Goal: Task Accomplishment & Management: Manage account settings

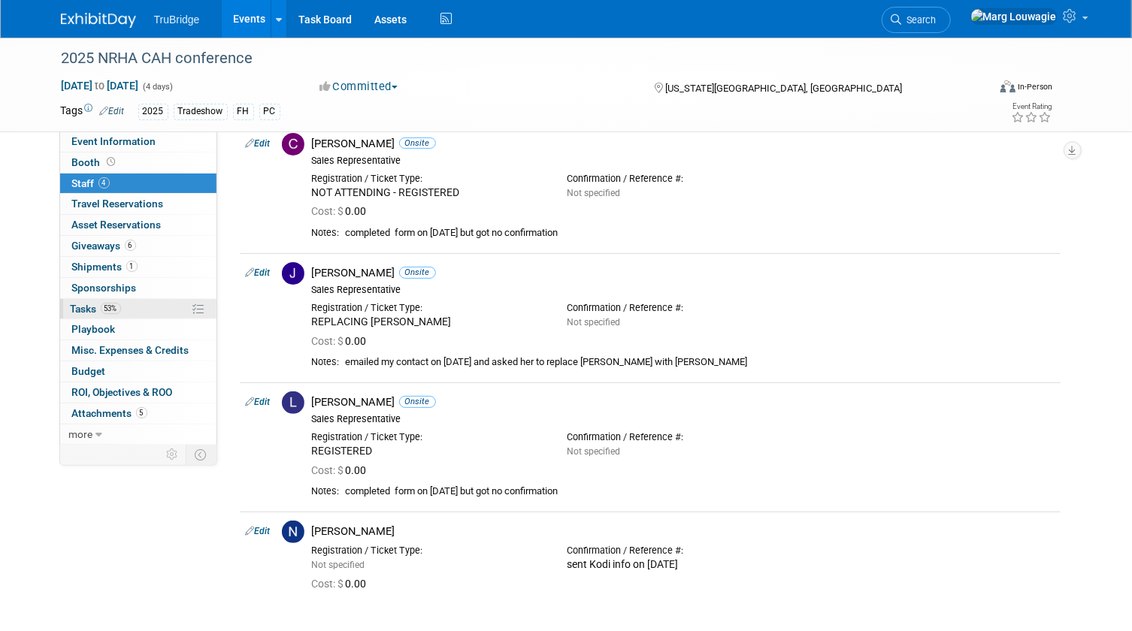
drag, startPoint x: 89, startPoint y: 303, endPoint x: 97, endPoint y: 301, distance: 7.7
click at [89, 303] on span "Tasks 53%" at bounding box center [96, 309] width 50 height 12
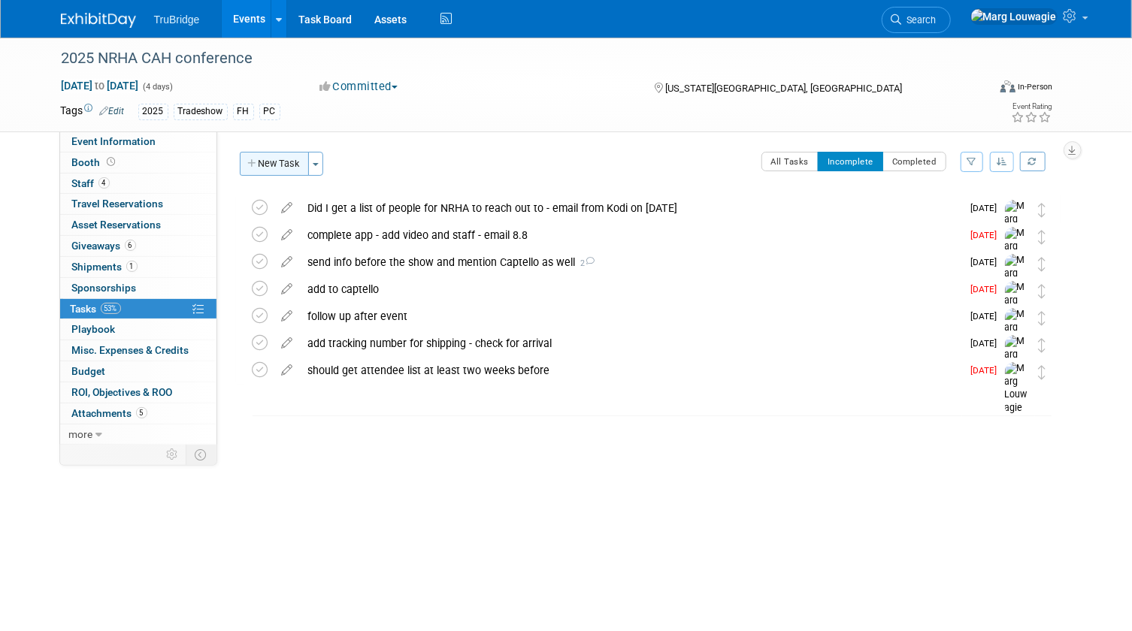
click at [274, 163] on button "New Task" at bounding box center [274, 164] width 69 height 24
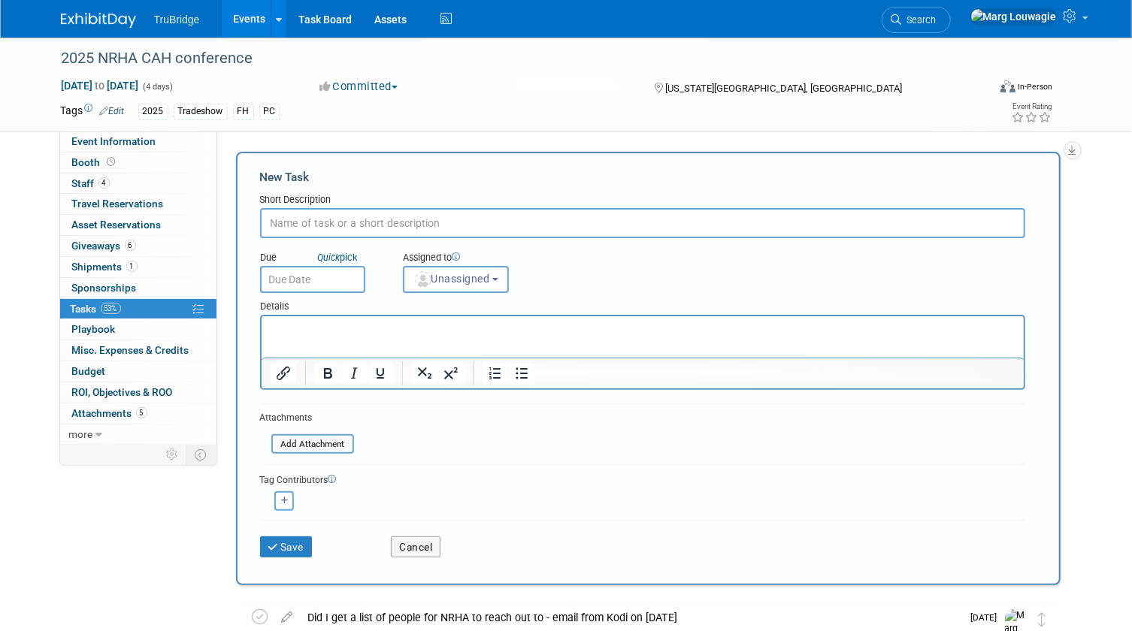
click at [318, 231] on input "text" at bounding box center [642, 223] width 765 height 30
type input "Did Kodi get back to me on switching Chase for Jeff?"
click at [431, 277] on span "Unassigned" at bounding box center [451, 279] width 77 height 12
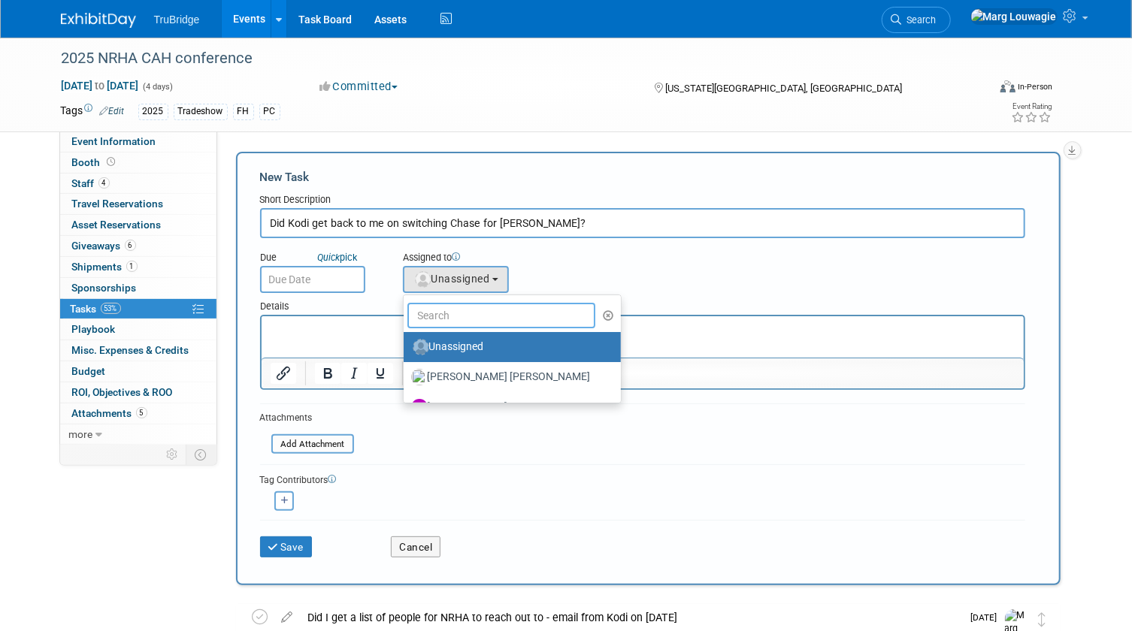
click at [449, 310] on input "text" at bounding box center [501, 316] width 189 height 26
type input "Marg"
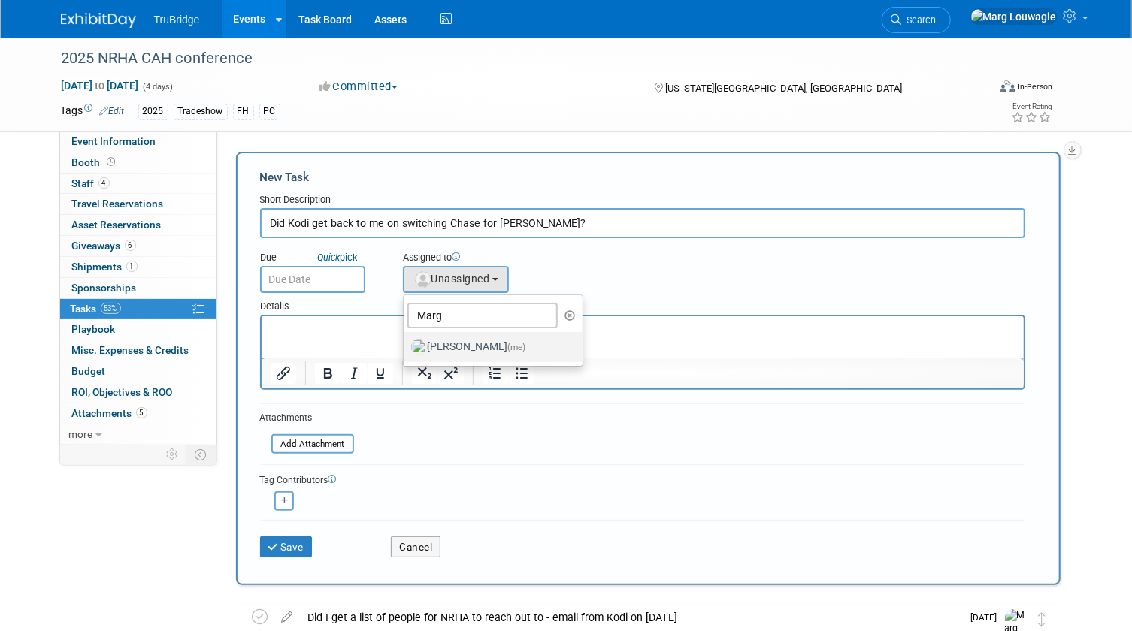
click at [484, 343] on label "Marg Louwagie (me)" at bounding box center [489, 347] width 157 height 24
click at [406, 343] on input "Marg Louwagie (me)" at bounding box center [401, 345] width 10 height 10
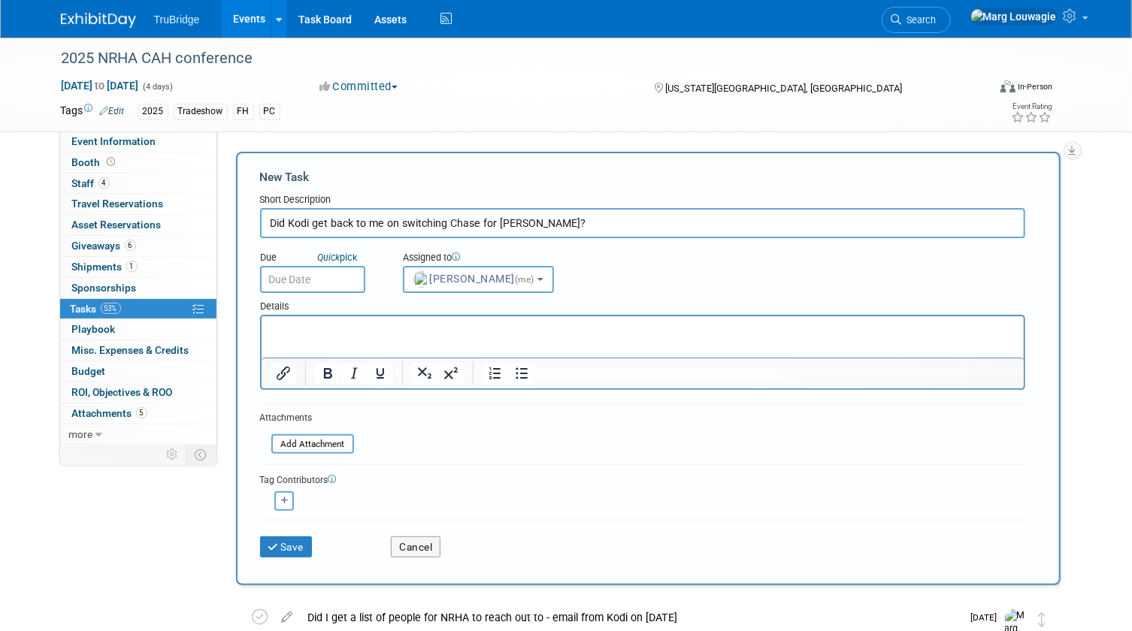
select select "0abee163-1570-438d-a0ea-e9129f2ffbd7"
click at [355, 283] on input "text" at bounding box center [312, 279] width 105 height 27
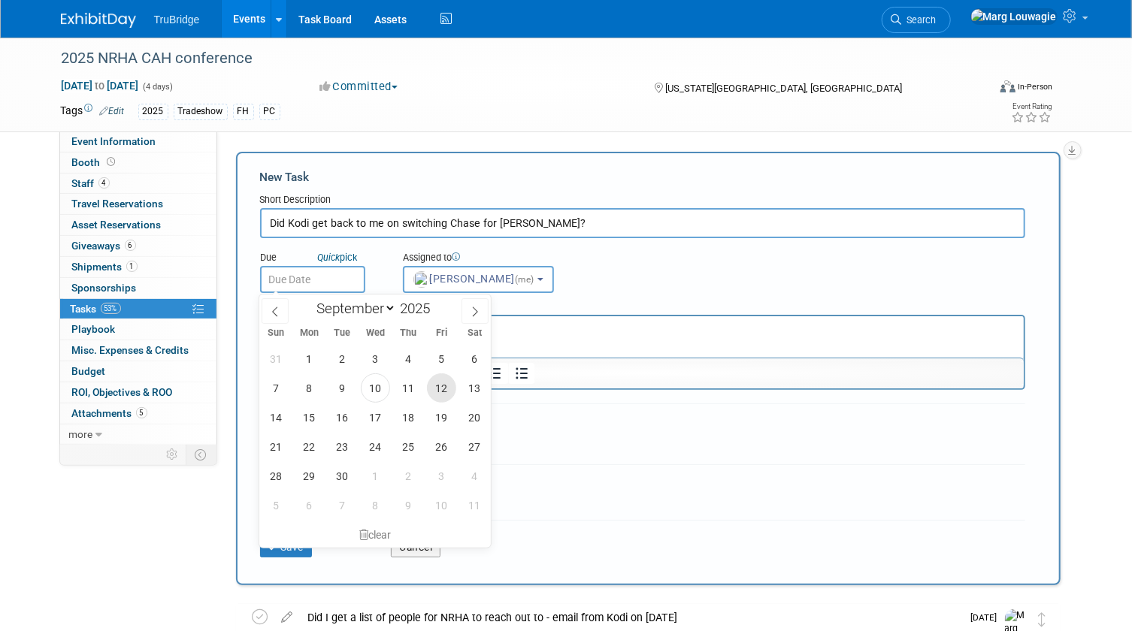
click at [434, 379] on span "12" at bounding box center [441, 388] width 29 height 29
type input "Sep 12, 2025"
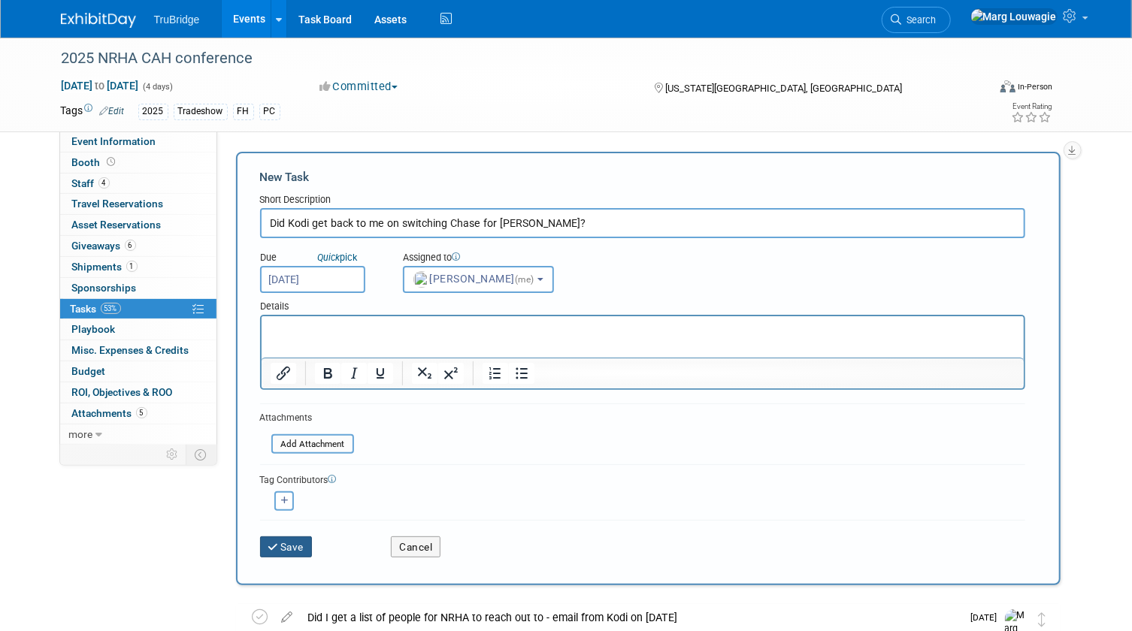
click at [301, 543] on button "Save" at bounding box center [286, 547] width 53 height 21
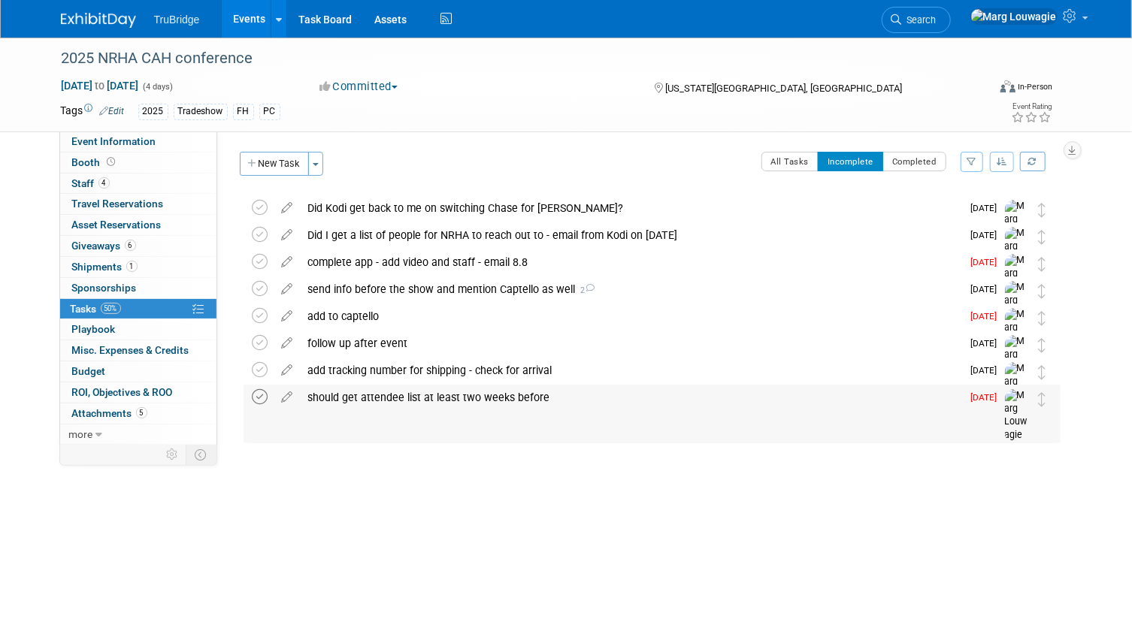
click at [253, 400] on icon at bounding box center [261, 397] width 16 height 16
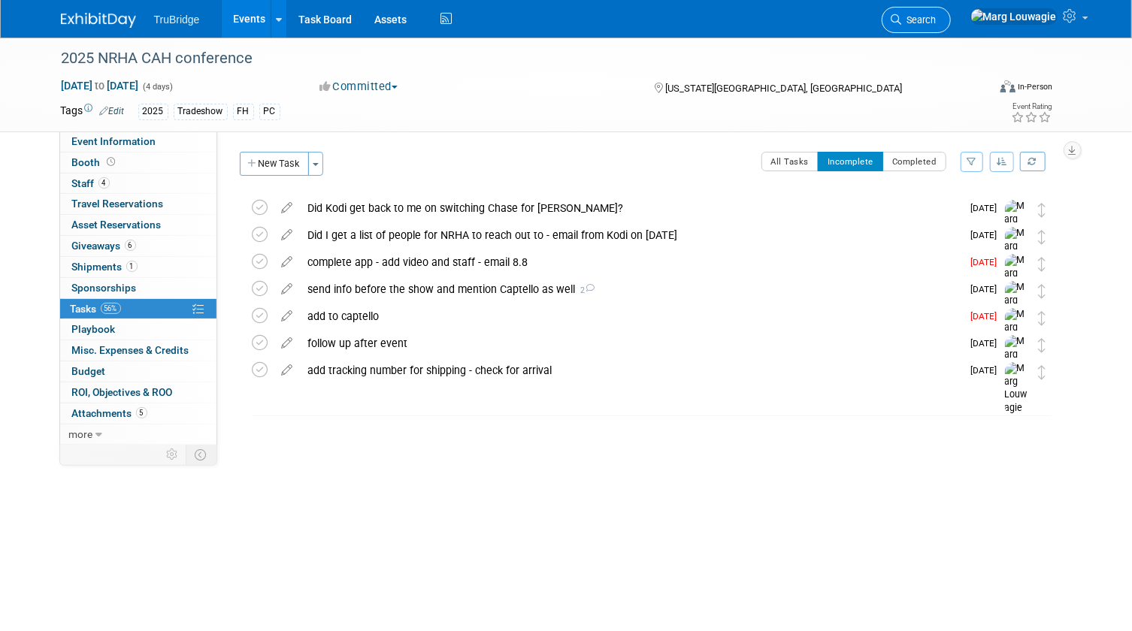
click at [936, 20] on span "Search" at bounding box center [919, 19] width 35 height 11
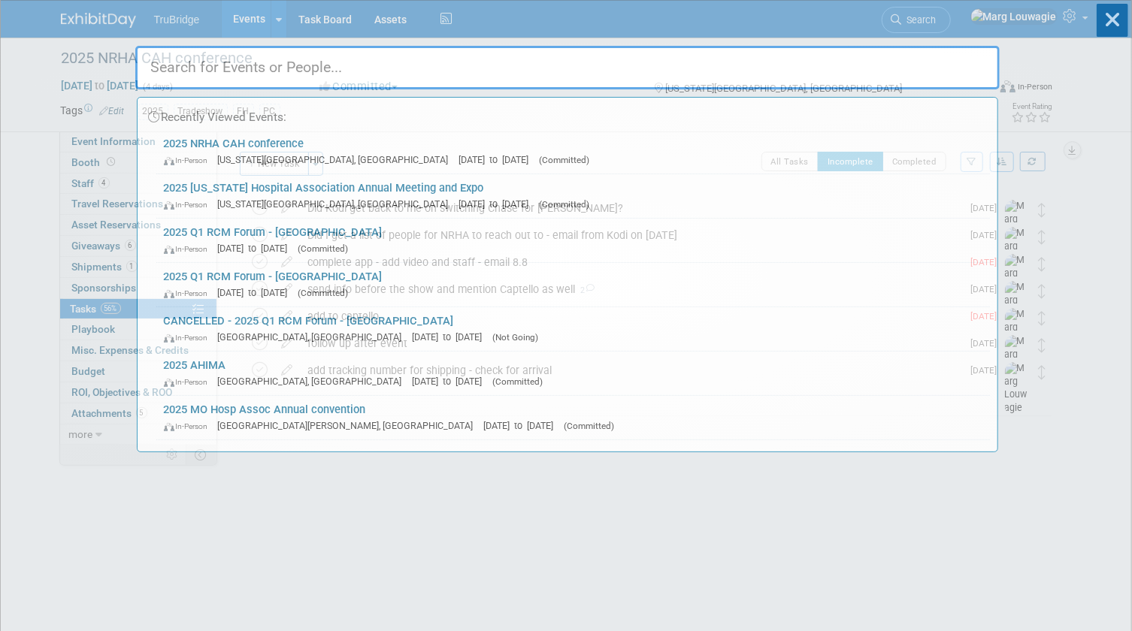
click at [969, 68] on input "text" at bounding box center [567, 68] width 864 height 44
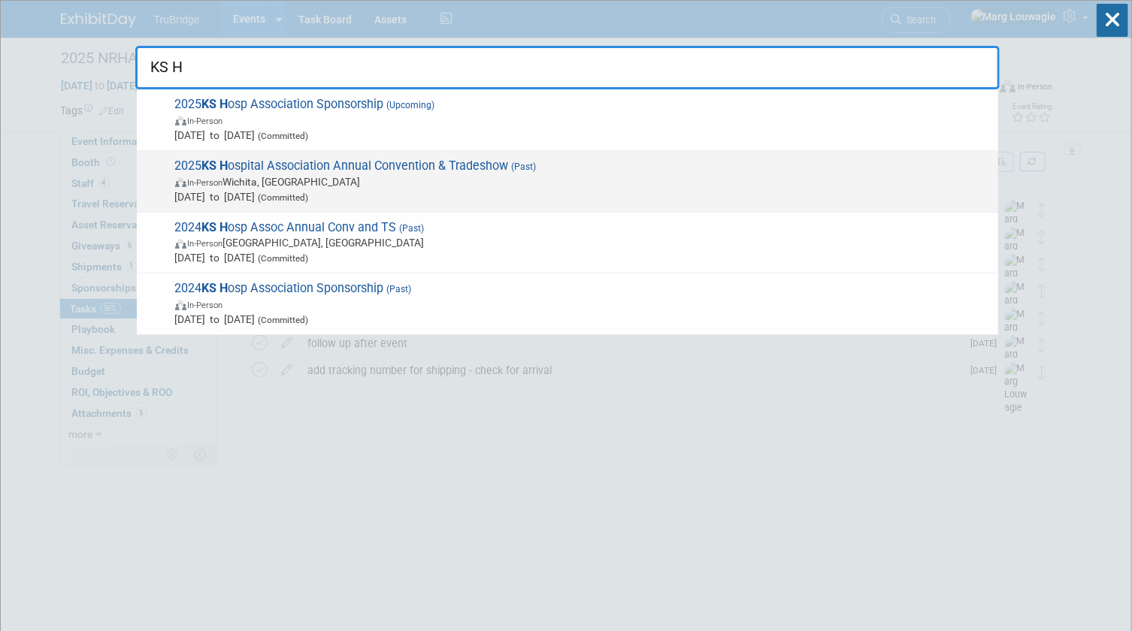
type input "KS H"
click at [436, 180] on span "In-Person Wichita, KS" at bounding box center [582, 181] width 815 height 15
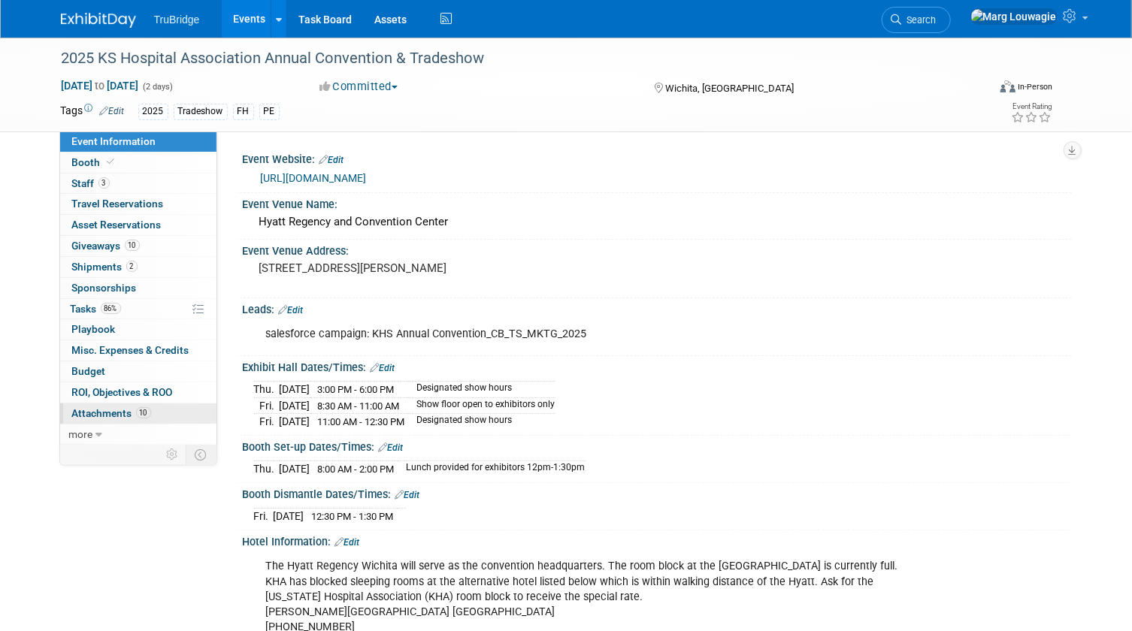
click at [128, 413] on span "Attachments 10" at bounding box center [111, 413] width 79 height 12
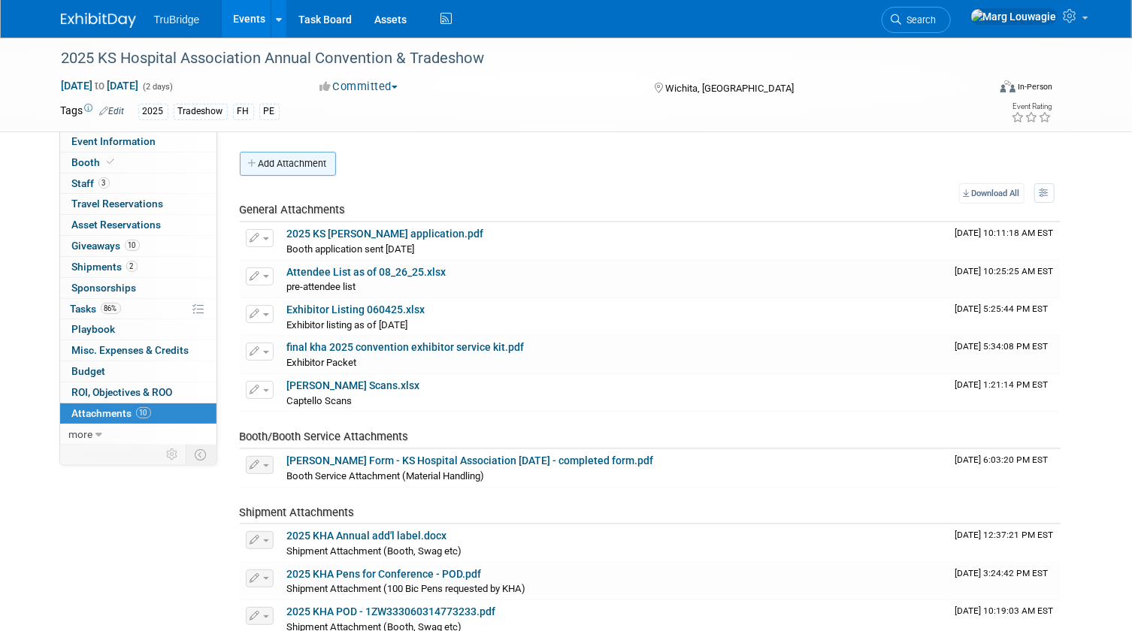
click at [315, 164] on button "Add Attachment" at bounding box center [288, 164] width 96 height 24
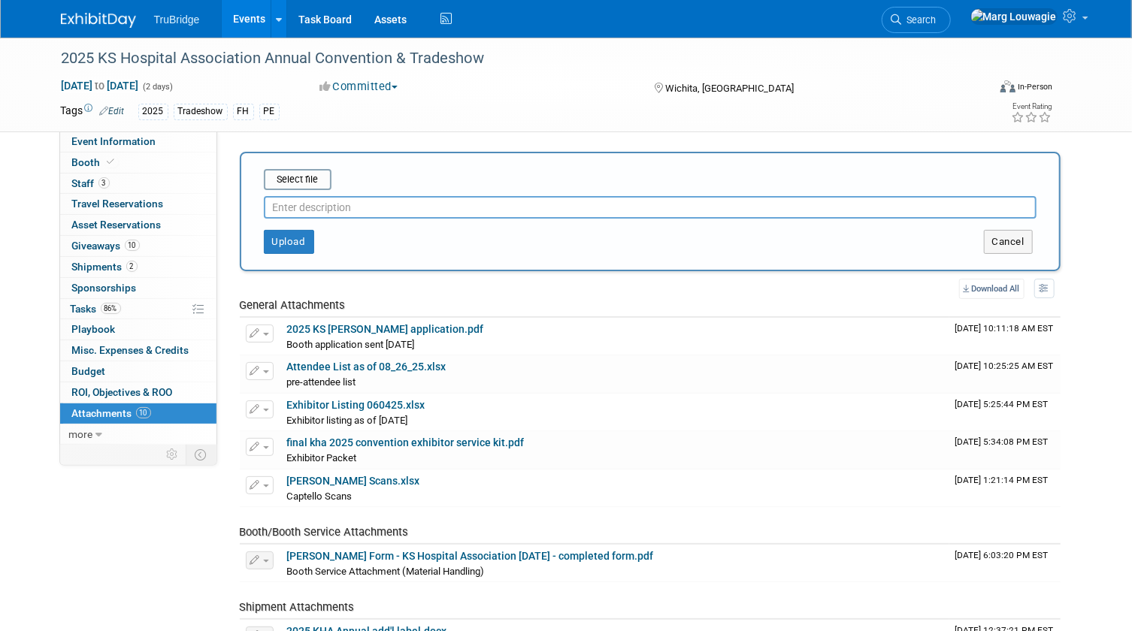
click at [328, 201] on input "text" at bounding box center [650, 207] width 773 height 23
type input "Post attendee list"
click at [301, 178] on input "file" at bounding box center [240, 180] width 179 height 18
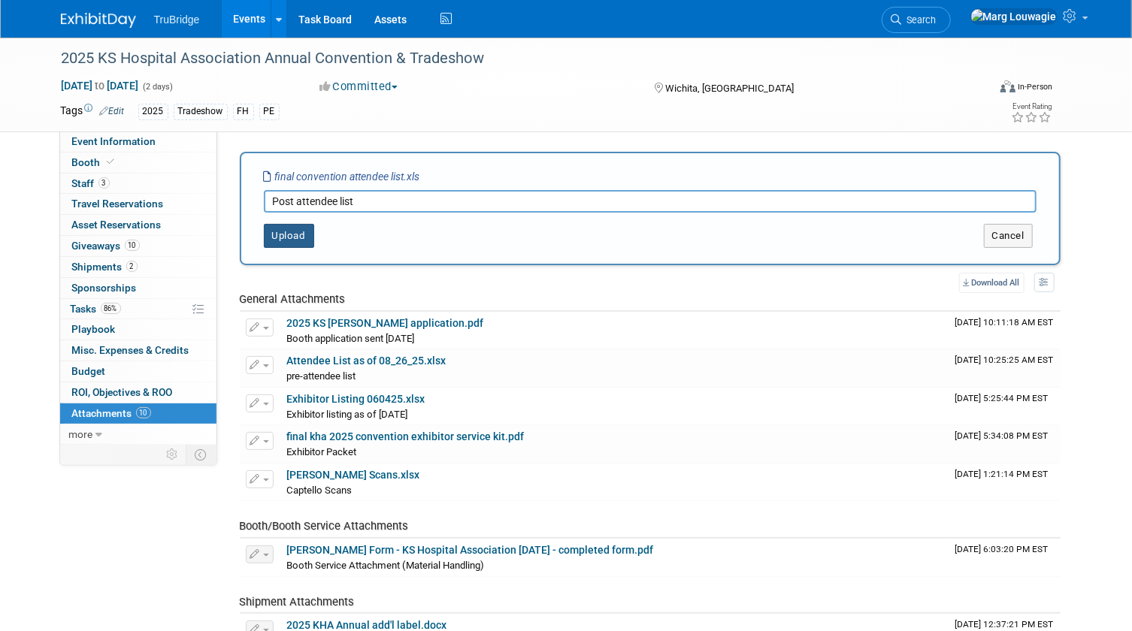
click at [300, 237] on button "Upload" at bounding box center [289, 236] width 50 height 24
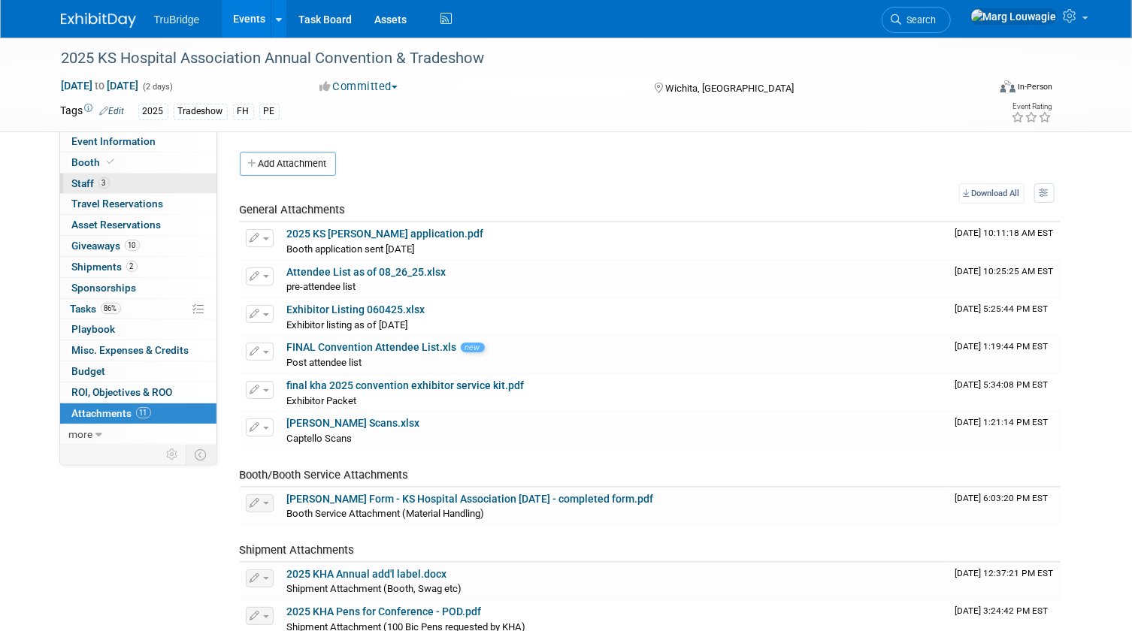
drag, startPoint x: 112, startPoint y: 180, endPoint x: 162, endPoint y: 180, distance: 50.4
click at [112, 180] on link "3 Staff 3" at bounding box center [138, 184] width 156 height 20
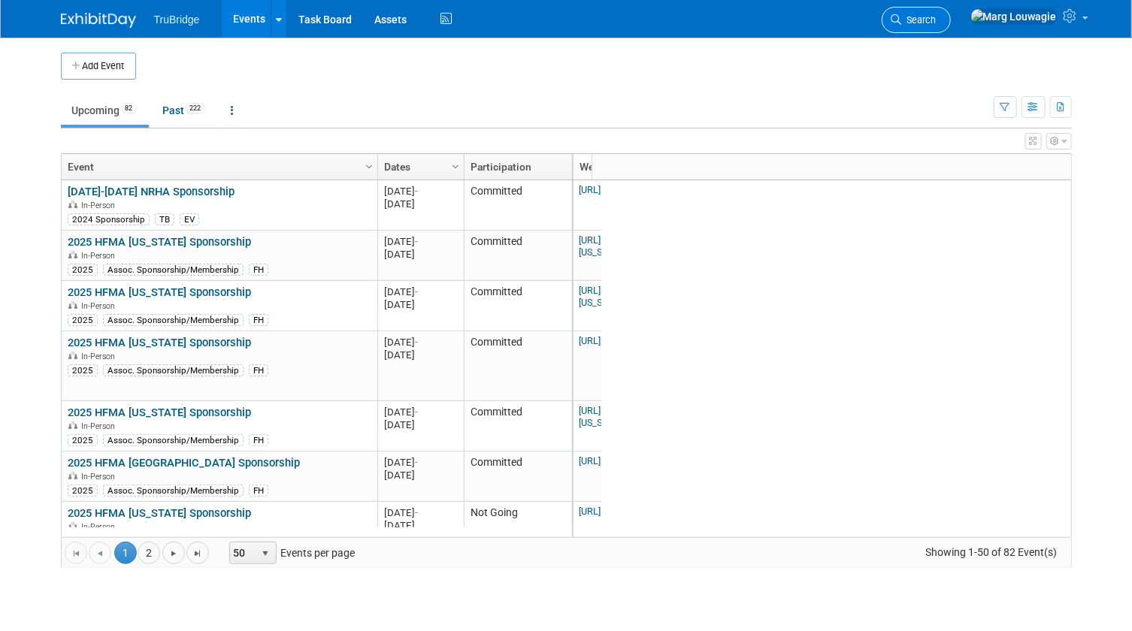
click at [951, 18] on link "Search" at bounding box center [916, 20] width 69 height 26
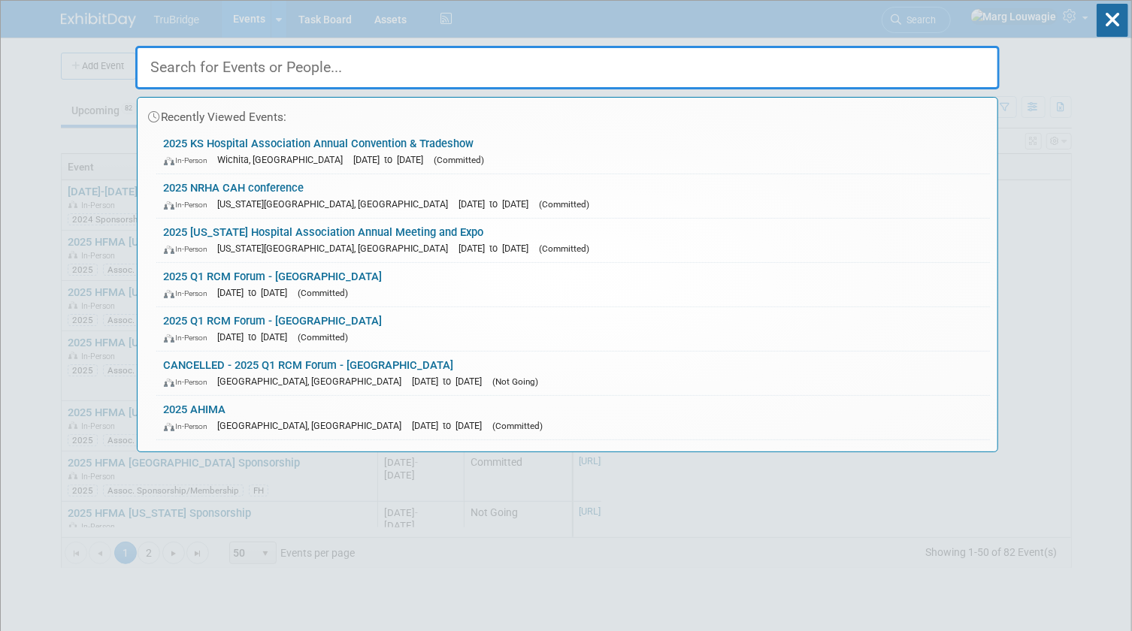
click at [930, 59] on input "text" at bounding box center [567, 68] width 864 height 44
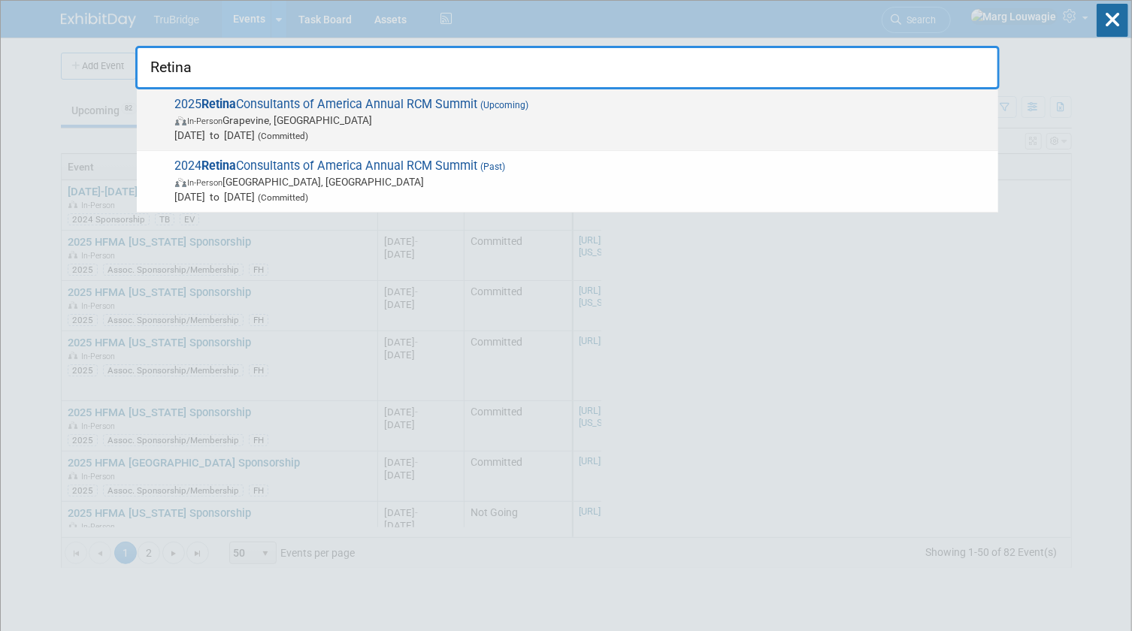
type input "Retina"
click at [443, 114] on span "In-Person Grapevine, TX" at bounding box center [582, 120] width 815 height 15
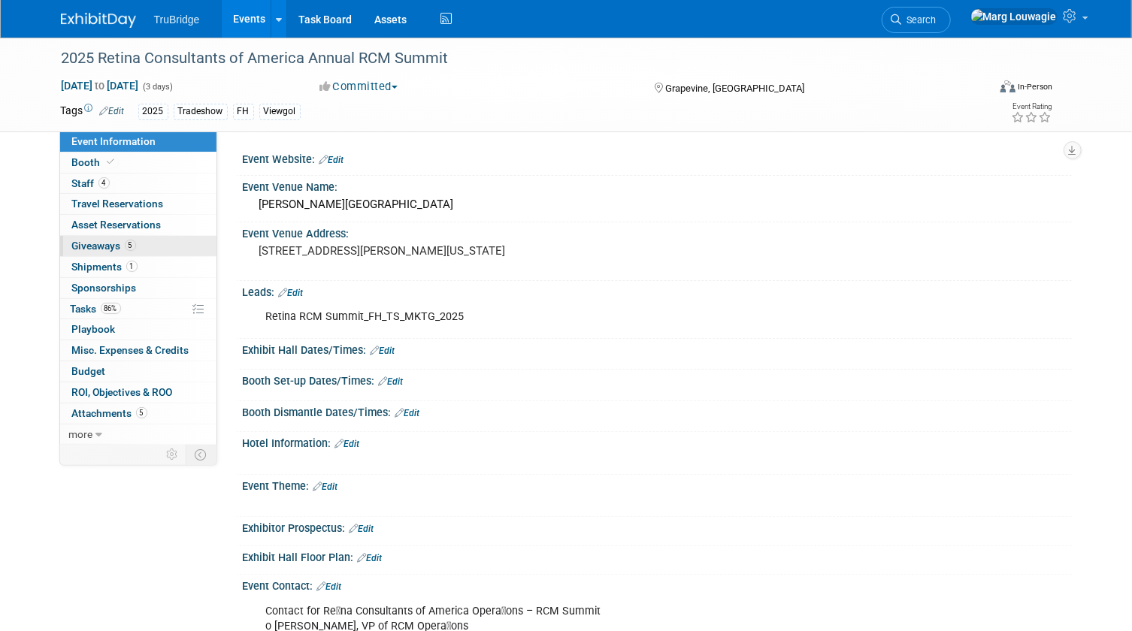
click at [82, 245] on span "Giveaways 5" at bounding box center [104, 246] width 64 height 12
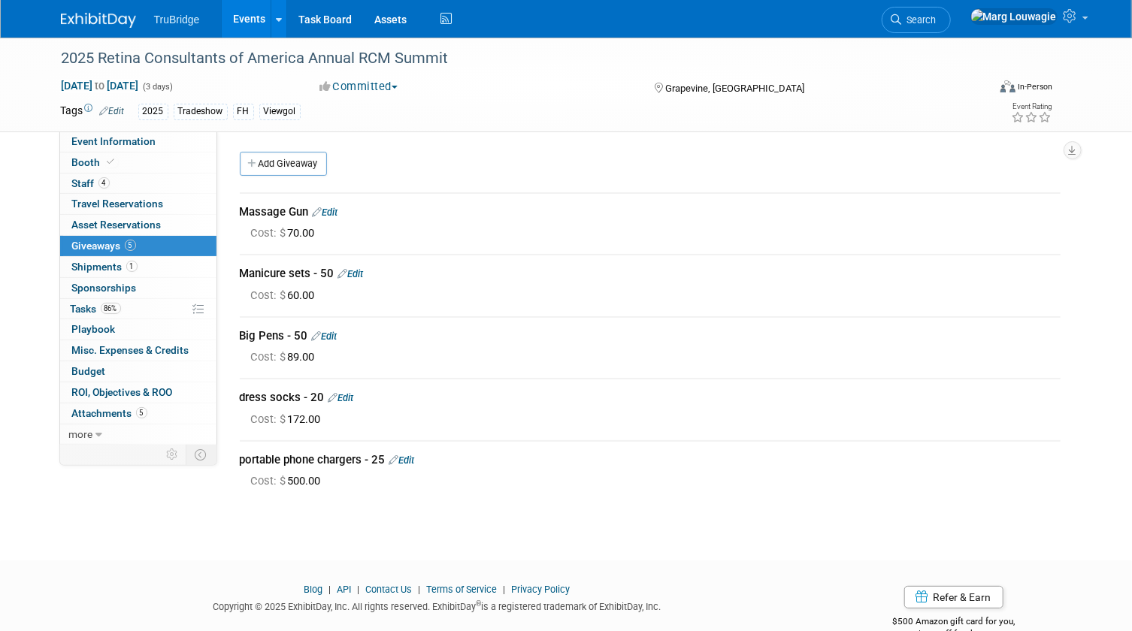
click at [410, 458] on link "Edit" at bounding box center [402, 460] width 26 height 11
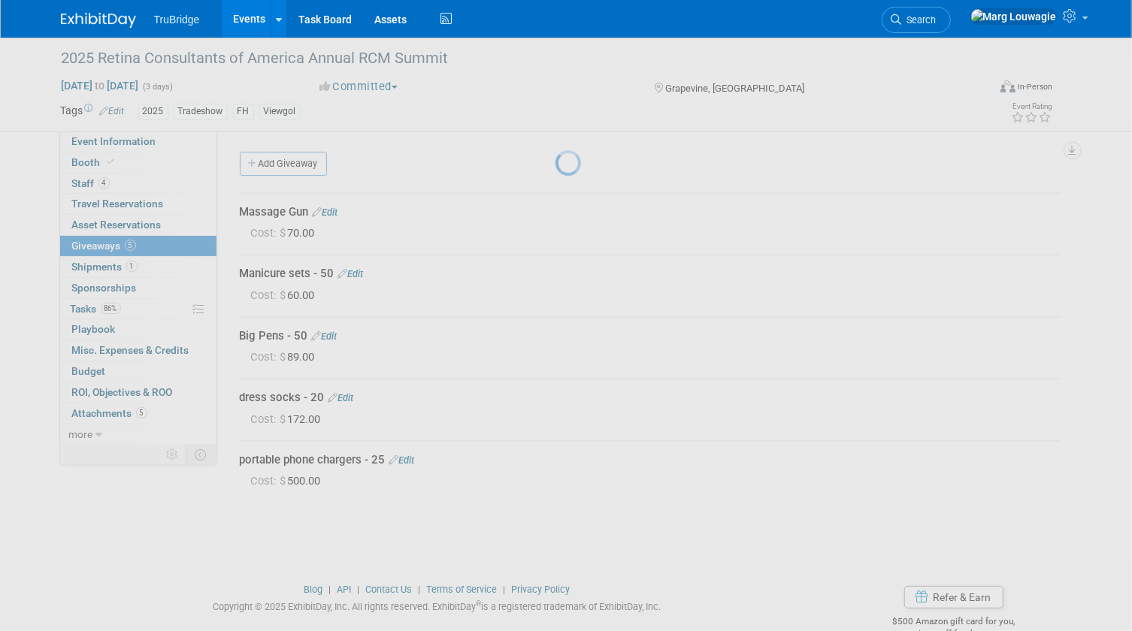
click at [555, 458] on div at bounding box center [565, 315] width 21 height 631
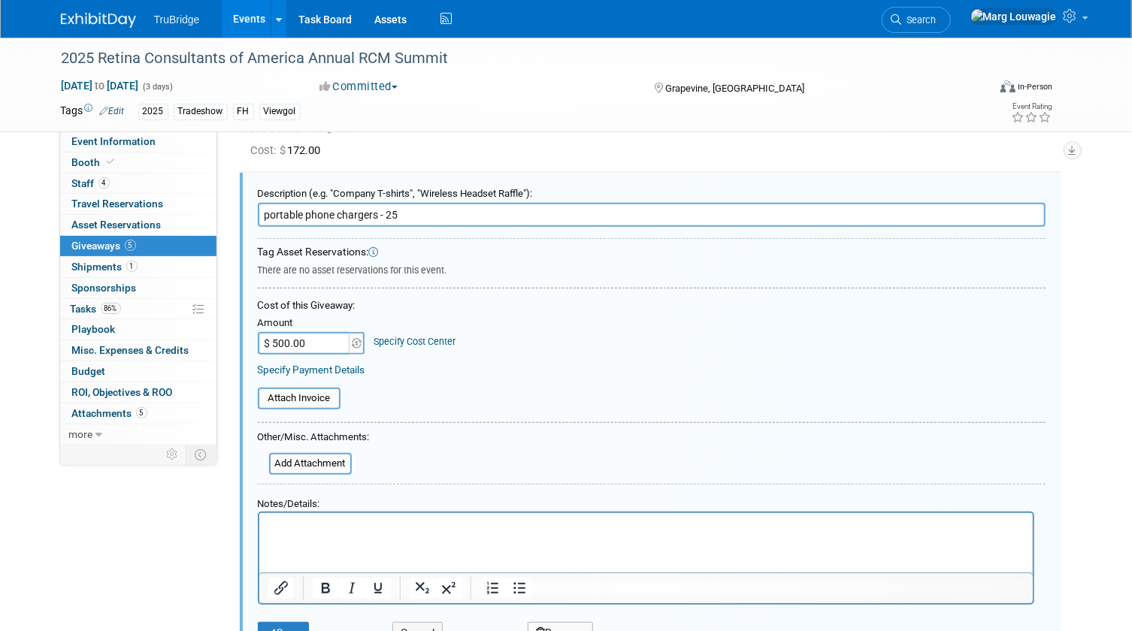
drag, startPoint x: 378, startPoint y: 216, endPoint x: 263, endPoint y: 219, distance: 115.0
click at [263, 219] on input "portable phone chargers - 25" at bounding box center [652, 215] width 788 height 24
type input "Hydro jugs - 25"
click at [310, 344] on input "$ 500.00" at bounding box center [305, 343] width 94 height 23
type input "$ 1,250.00"
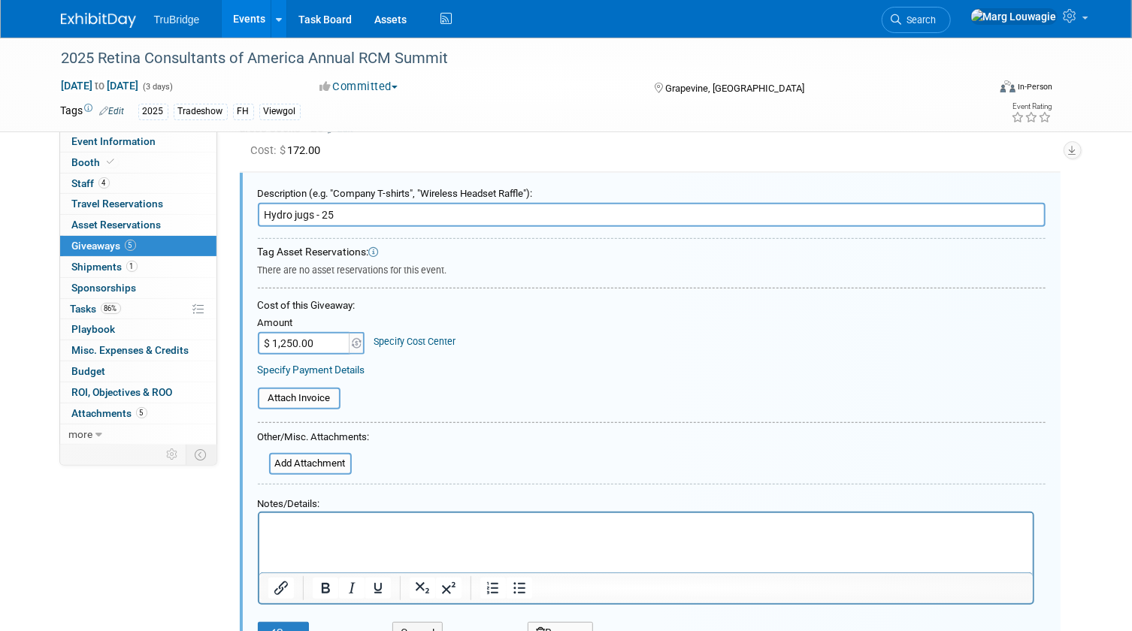
click at [629, 322] on div "Amount $ 1,250.00 Specify Cost Center Cost Center -- Not Specified --" at bounding box center [652, 333] width 788 height 41
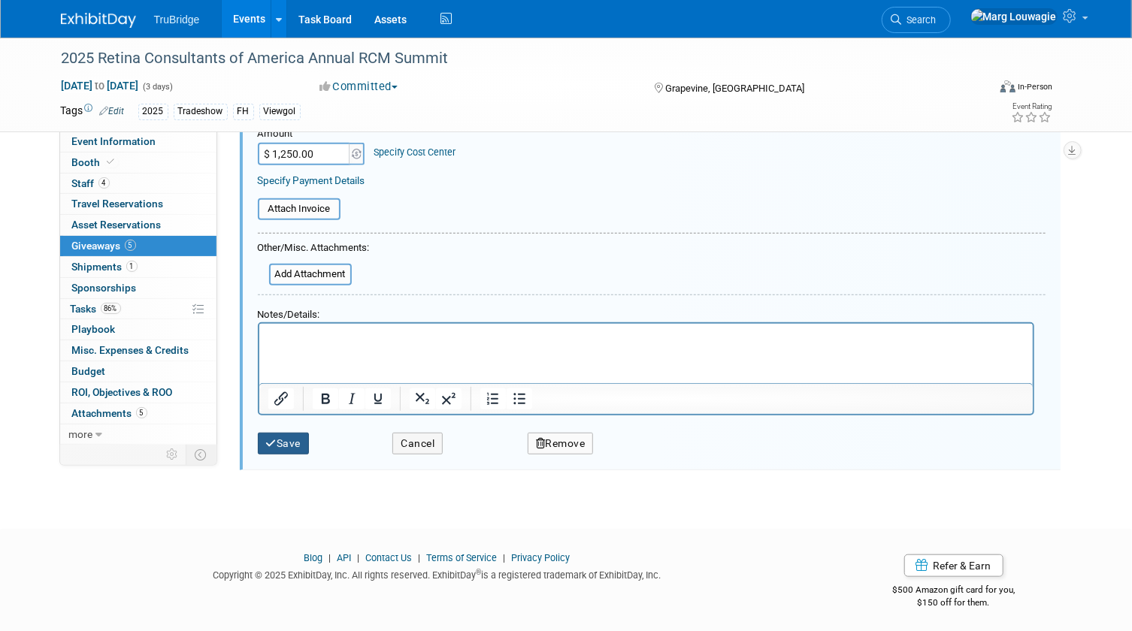
click at [292, 443] on button "Save" at bounding box center [284, 444] width 52 height 22
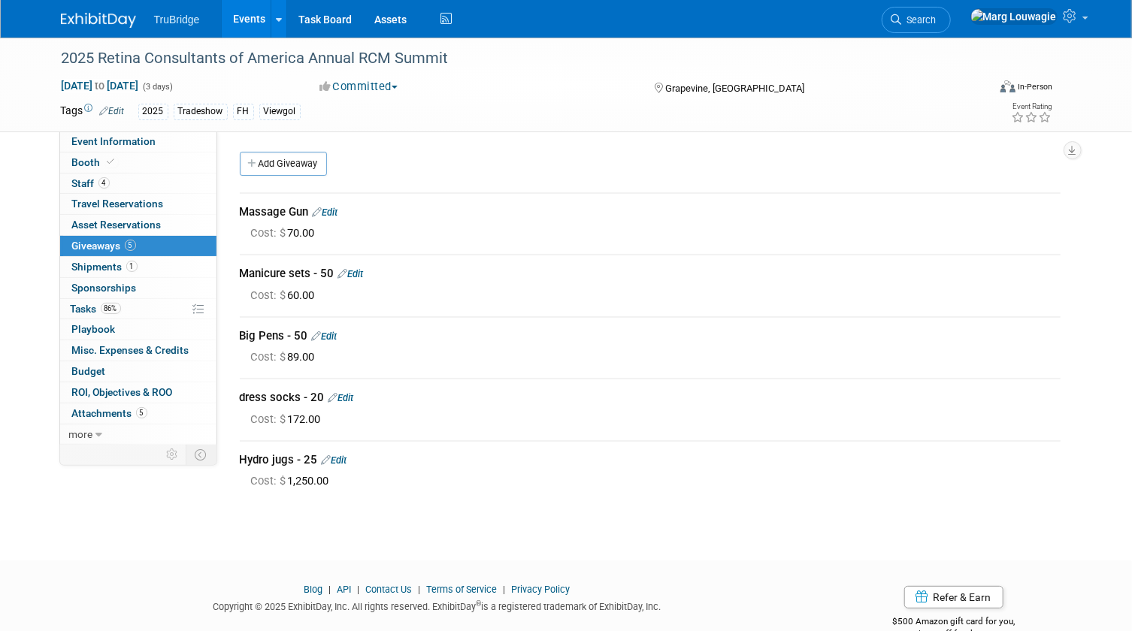
click at [902, 16] on icon at bounding box center [896, 19] width 11 height 11
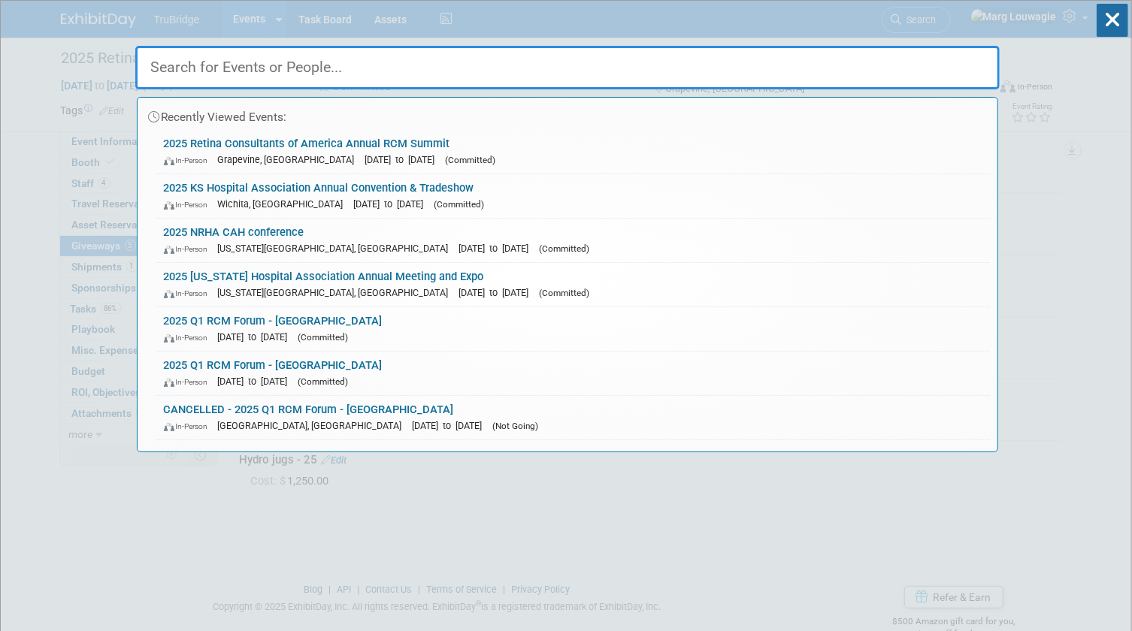
click at [947, 62] on input "text" at bounding box center [567, 68] width 864 height 44
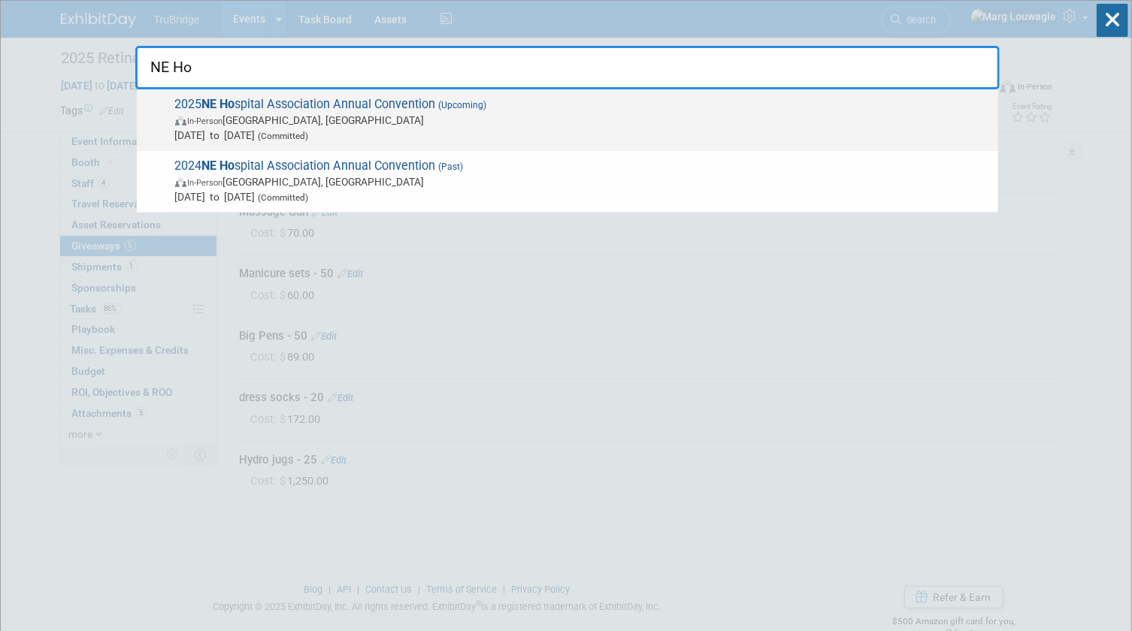
type input "NE Ho"
click at [422, 125] on span "In-Person La Vista, NE" at bounding box center [582, 120] width 815 height 15
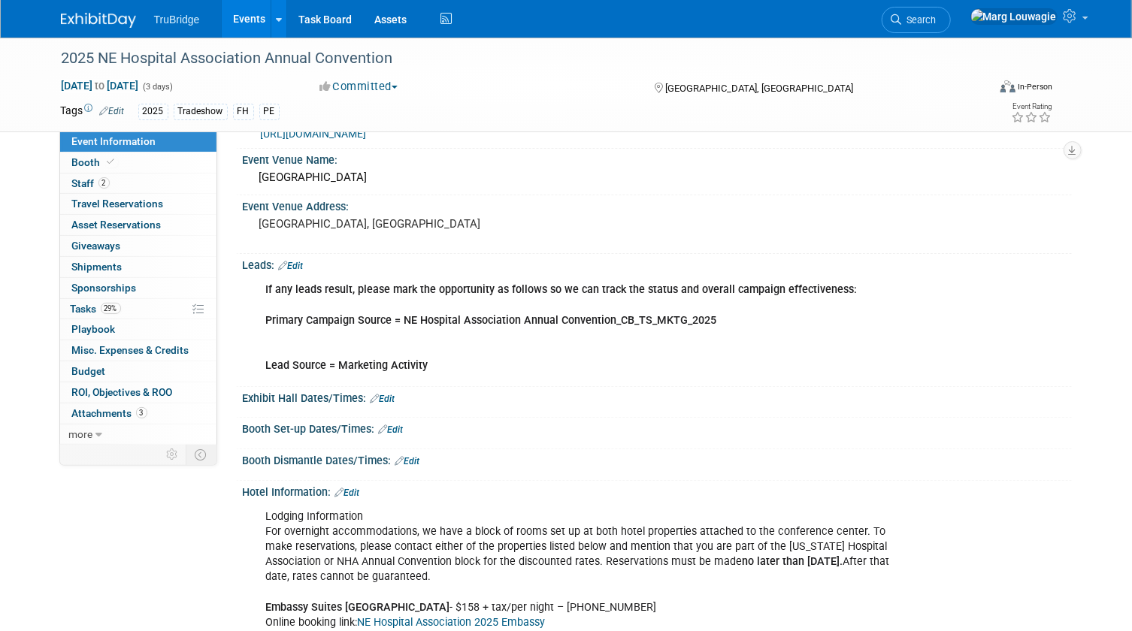
scroll to position [68, 0]
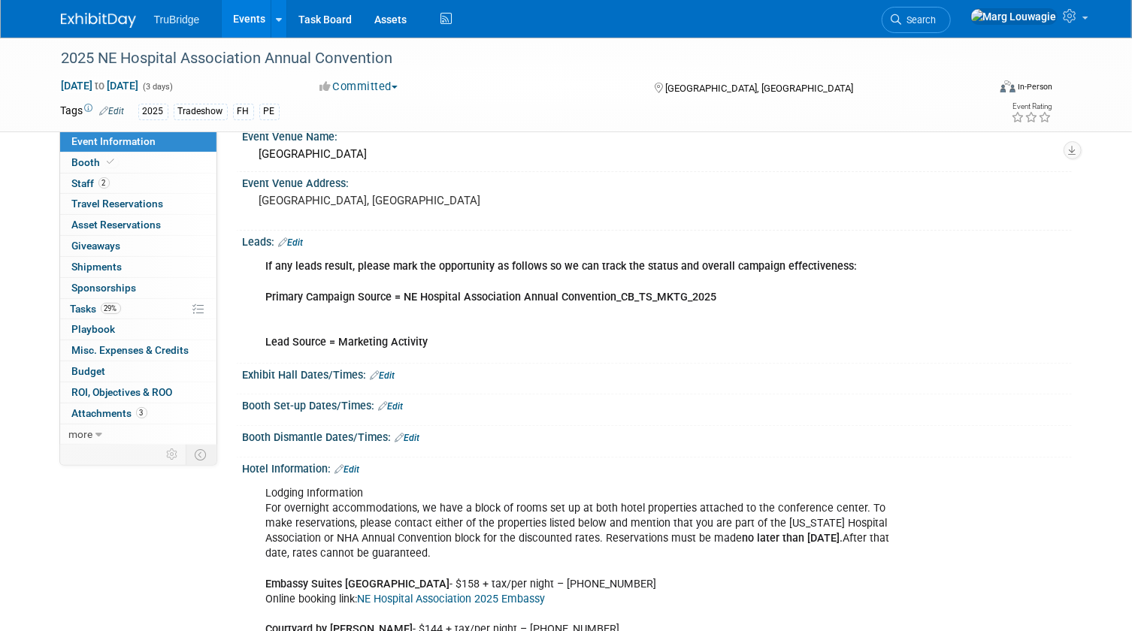
click at [399, 403] on link "Edit" at bounding box center [391, 406] width 25 height 11
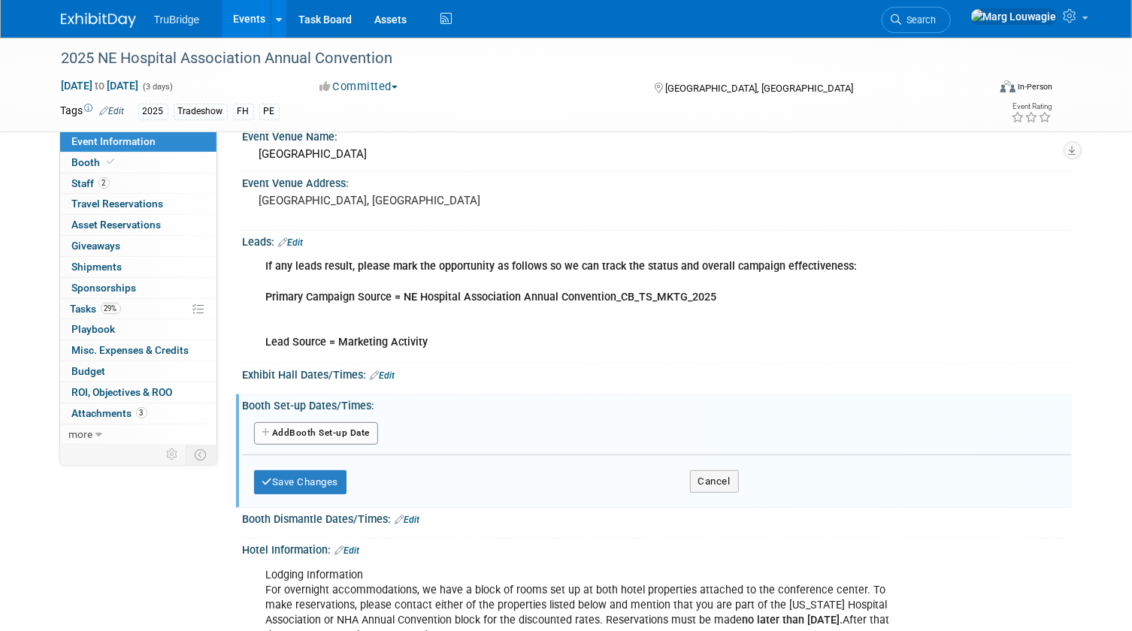
click at [370, 434] on button "Add Another Booth Set-up Date" at bounding box center [316, 433] width 125 height 23
click at [0, 0] on div at bounding box center [0, 0] width 0 height 0
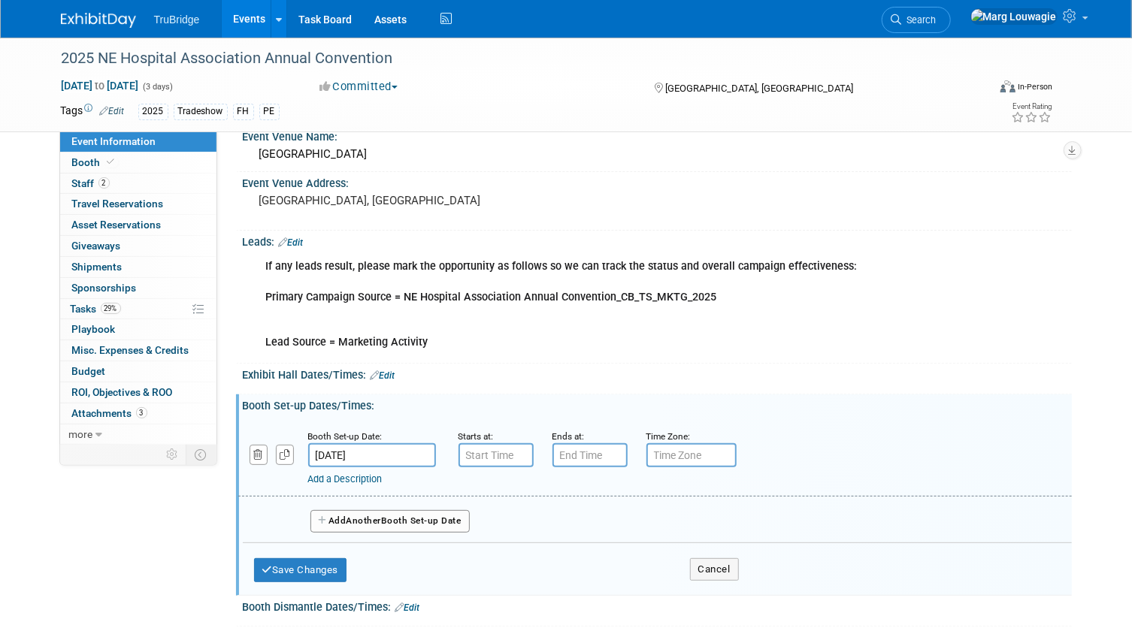
click at [391, 452] on input "Oct 22, 2025" at bounding box center [372, 455] width 128 height 24
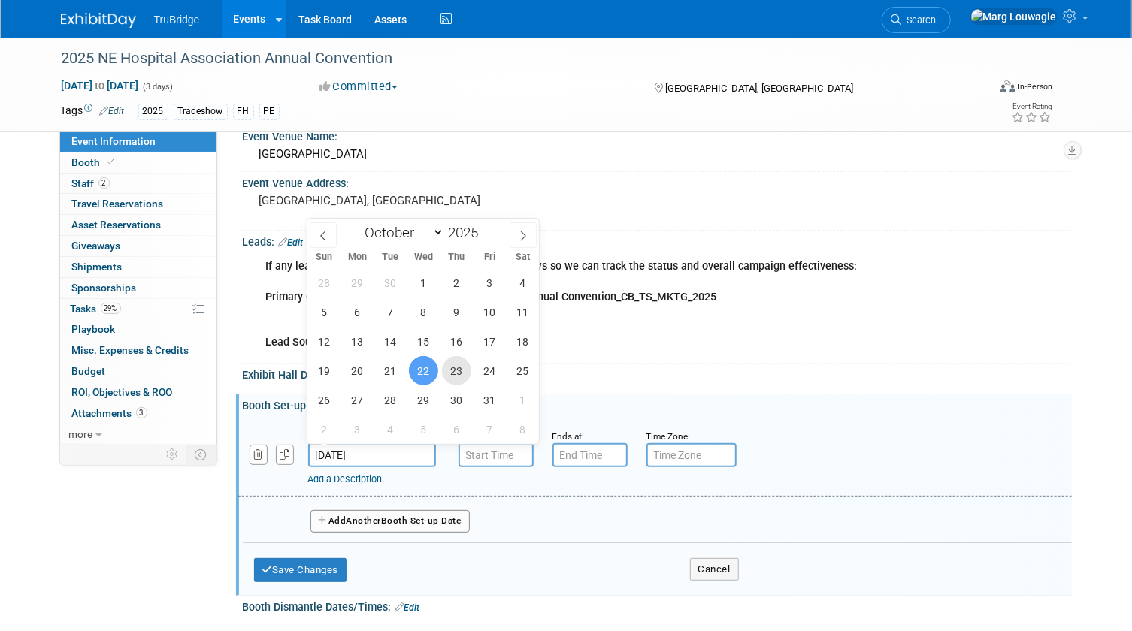
click at [458, 366] on span "23" at bounding box center [456, 370] width 29 height 29
type input "Oct 23, 2025"
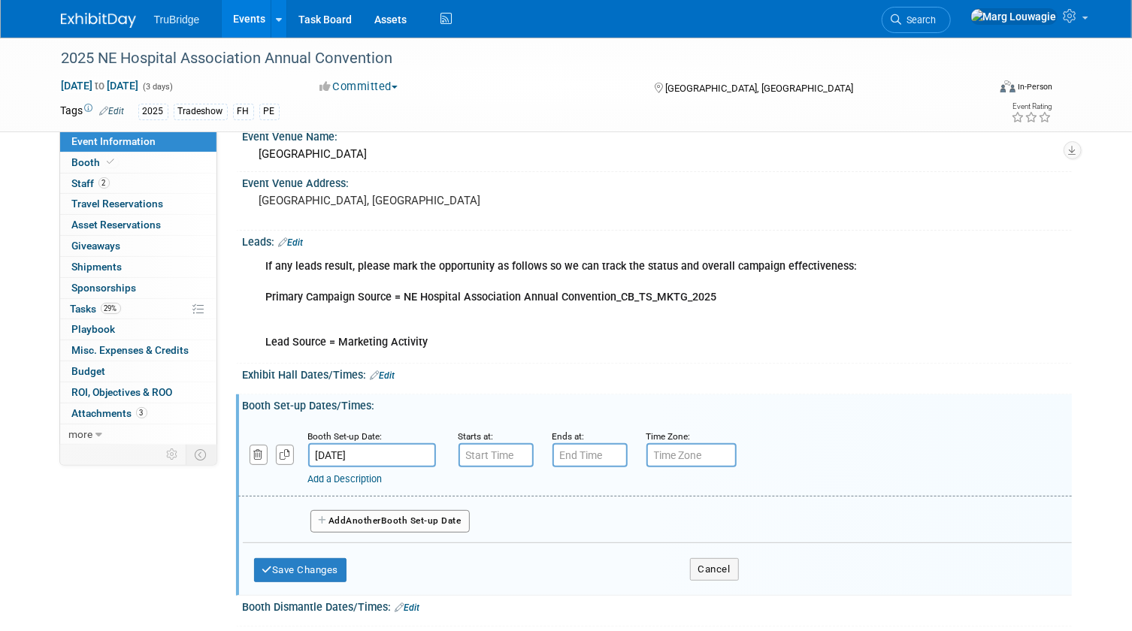
type input "7:00 AM"
click at [488, 455] on input "7:00 AM" at bounding box center [495, 455] width 75 height 24
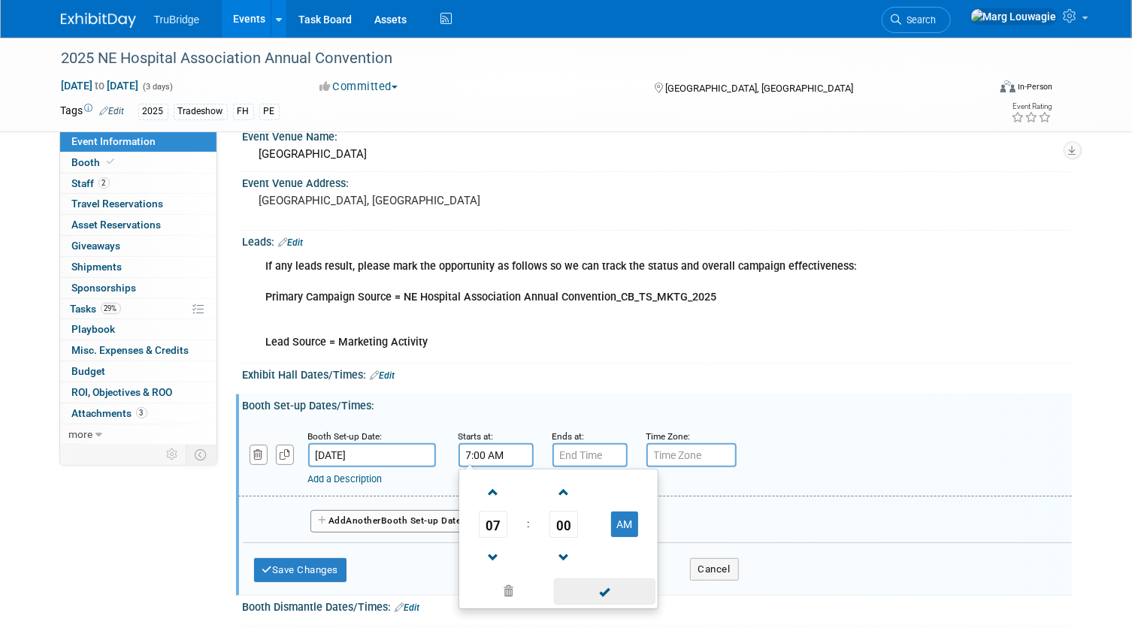
click at [605, 594] on span at bounding box center [604, 592] width 101 height 26
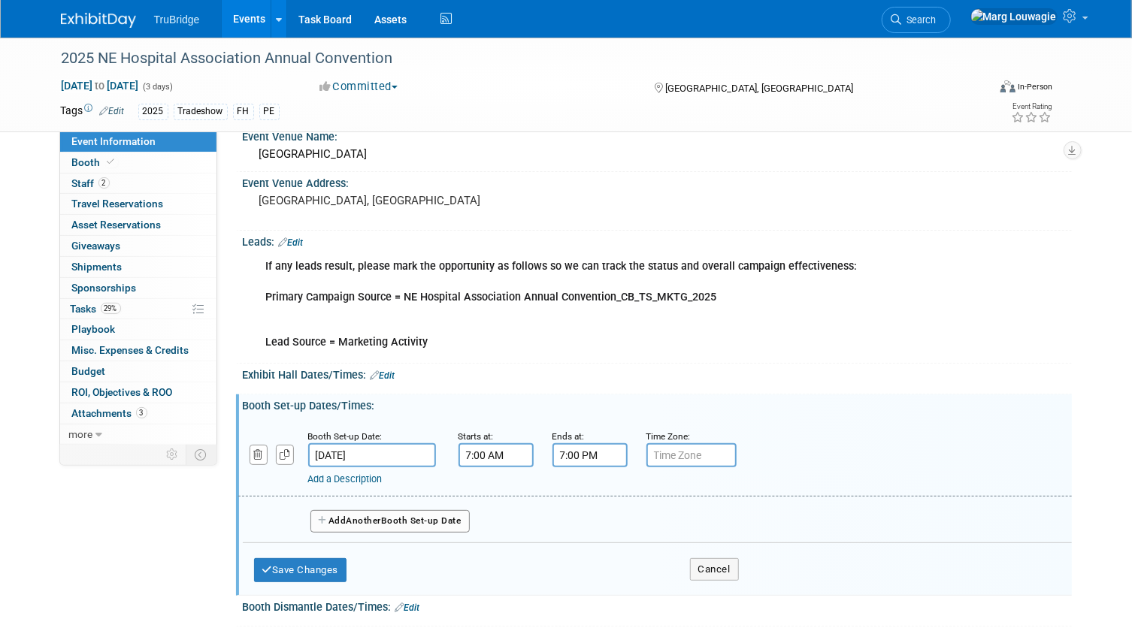
click at [583, 452] on input "7:00 PM" at bounding box center [589, 455] width 75 height 24
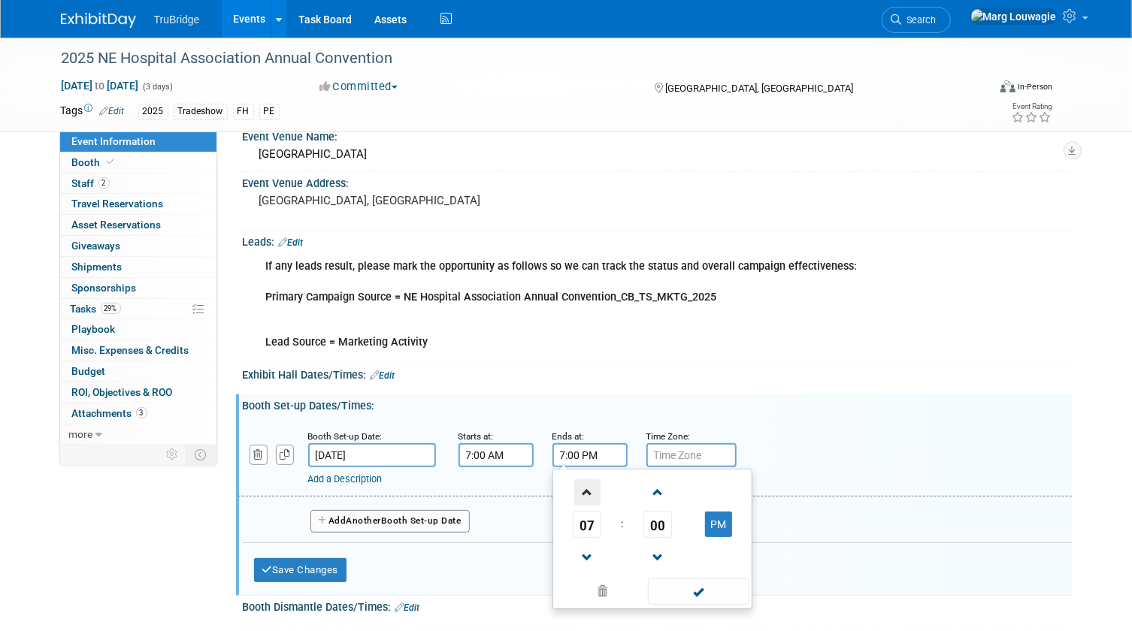
click at [592, 489] on span at bounding box center [587, 492] width 26 height 26
click at [718, 514] on button "PM" at bounding box center [718, 525] width 27 height 26
type input "10:00 AM"
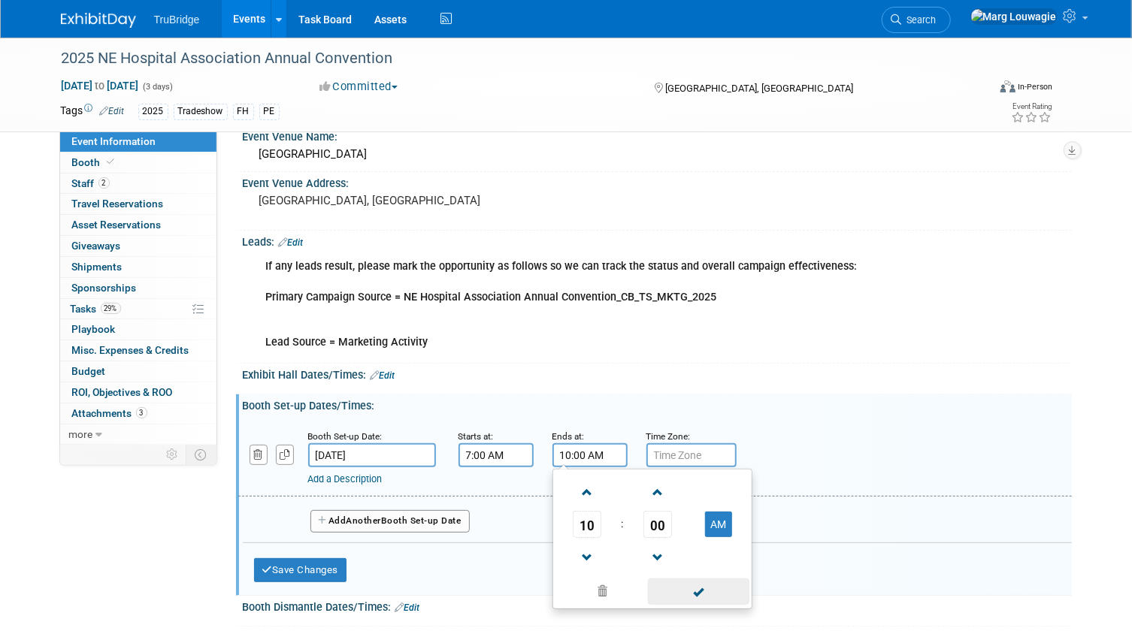
click at [721, 585] on span at bounding box center [698, 592] width 101 height 26
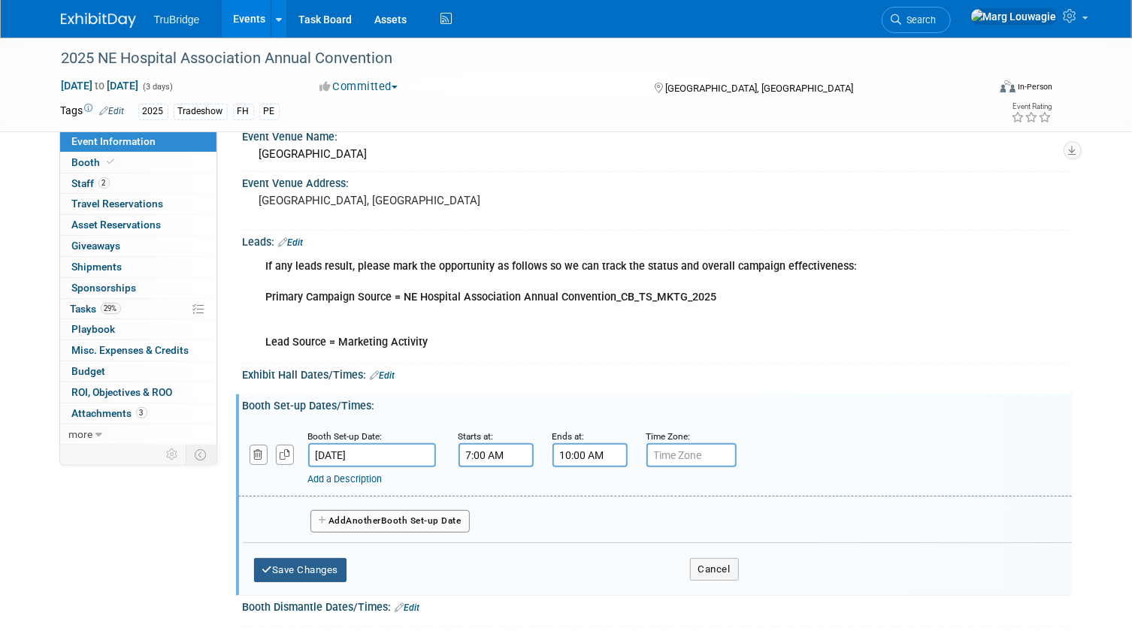
click at [315, 561] on button "Save Changes" at bounding box center [300, 570] width 93 height 24
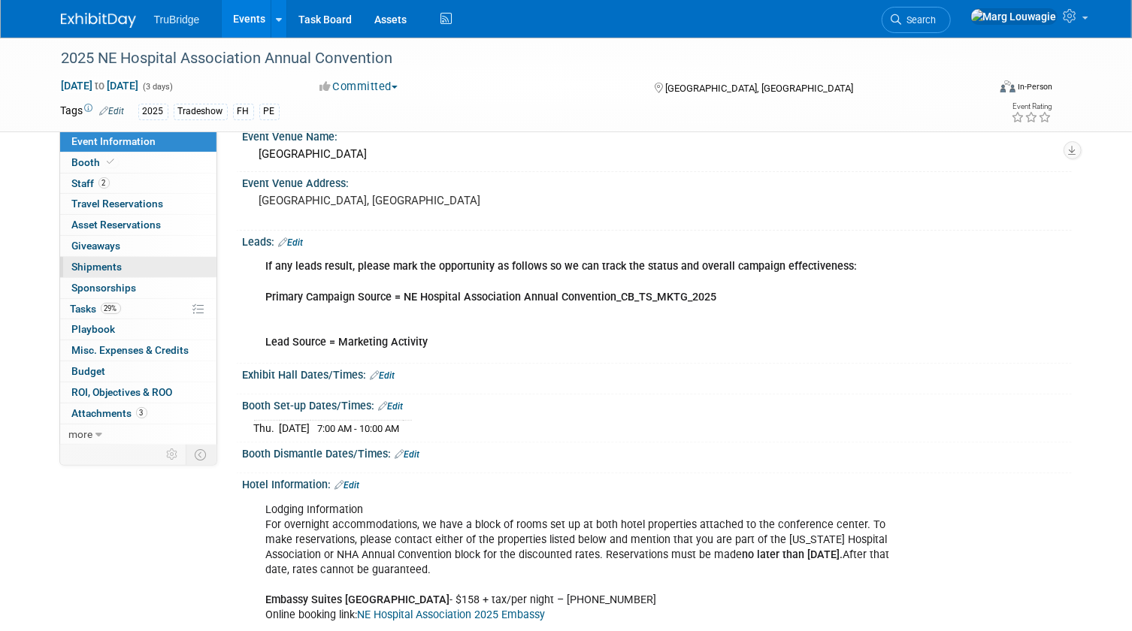
click at [111, 265] on span "Shipments 0" at bounding box center [97, 267] width 50 height 12
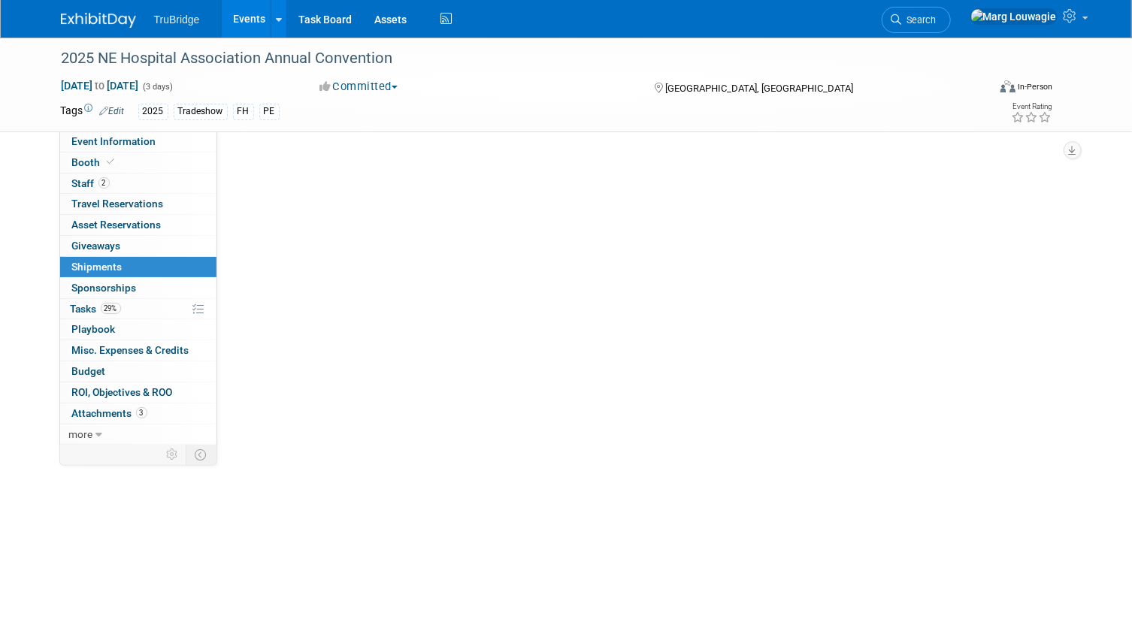
scroll to position [0, 0]
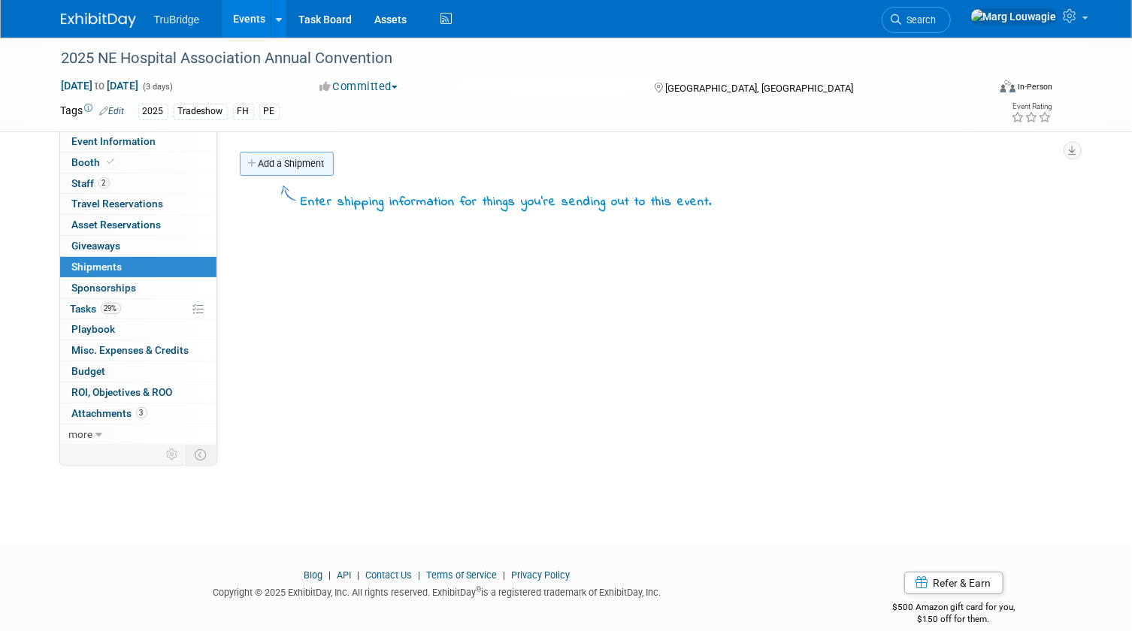
click at [274, 159] on link "Add a Shipment" at bounding box center [287, 164] width 94 height 24
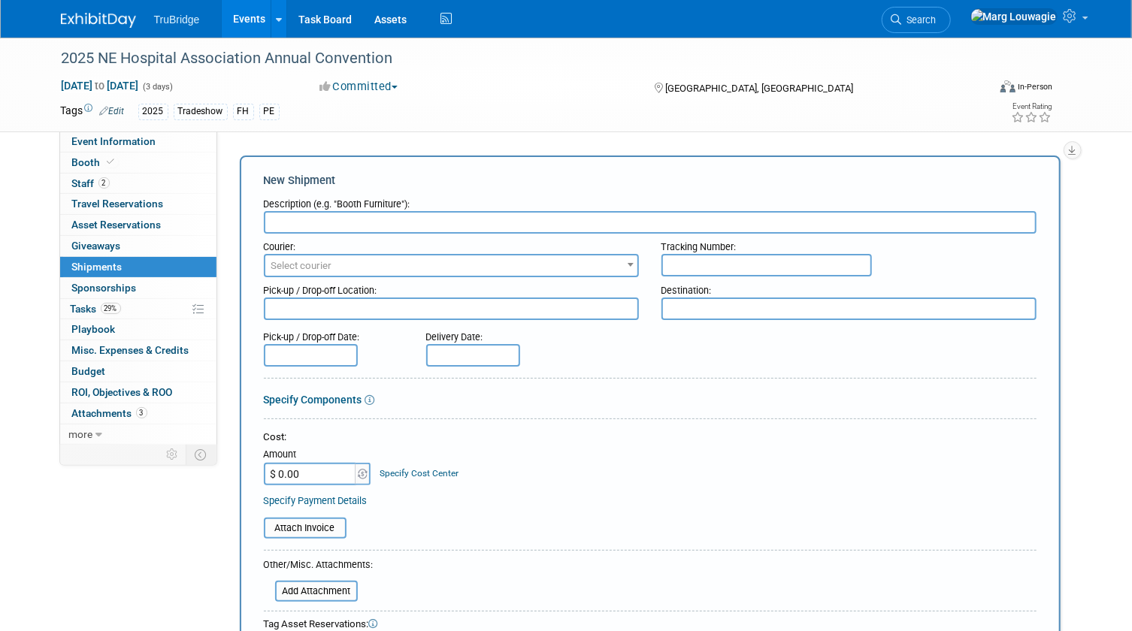
click at [708, 308] on textarea at bounding box center [848, 309] width 375 height 23
paste textarea "Embassy Suites La Vista Conference Center ATTN: Hold for NHA Event, Oct. 23, 20…"
type textarea "Embassy Suites La Vista Conference Center ATTN: Hold for NHA Event, Oct. 23, 20…"
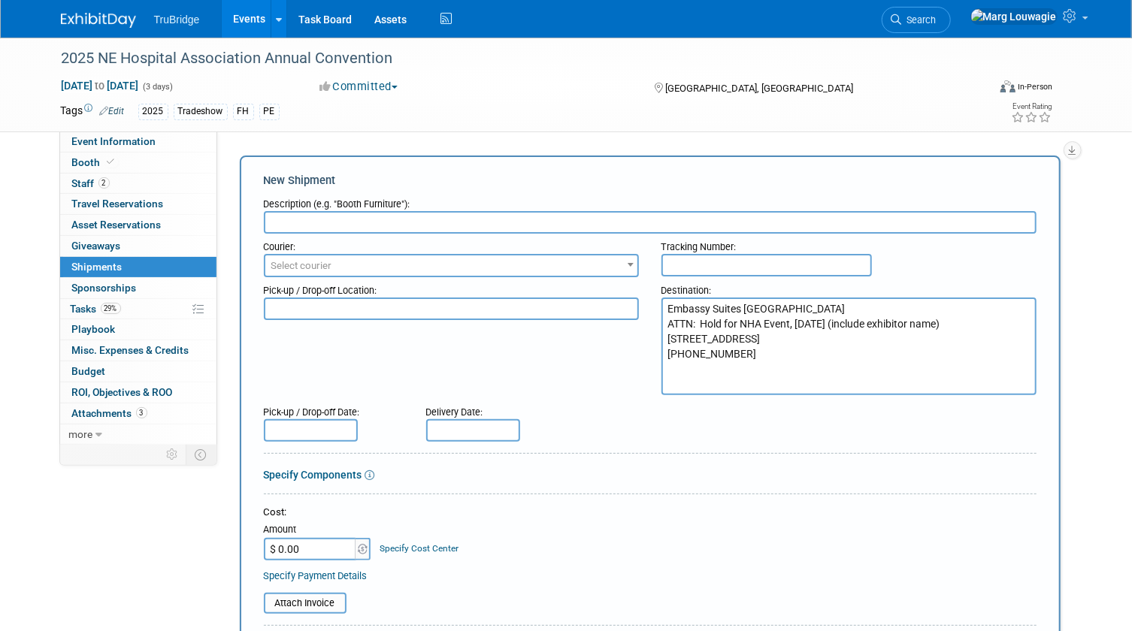
drag, startPoint x: 708, startPoint y: 308, endPoint x: 345, endPoint y: 219, distance: 373.8
click at [345, 219] on input "text" at bounding box center [650, 222] width 773 height 23
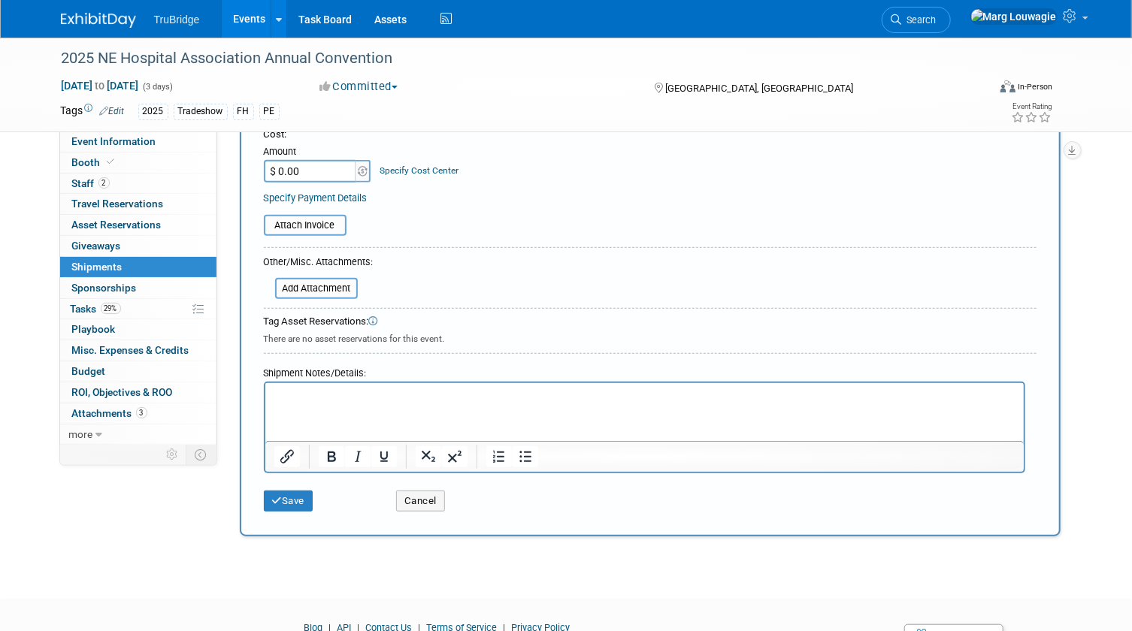
scroll to position [410, 0]
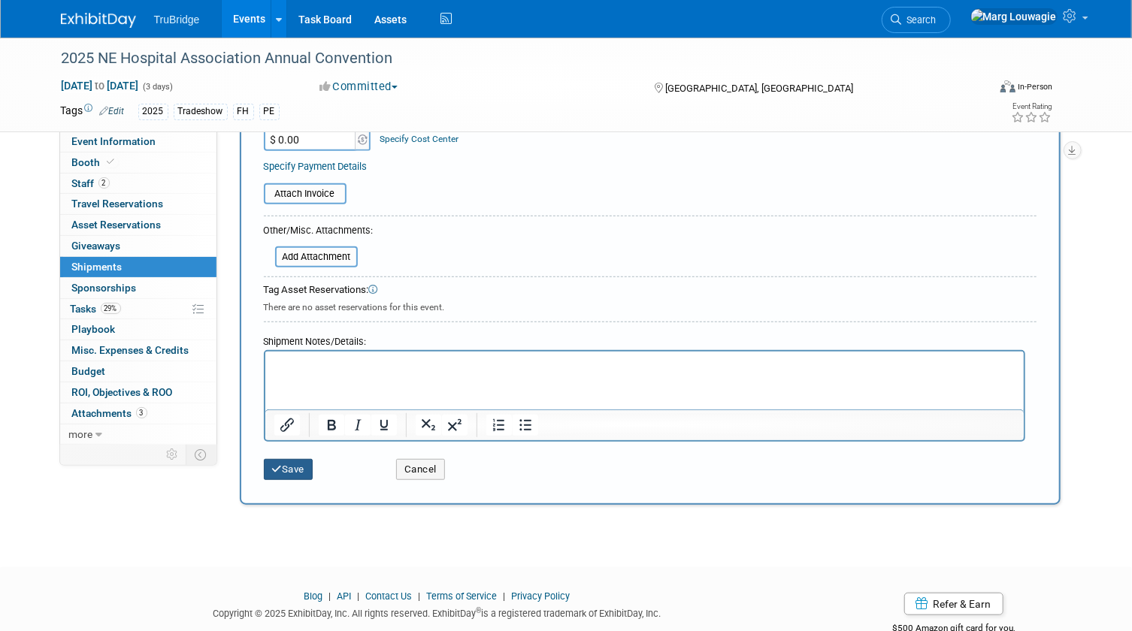
type input "Booth etc"
click at [307, 467] on button "Save" at bounding box center [289, 469] width 50 height 21
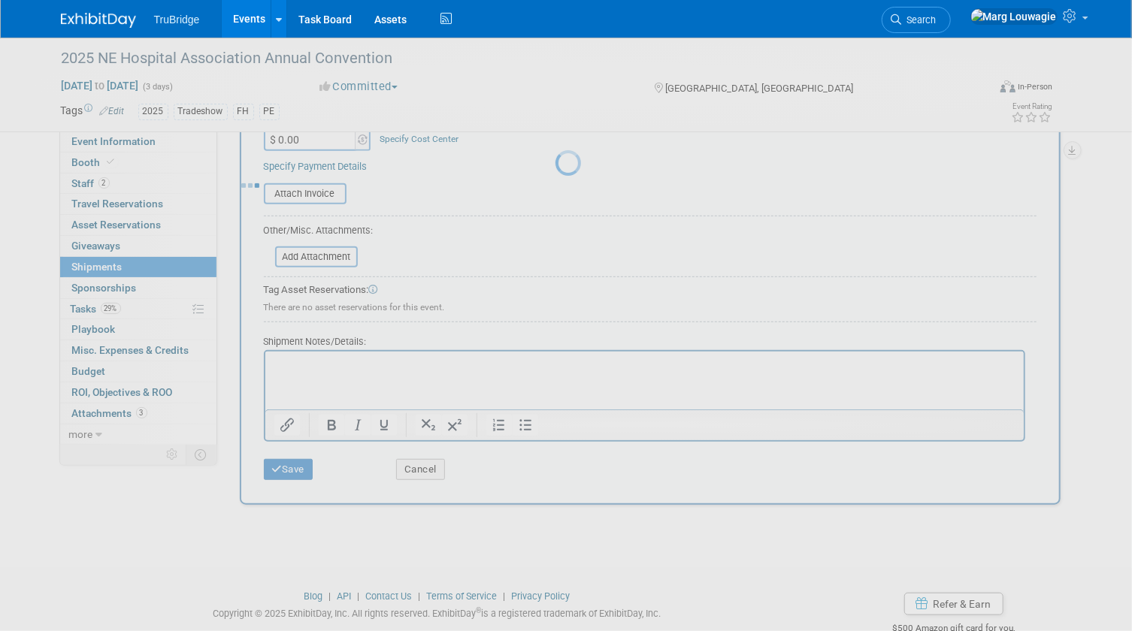
scroll to position [20, 0]
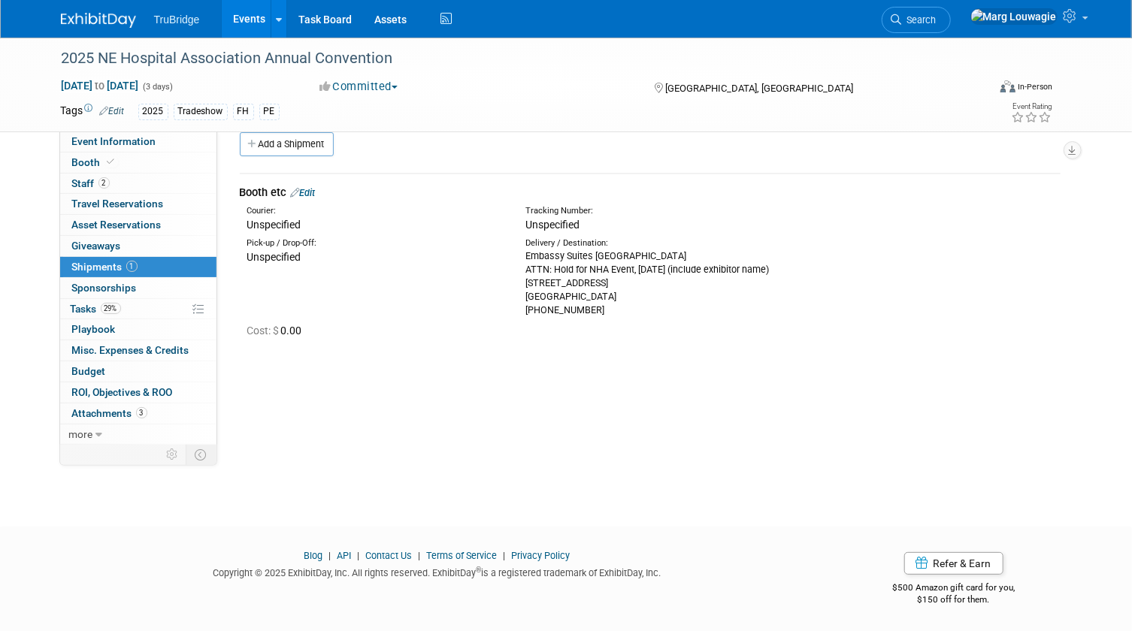
click at [307, 187] on link "Edit" at bounding box center [303, 192] width 25 height 11
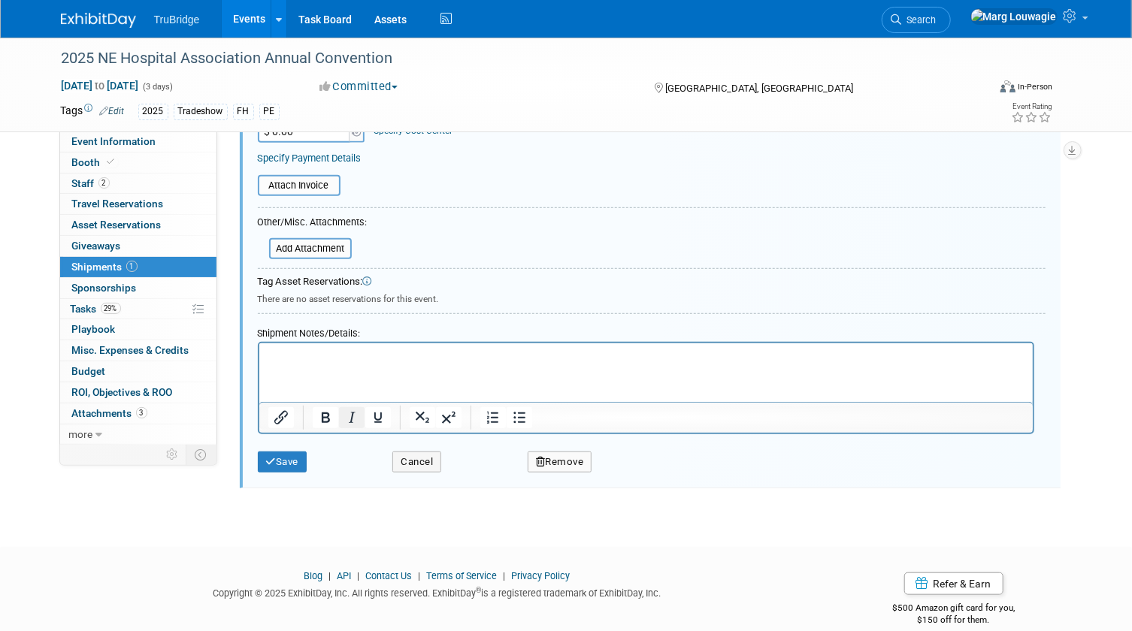
scroll to position [432, 0]
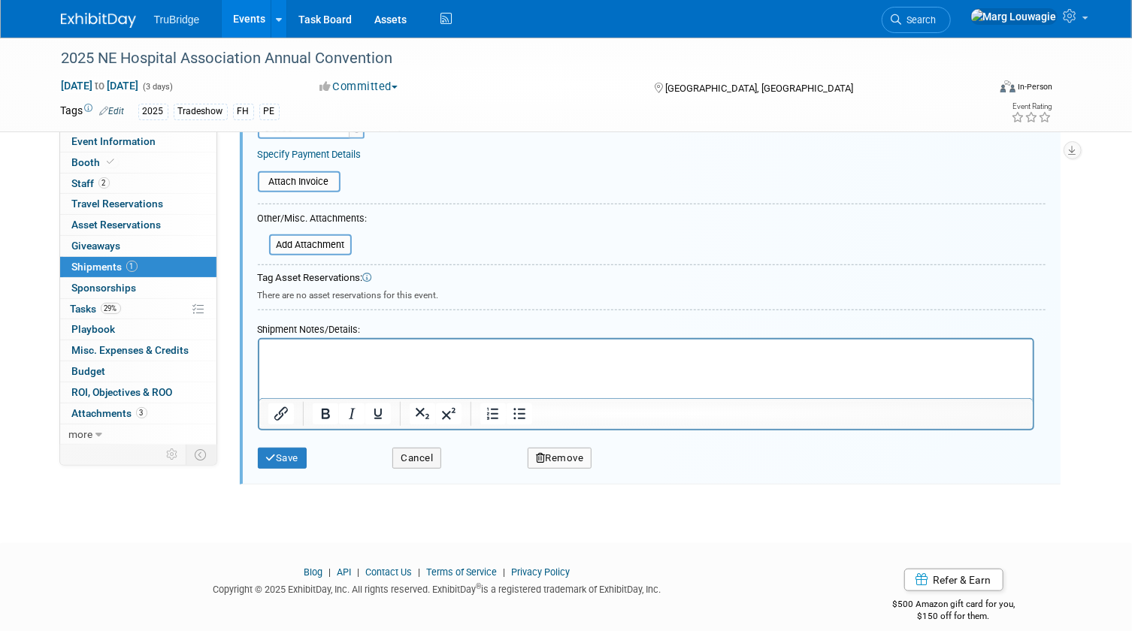
click at [314, 350] on p "Rich Text Area. Press ALT-0 for help." at bounding box center [646, 352] width 756 height 15
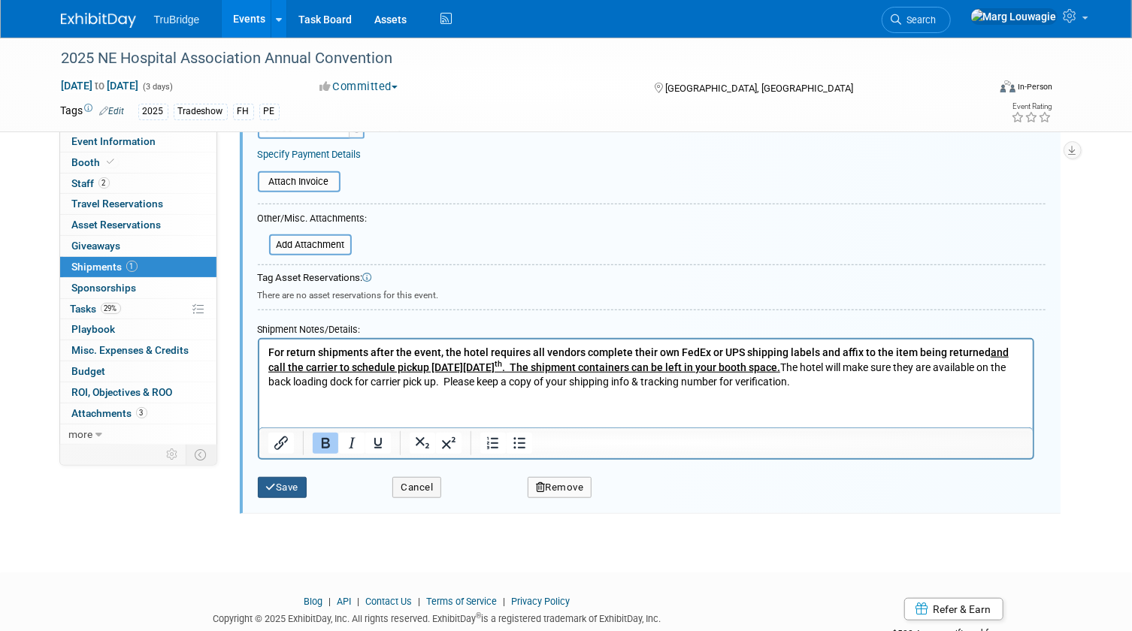
click at [293, 482] on button "Save" at bounding box center [283, 487] width 50 height 21
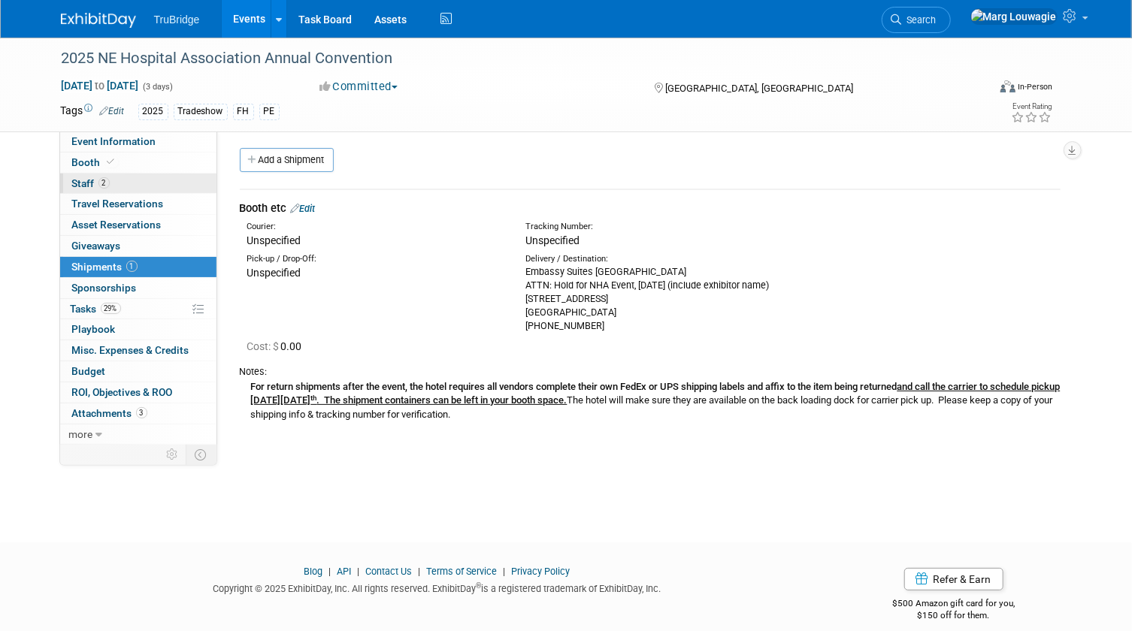
scroll to position [0, 0]
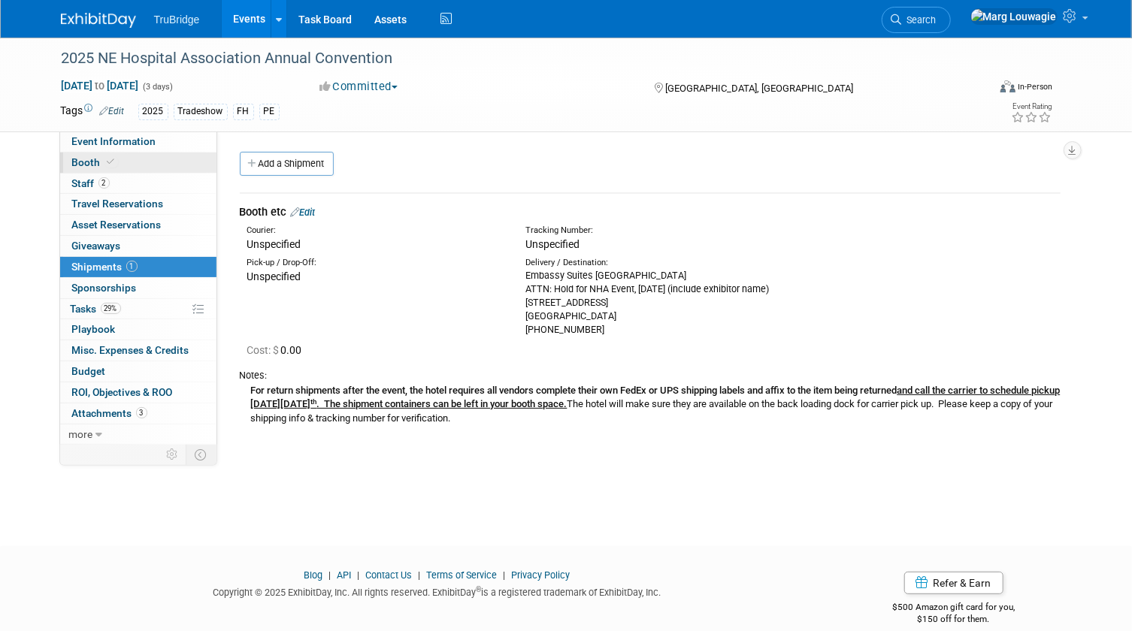
drag, startPoint x: 139, startPoint y: 143, endPoint x: 189, endPoint y: 152, distance: 51.2
click at [139, 143] on span "Event Information" at bounding box center [114, 141] width 84 height 12
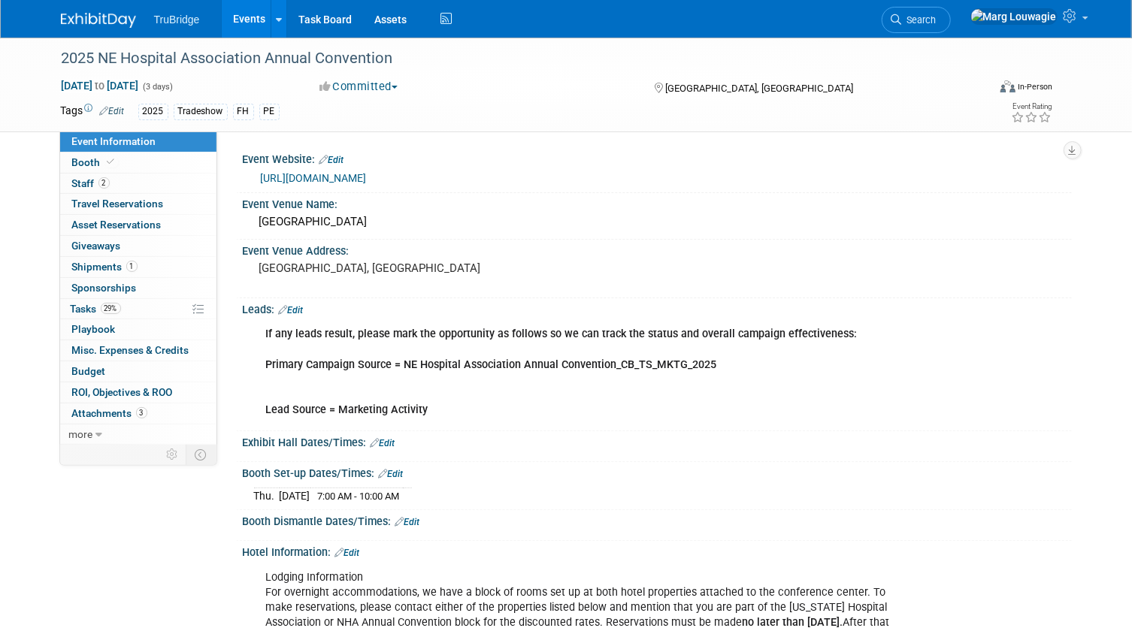
click at [367, 173] on link "https://www.nebraskahospitals.org/education/events/2025-nha-annual-convention/" at bounding box center [314, 178] width 106 height 12
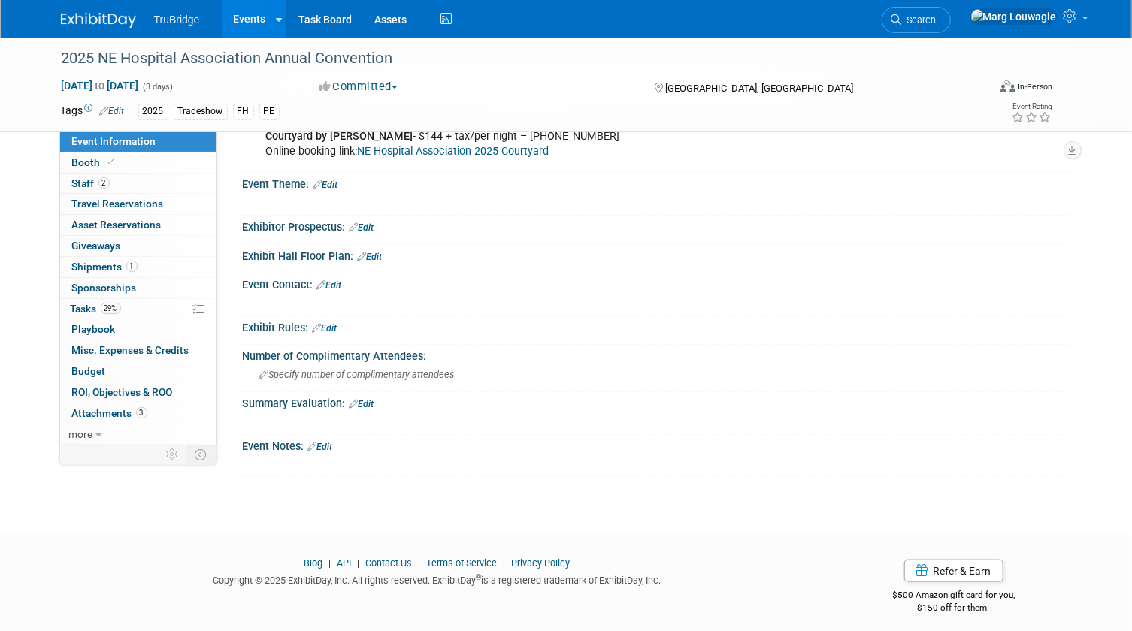
scroll to position [581, 0]
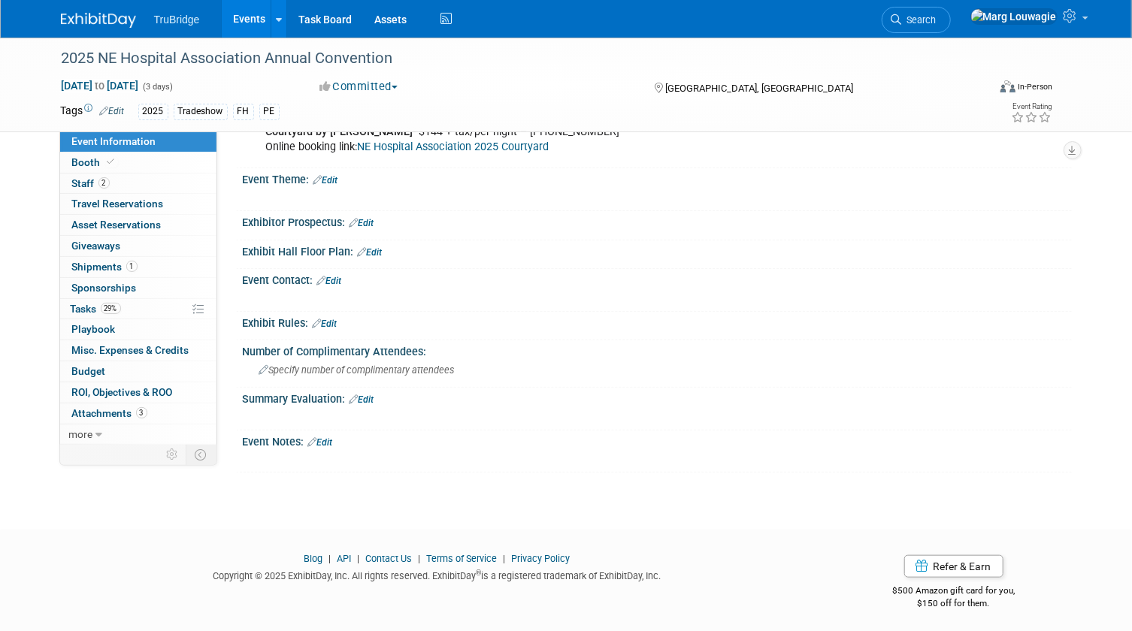
click at [326, 439] on link "Edit" at bounding box center [320, 442] width 25 height 11
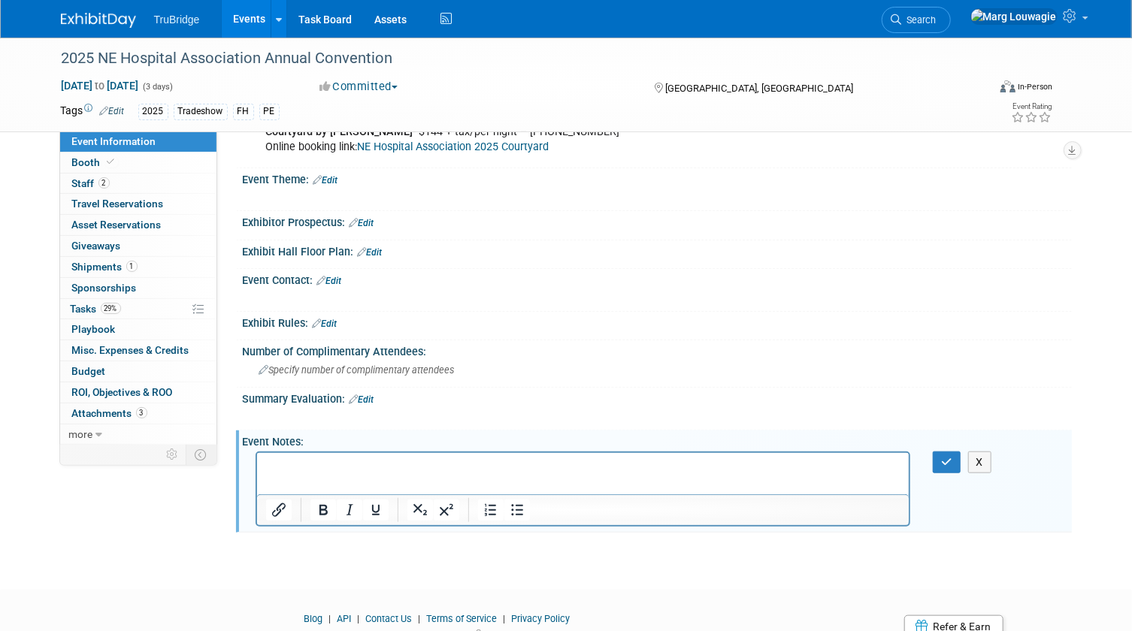
scroll to position [0, 0]
click at [314, 467] on p "Rich Text Area. Press ALT-0 for help." at bounding box center [582, 465] width 635 height 15
drag, startPoint x: 303, startPoint y: 466, endPoint x: 257, endPoint y: 469, distance: 45.9
click at [257, 469] on html "Agenda" at bounding box center [582, 462] width 652 height 21
click at [267, 508] on button "Insert/edit link" at bounding box center [279, 510] width 26 height 21
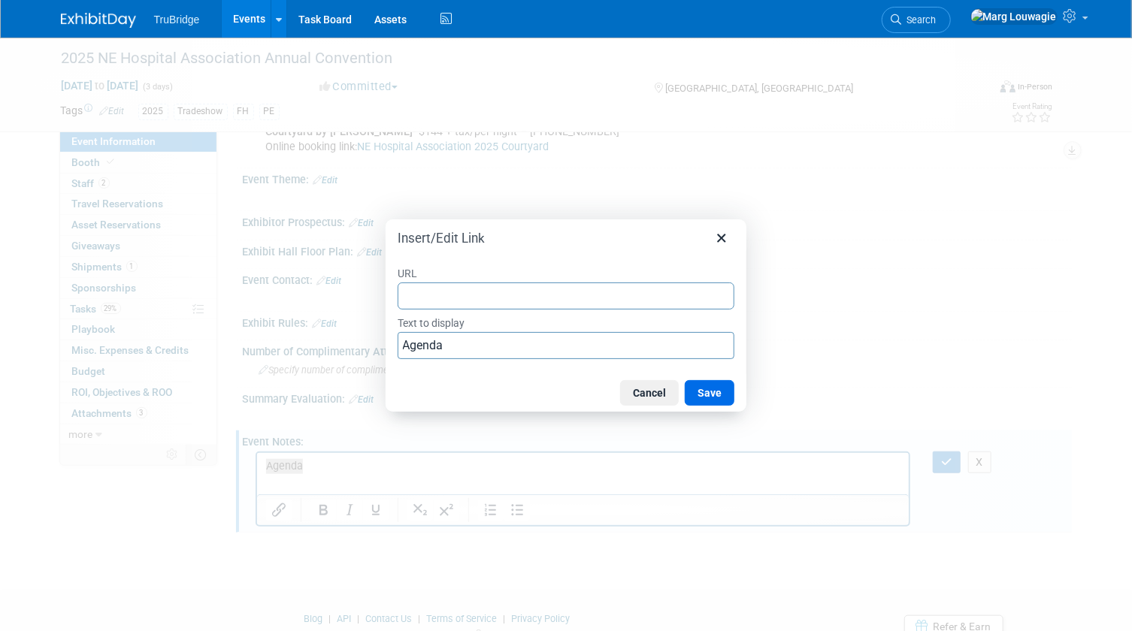
click at [443, 295] on input "URL" at bounding box center [566, 296] width 337 height 27
type input "https://www.nebraskahospitals.org/file_download/inline/94ff66a2-ece6-4616-a2f6-…"
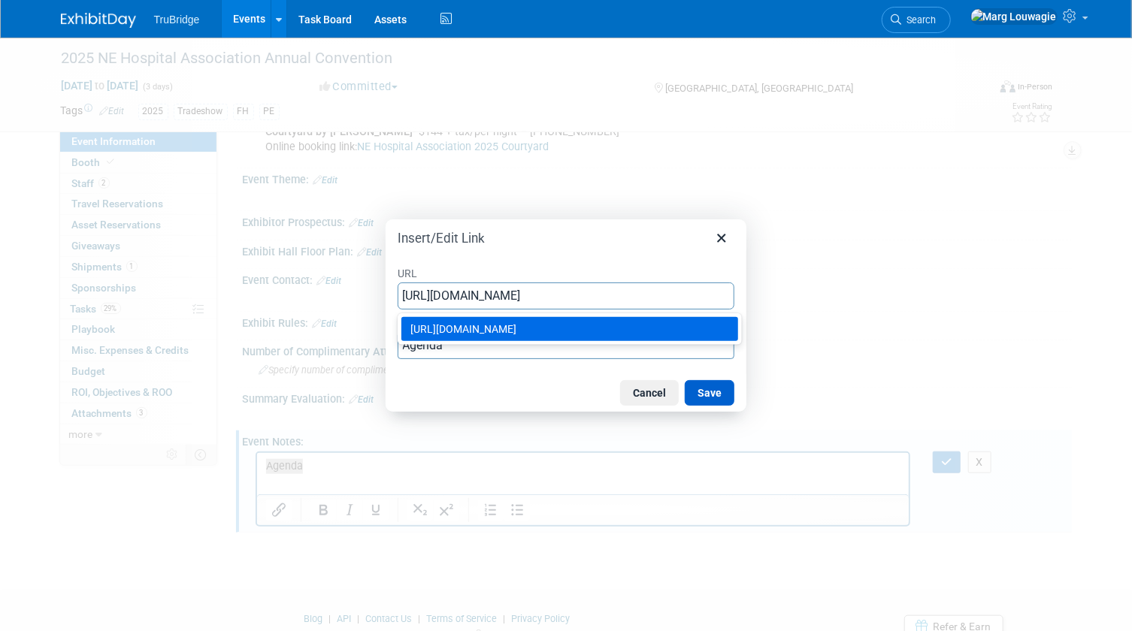
click at [701, 389] on button "Save" at bounding box center [710, 393] width 50 height 26
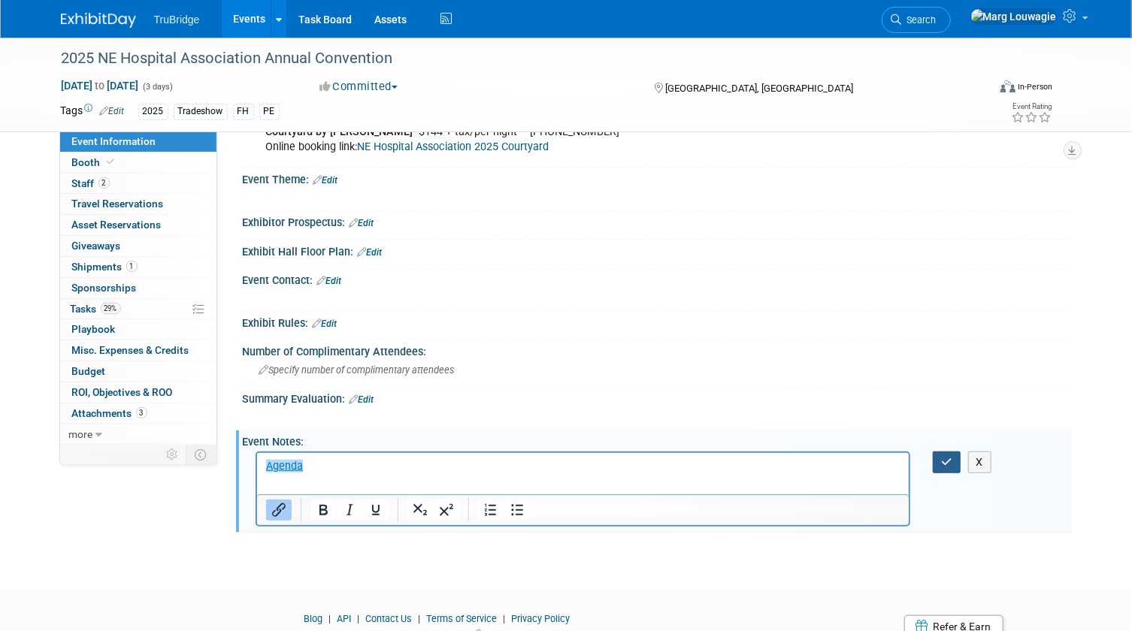
drag, startPoint x: 947, startPoint y: 455, endPoint x: 585, endPoint y: 21, distance: 564.5
click at [947, 457] on icon "button" at bounding box center [946, 462] width 11 height 11
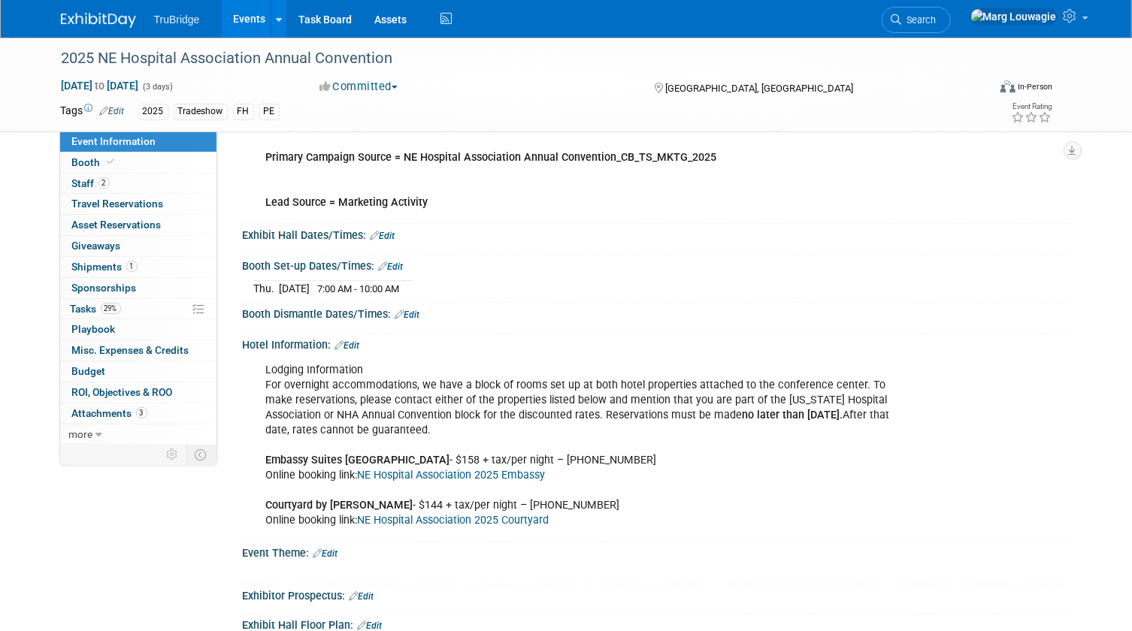
scroll to position [171, 0]
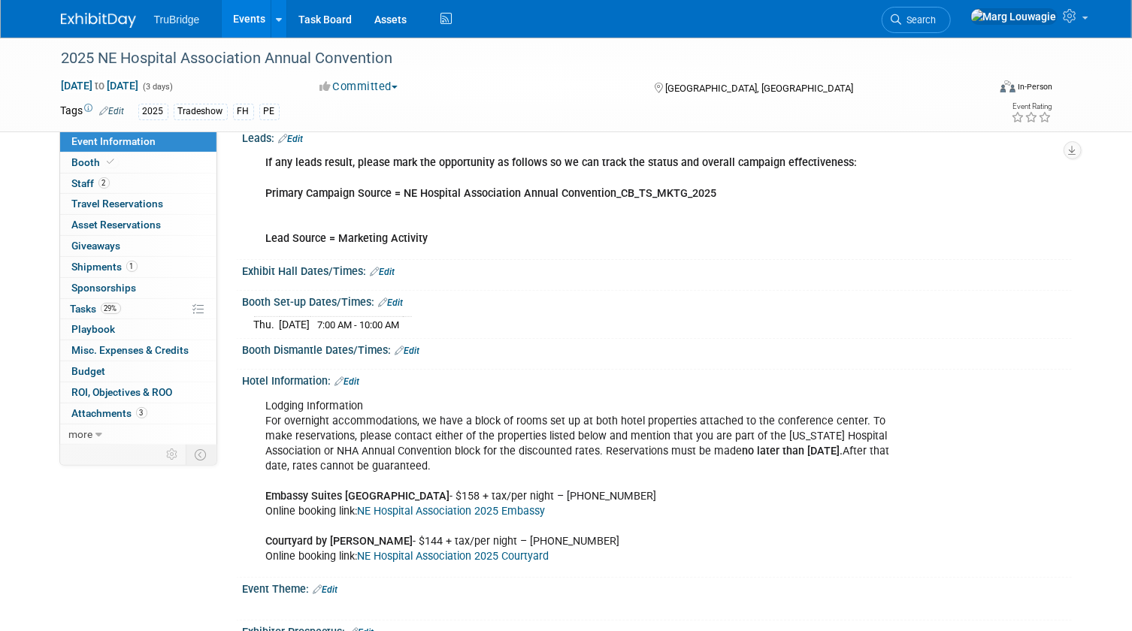
click at [410, 347] on link "Edit" at bounding box center [407, 351] width 25 height 11
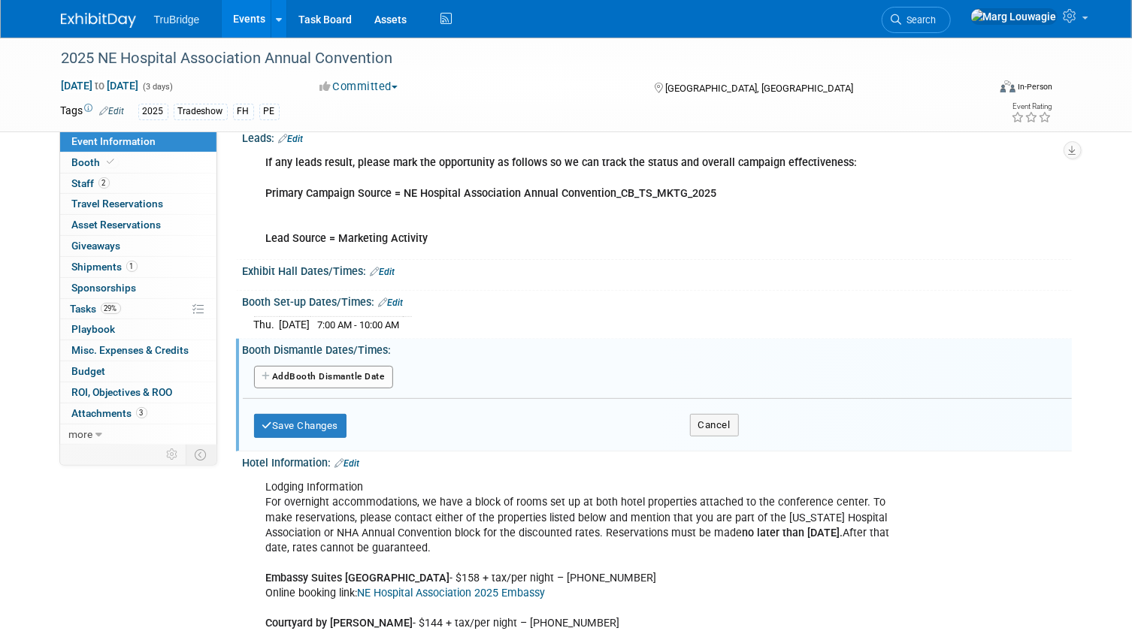
click at [383, 380] on button "Add Another Booth Dismantle Date" at bounding box center [323, 377] width 139 height 23
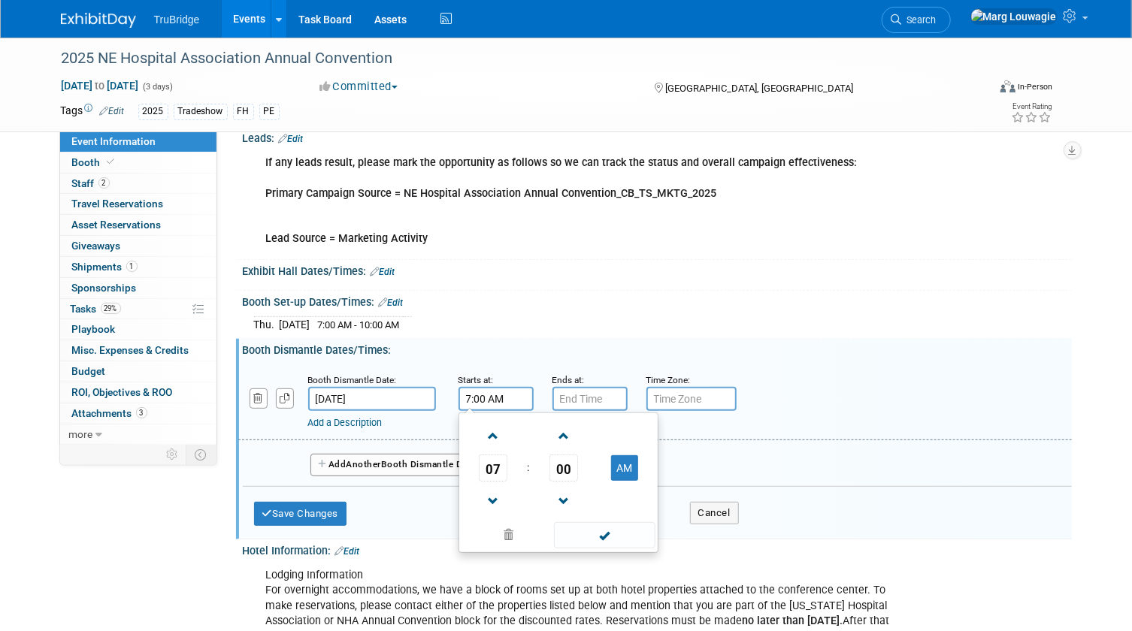
click at [464, 400] on input "7:00 AM" at bounding box center [495, 399] width 75 height 24
click at [491, 466] on span "07" at bounding box center [493, 468] width 29 height 27
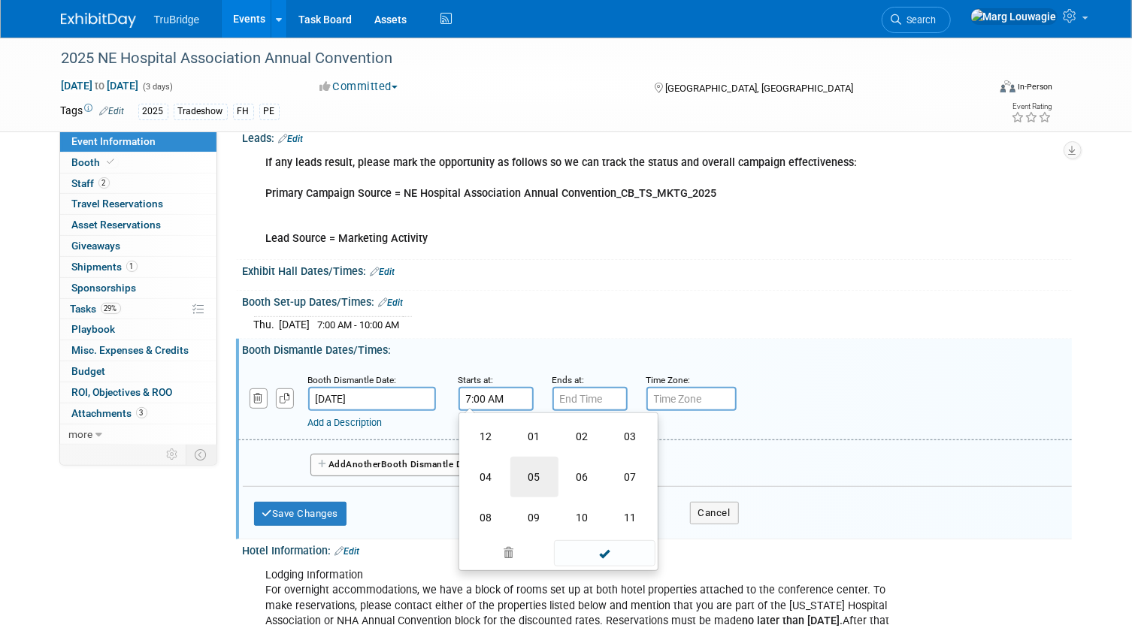
click at [526, 470] on td "05" at bounding box center [534, 477] width 48 height 41
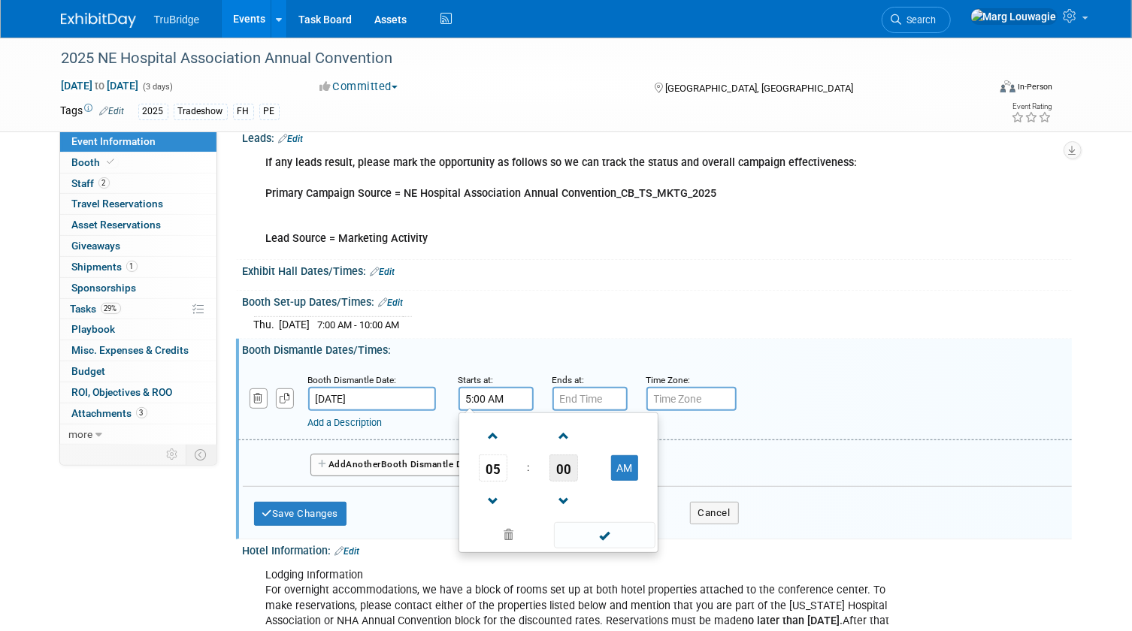
click at [564, 473] on span "00" at bounding box center [563, 468] width 29 height 27
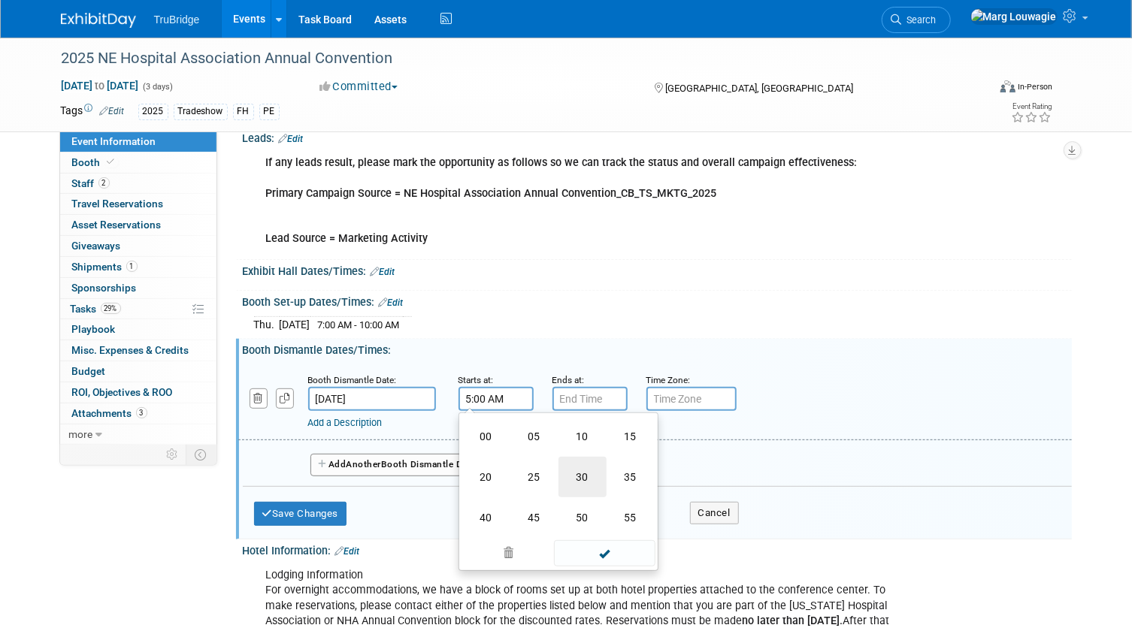
click at [579, 473] on td "30" at bounding box center [582, 477] width 48 height 41
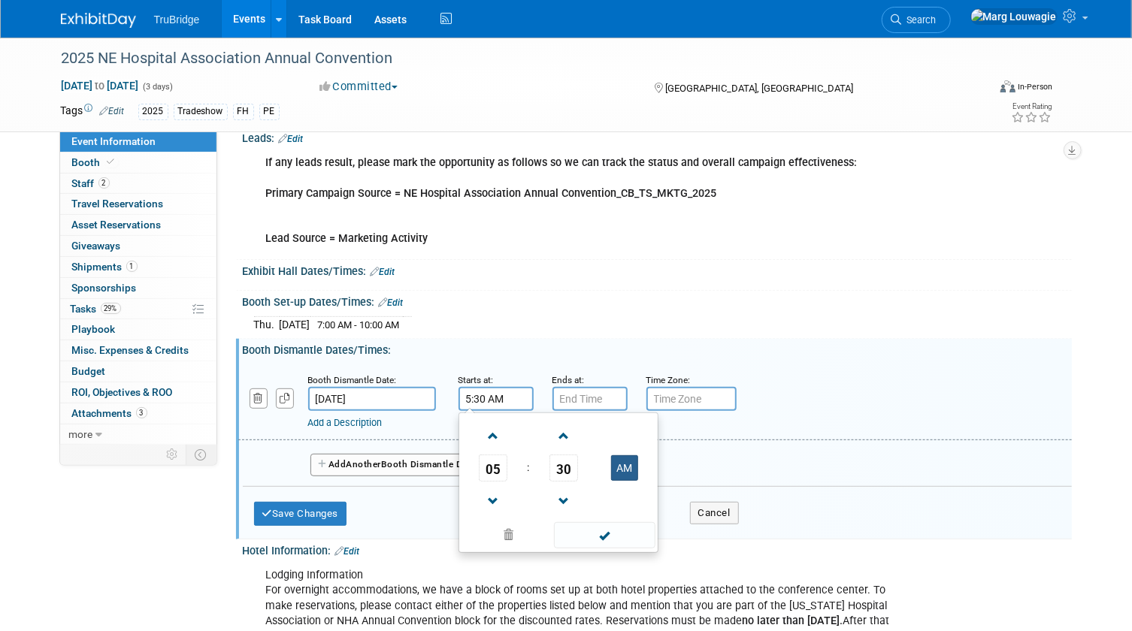
click at [629, 472] on button "AM" at bounding box center [624, 468] width 27 height 26
type input "5:30 PM"
click at [612, 526] on span at bounding box center [604, 535] width 101 height 26
click at [572, 398] on input "7:00 PM" at bounding box center [589, 399] width 75 height 24
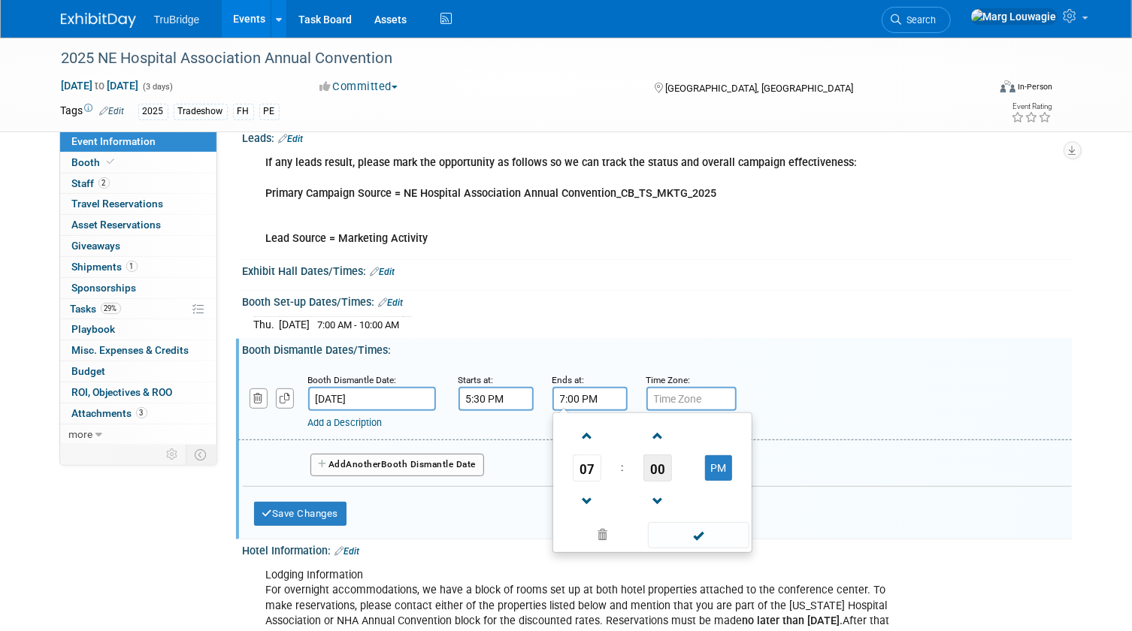
click at [670, 469] on span "00" at bounding box center [657, 468] width 29 height 27
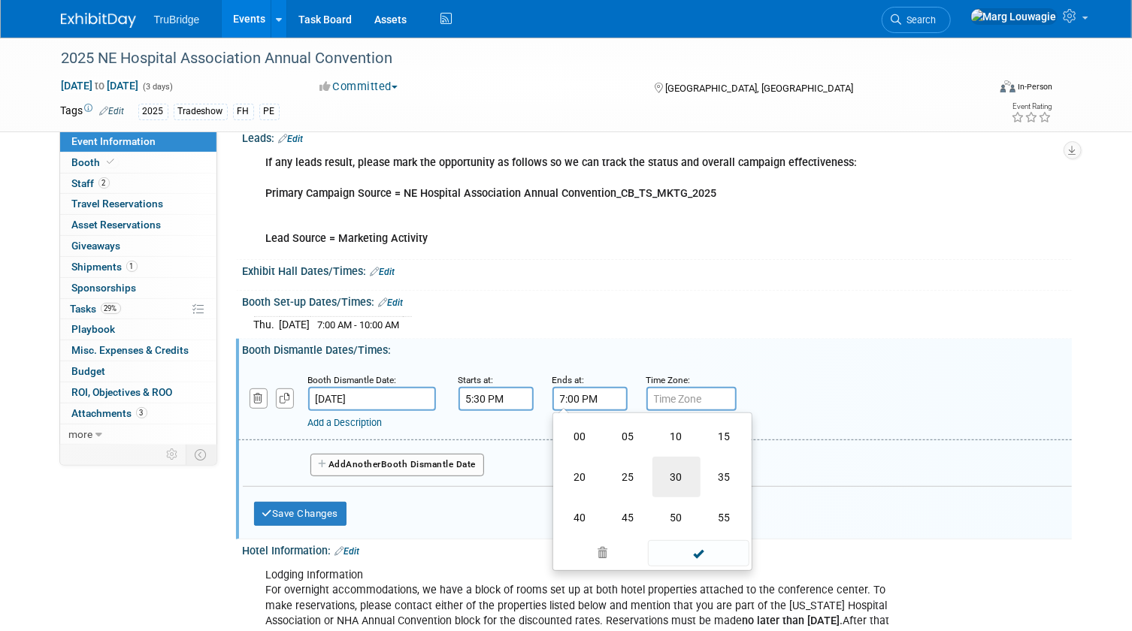
click at [664, 470] on td "30" at bounding box center [676, 477] width 48 height 41
type input "7:30 PM"
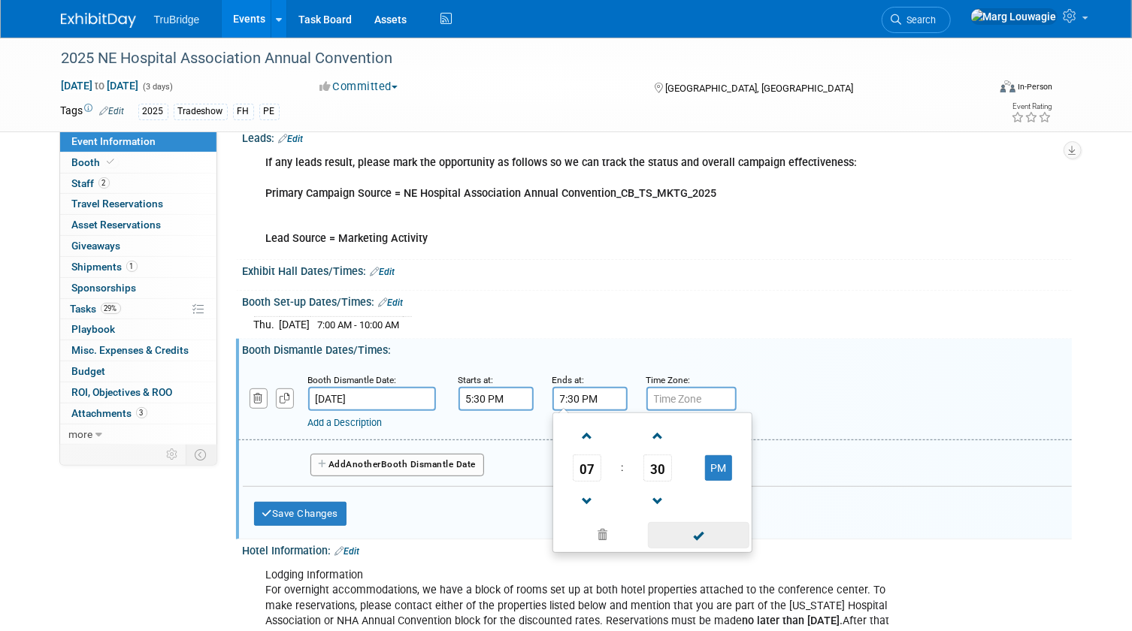
click at [679, 540] on span at bounding box center [698, 535] width 101 height 26
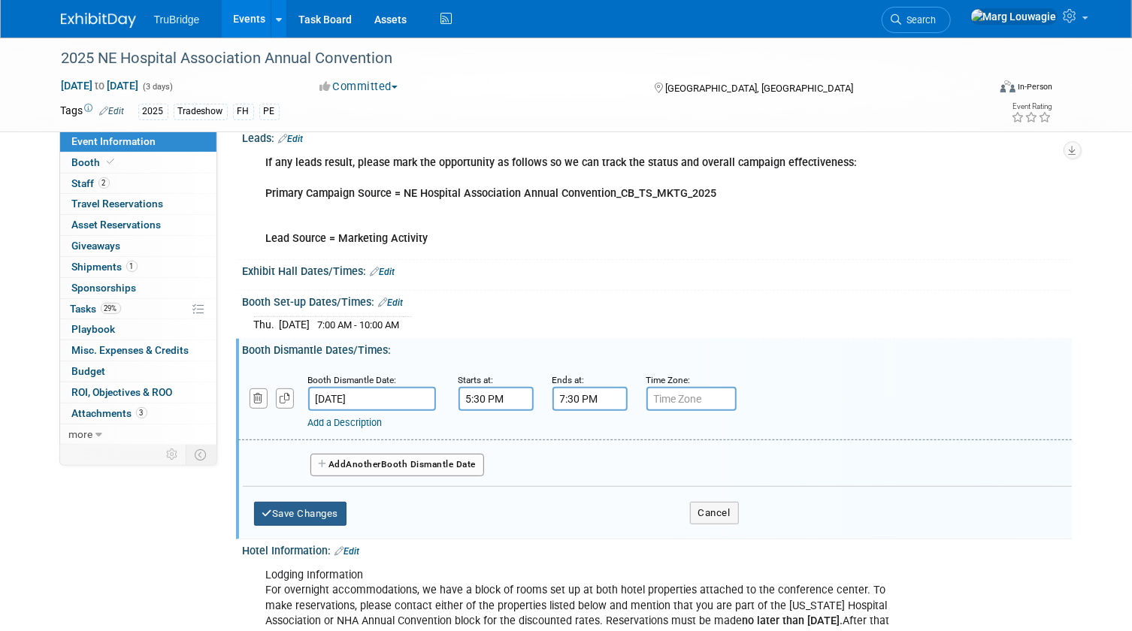
click at [310, 507] on button "Save Changes" at bounding box center [300, 514] width 93 height 24
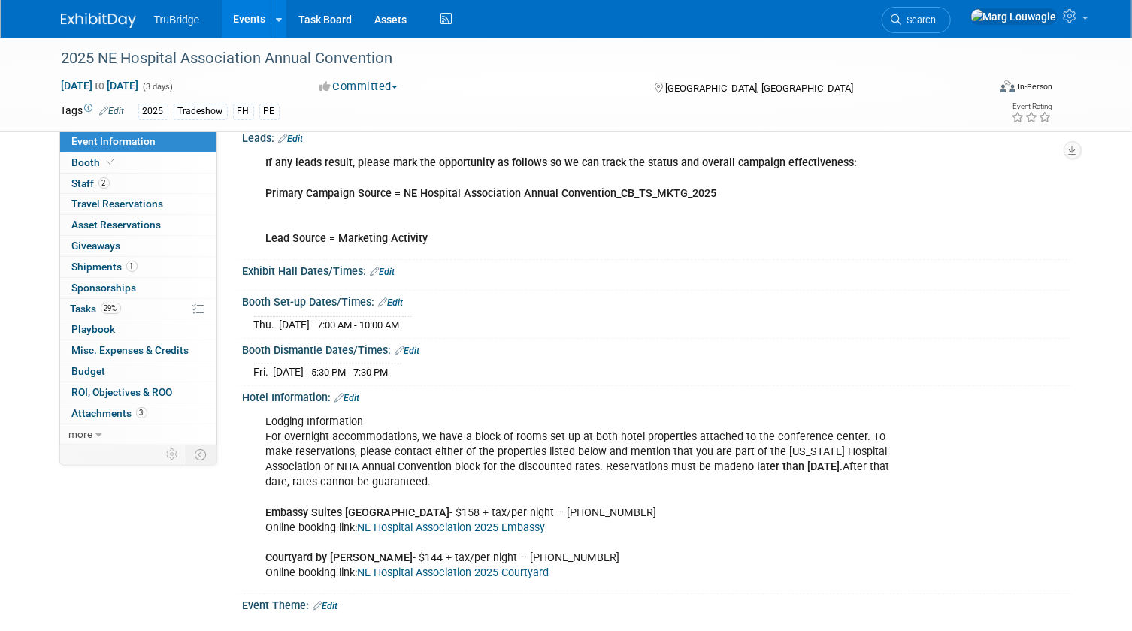
click at [419, 349] on link "Edit" at bounding box center [407, 351] width 25 height 11
select select "9"
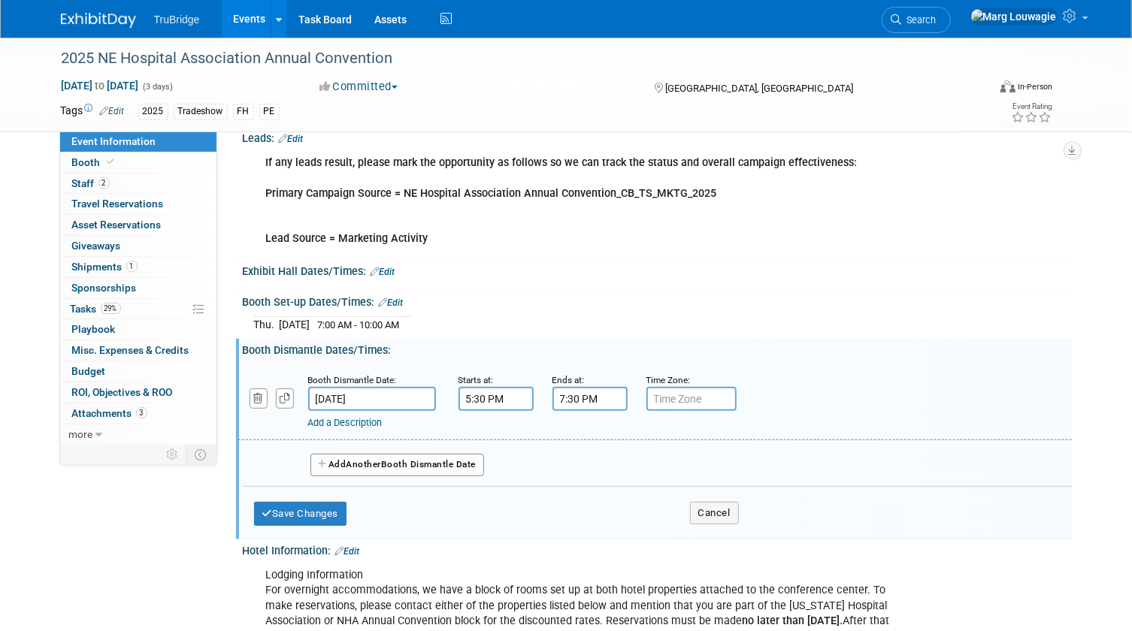
click at [389, 404] on input "Oct 24, 2025" at bounding box center [372, 399] width 128 height 24
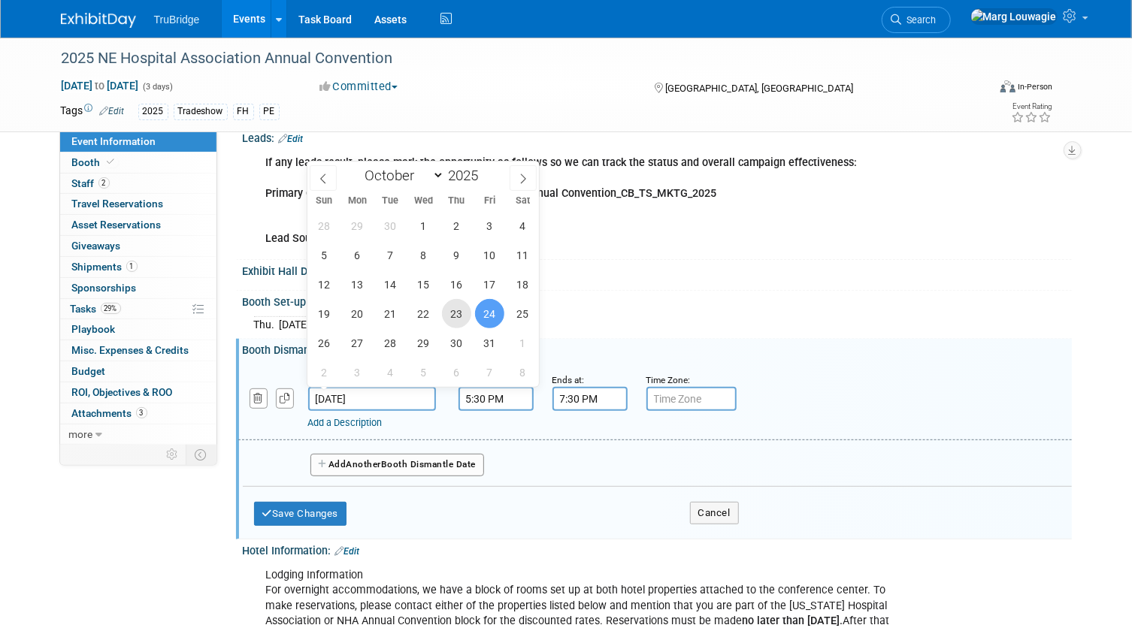
click at [458, 316] on span "23" at bounding box center [456, 313] width 29 height 29
type input "Oct 23, 2025"
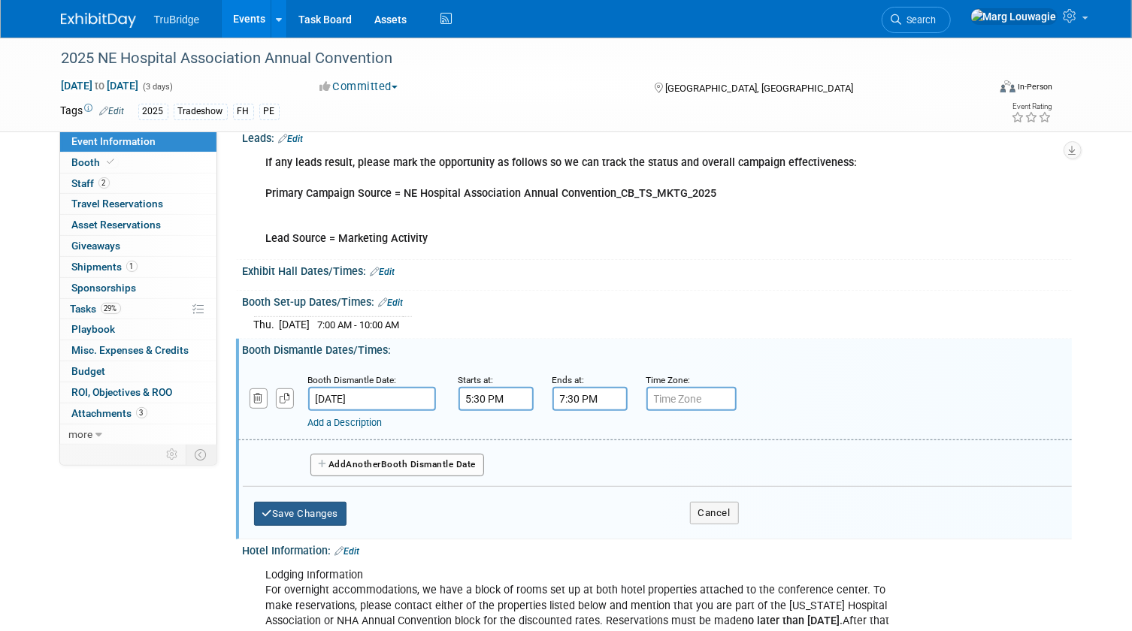
click at [330, 509] on button "Save Changes" at bounding box center [300, 514] width 93 height 24
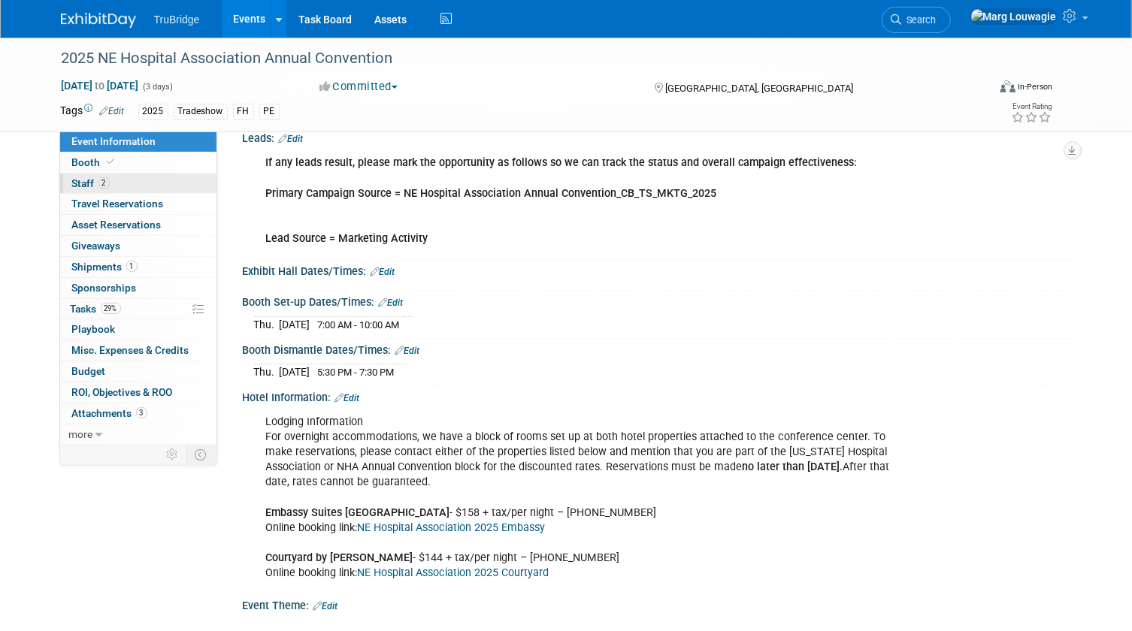
click at [128, 180] on link "2 Staff 2" at bounding box center [138, 184] width 156 height 20
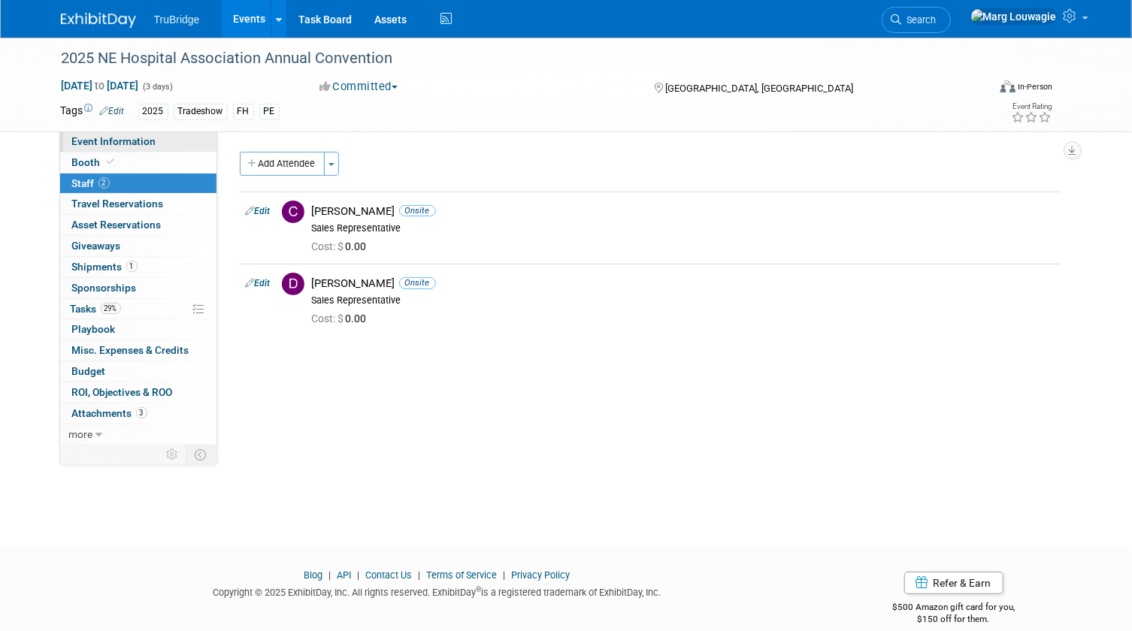
click at [132, 141] on span "Event Information" at bounding box center [114, 141] width 84 height 12
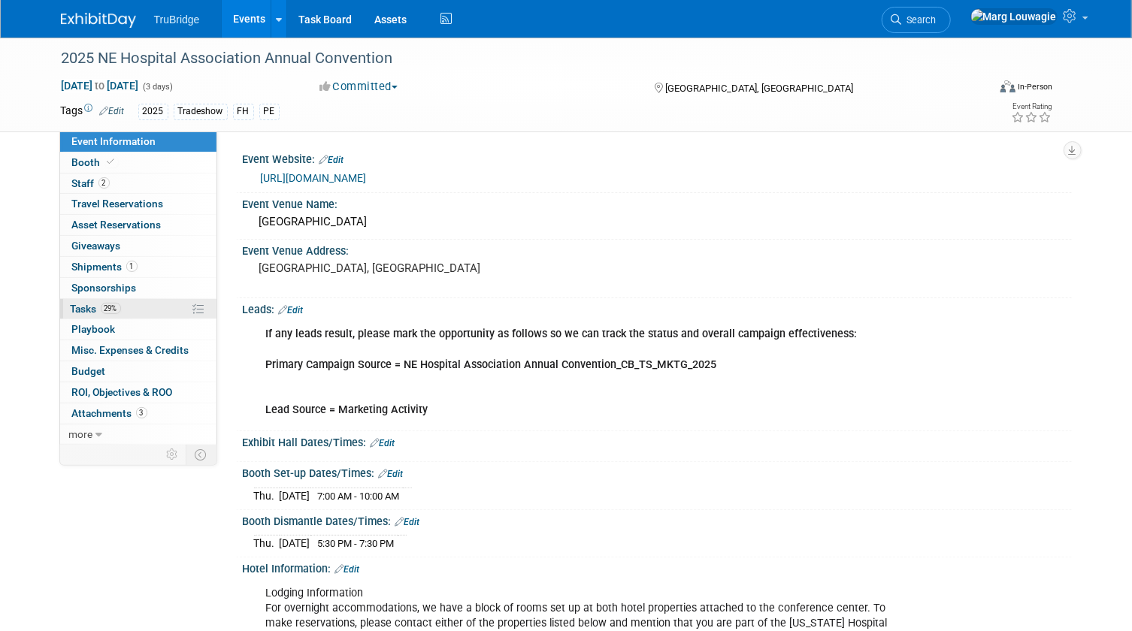
drag, startPoint x: 85, startPoint y: 311, endPoint x: 163, endPoint y: 300, distance: 79.0
click at [85, 311] on span "Tasks 29%" at bounding box center [96, 309] width 50 height 12
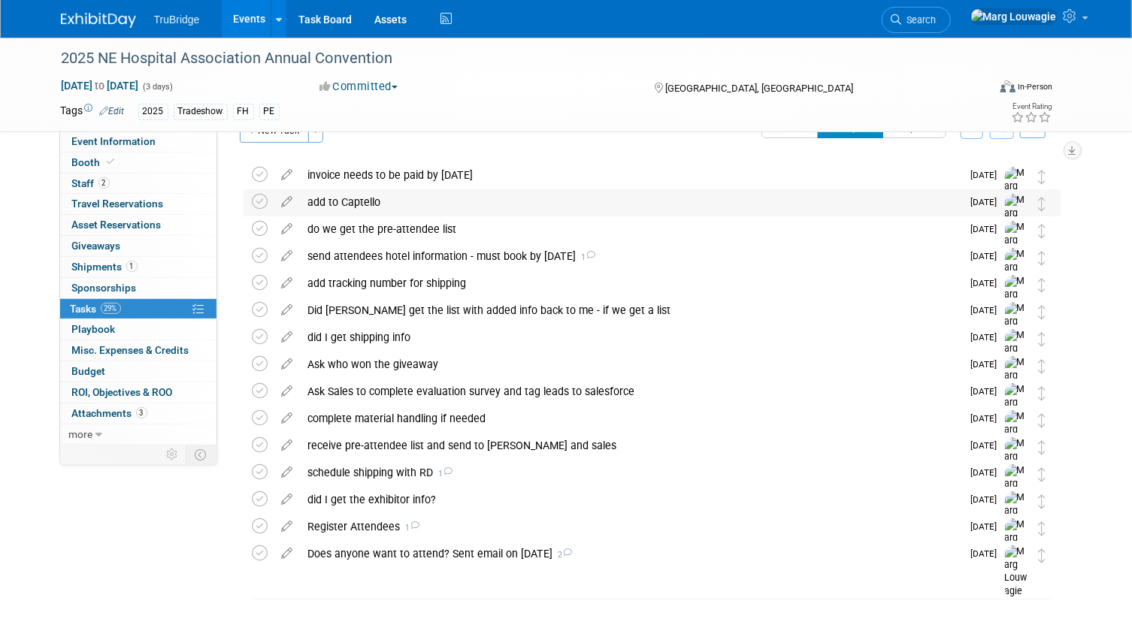
scroll to position [61, 0]
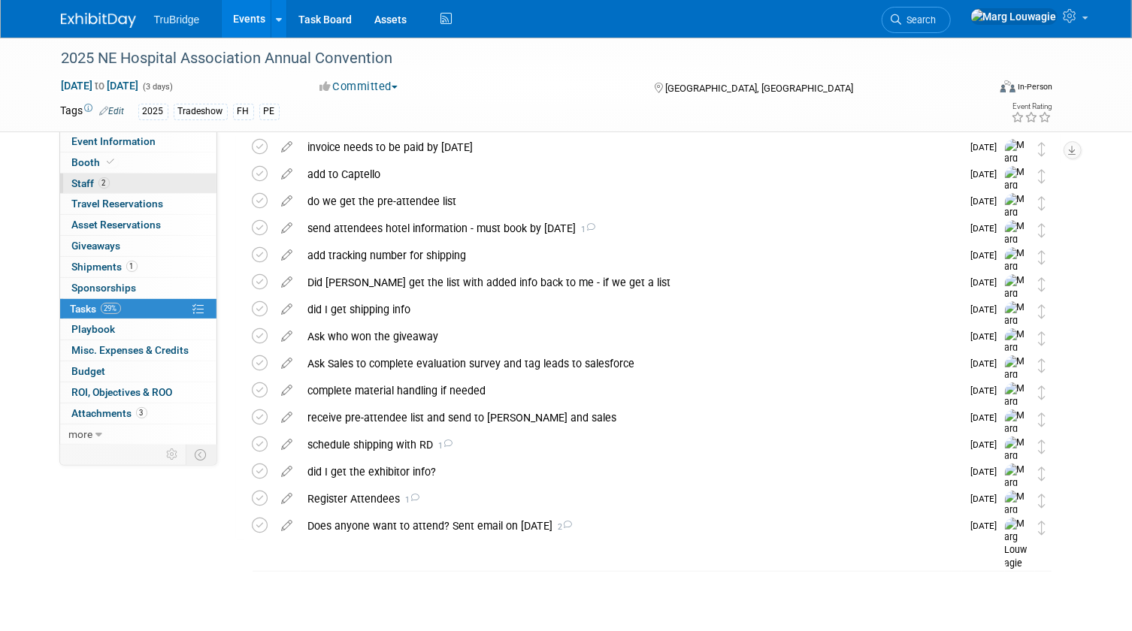
click at [142, 174] on link "2 Staff 2" at bounding box center [138, 184] width 156 height 20
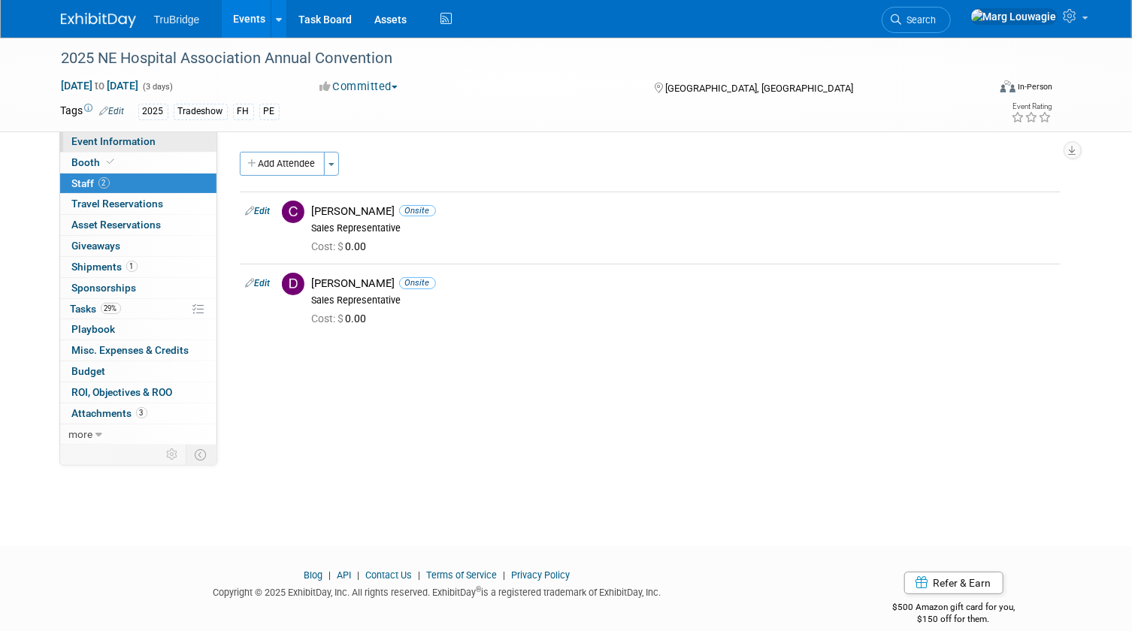
click at [135, 146] on span "Event Information" at bounding box center [114, 141] width 84 height 12
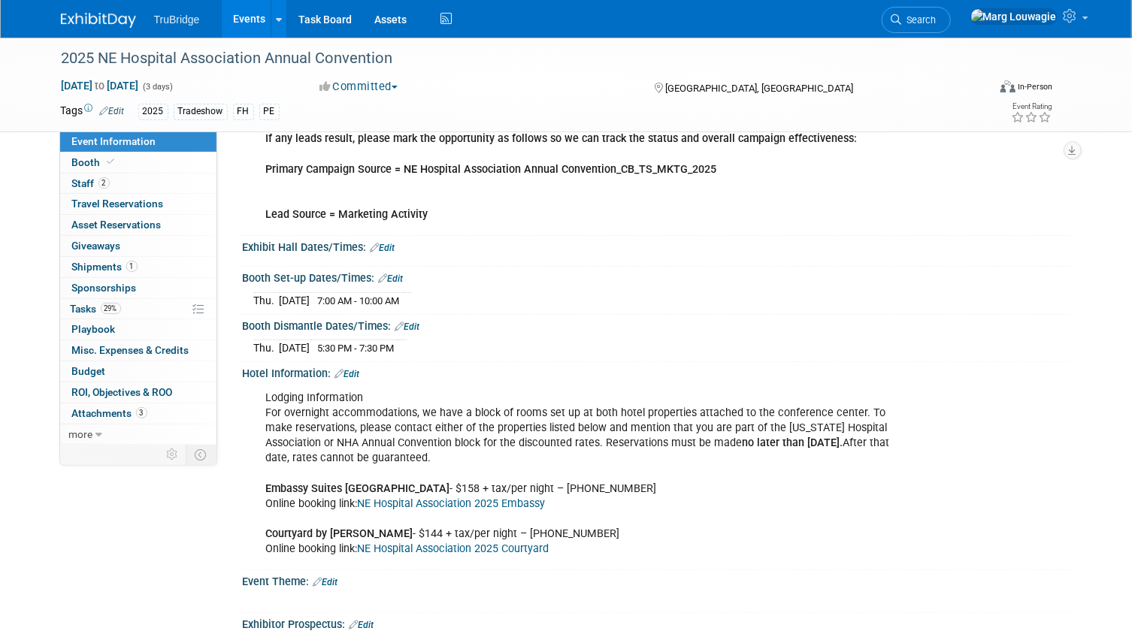
scroll to position [204, 0]
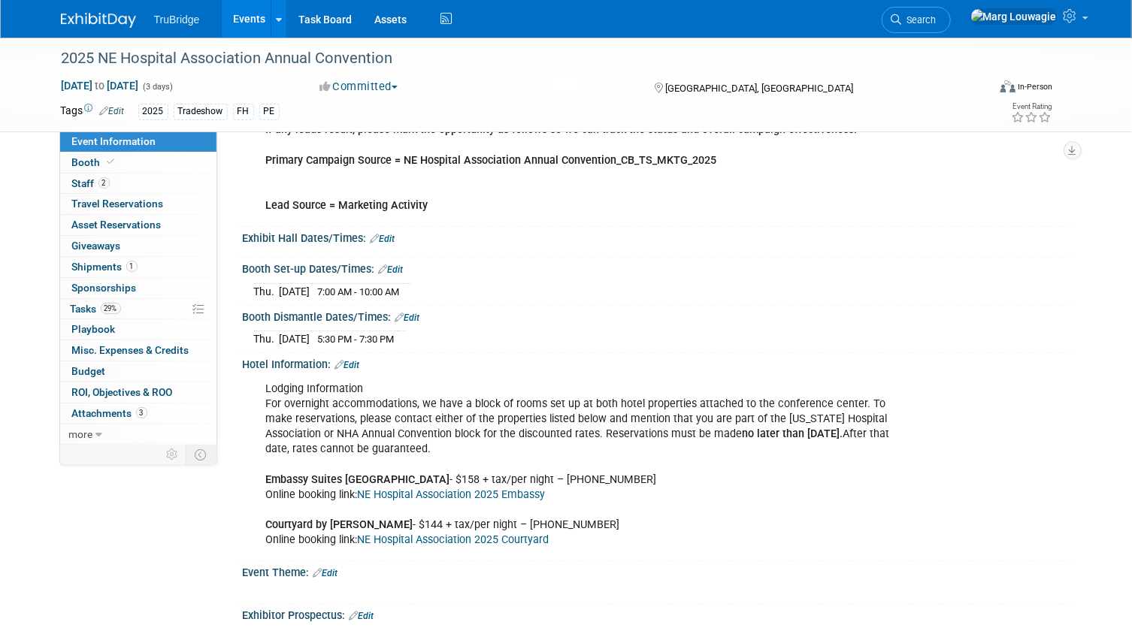
drag, startPoint x: 352, startPoint y: 402, endPoint x: 341, endPoint y: 401, distance: 11.4
click at [352, 402] on div "Lodging Information For overnight accommodations, we have a block of rooms set …" at bounding box center [583, 464] width 655 height 181
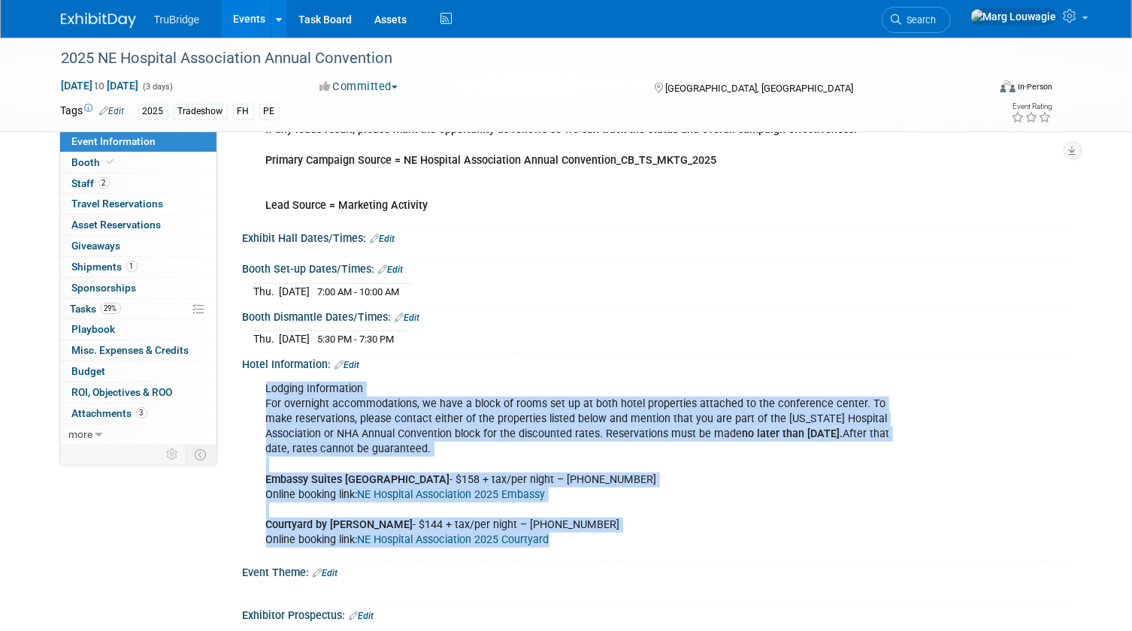
drag, startPoint x: 266, startPoint y: 385, endPoint x: 600, endPoint y: 534, distance: 366.0
click at [600, 534] on div "Lodging Information For overnight accommodations, we have a block of rooms set …" at bounding box center [583, 464] width 655 height 181
drag, startPoint x: 600, startPoint y: 534, endPoint x: 504, endPoint y: 415, distance: 153.3
copy div "Lodging Information For overnight accommodations, we have a block of rooms set …"
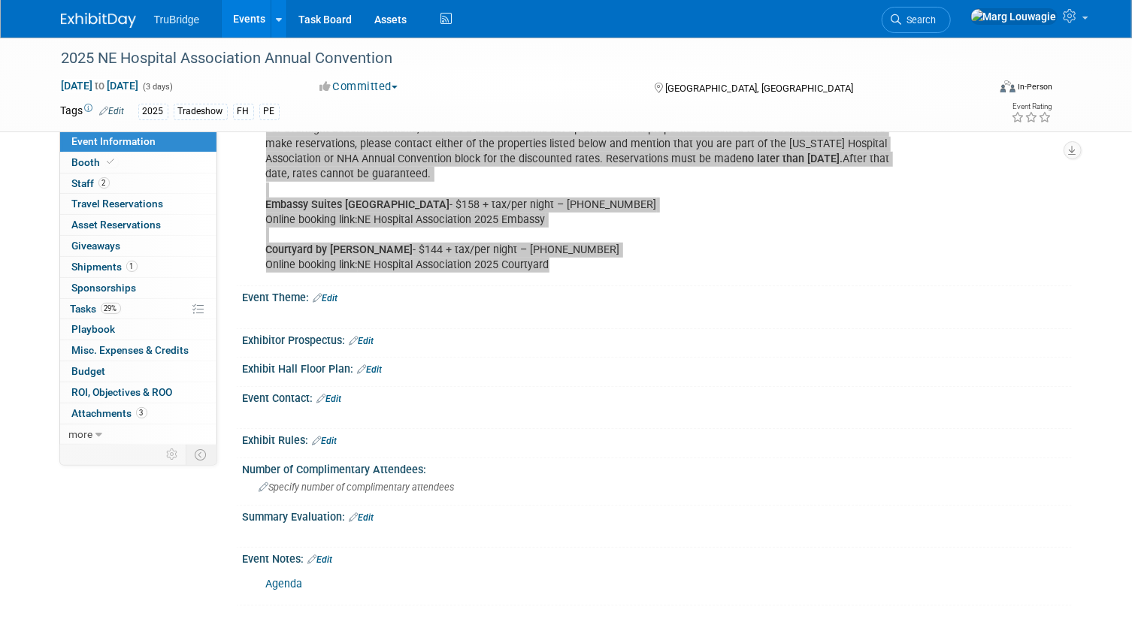
scroll to position [546, 0]
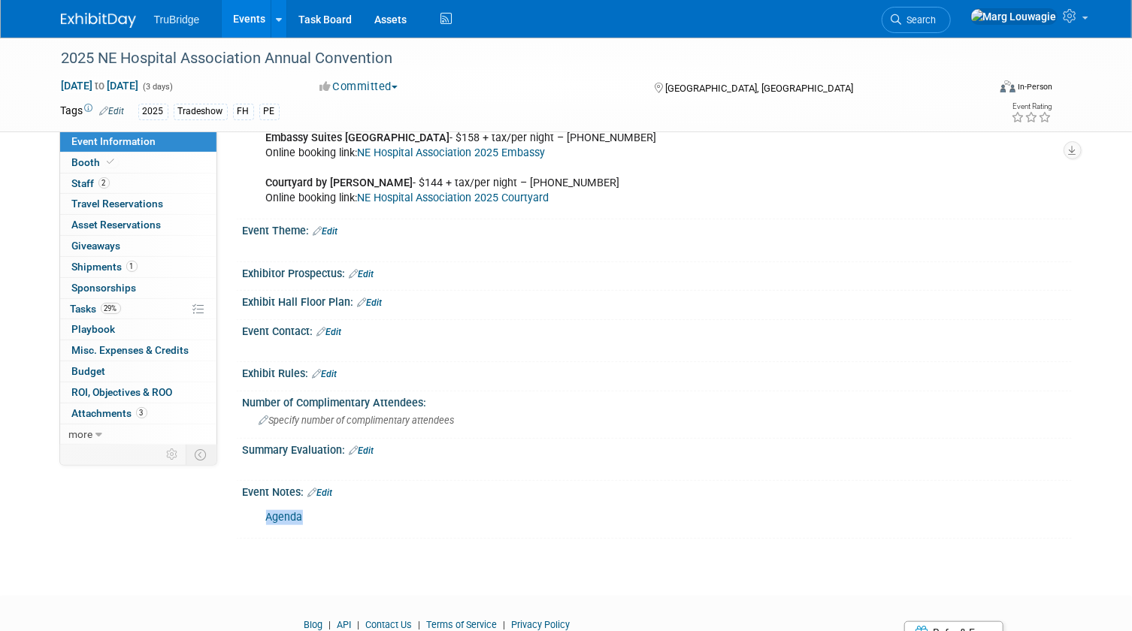
drag, startPoint x: 308, startPoint y: 511, endPoint x: 263, endPoint y: 510, distance: 45.1
click at [263, 510] on div "Agenda" at bounding box center [583, 518] width 655 height 30
drag, startPoint x: 263, startPoint y: 510, endPoint x: 274, endPoint y: 510, distance: 11.3
copy link "Agenda"
drag, startPoint x: 87, startPoint y: 301, endPoint x: 96, endPoint y: 301, distance: 9.0
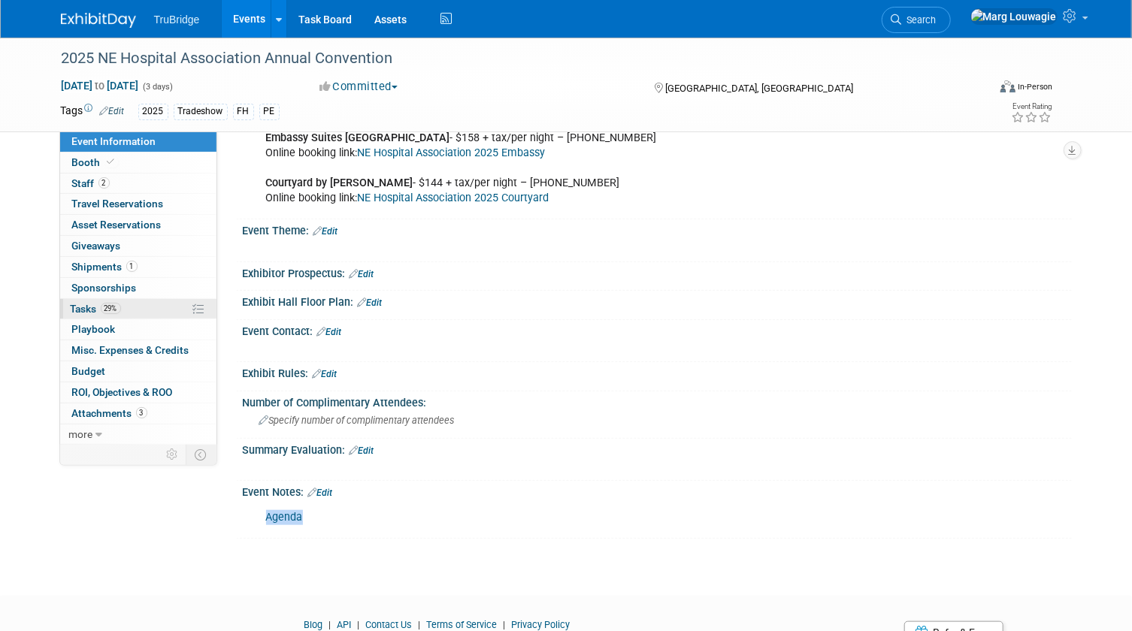
click at [87, 301] on link "29% Tasks 29%" at bounding box center [138, 309] width 156 height 20
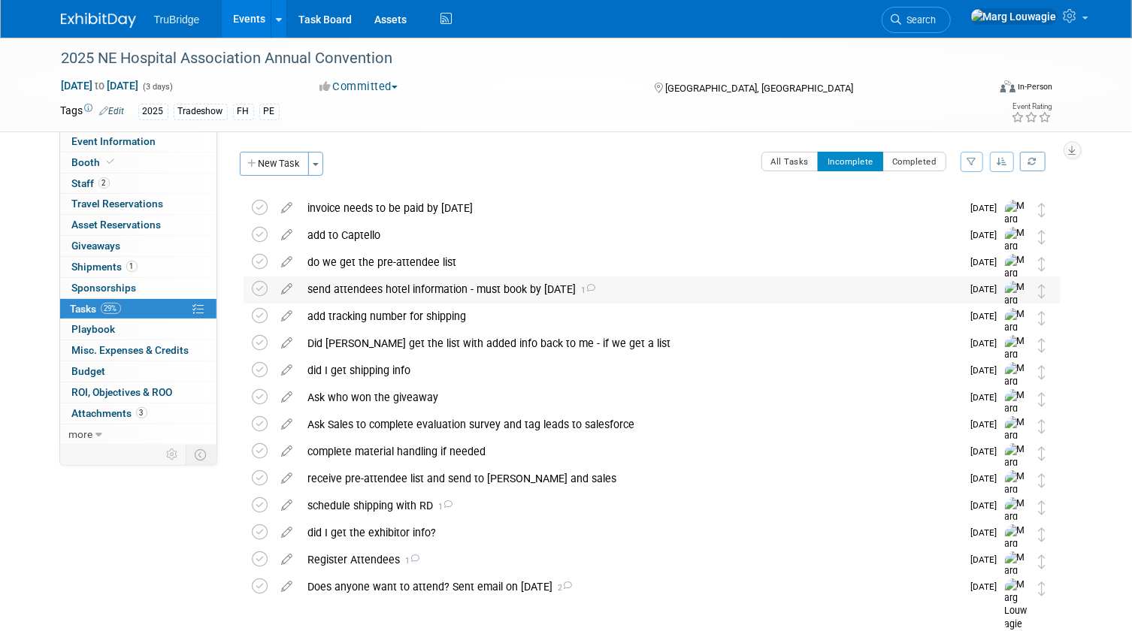
click at [406, 290] on div "send attendees hotel information - must book by Sept 30 1" at bounding box center [631, 290] width 661 height 26
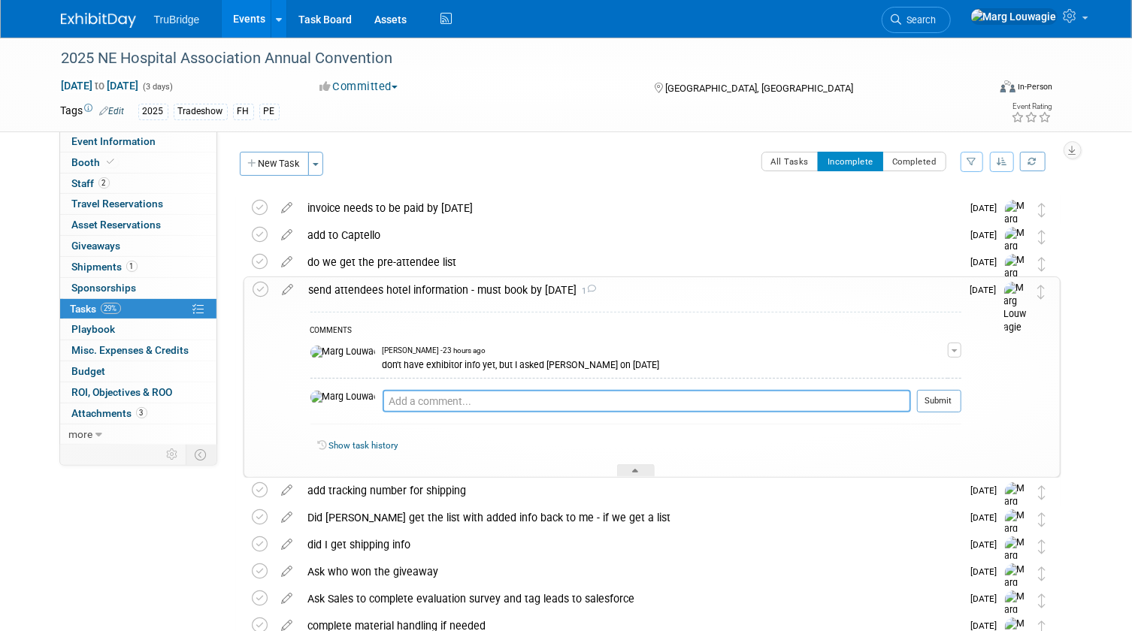
click at [416, 400] on textarea at bounding box center [647, 401] width 528 height 23
type textarea "sent info on 9.10.25"
click at [948, 398] on button "Submit" at bounding box center [939, 401] width 44 height 23
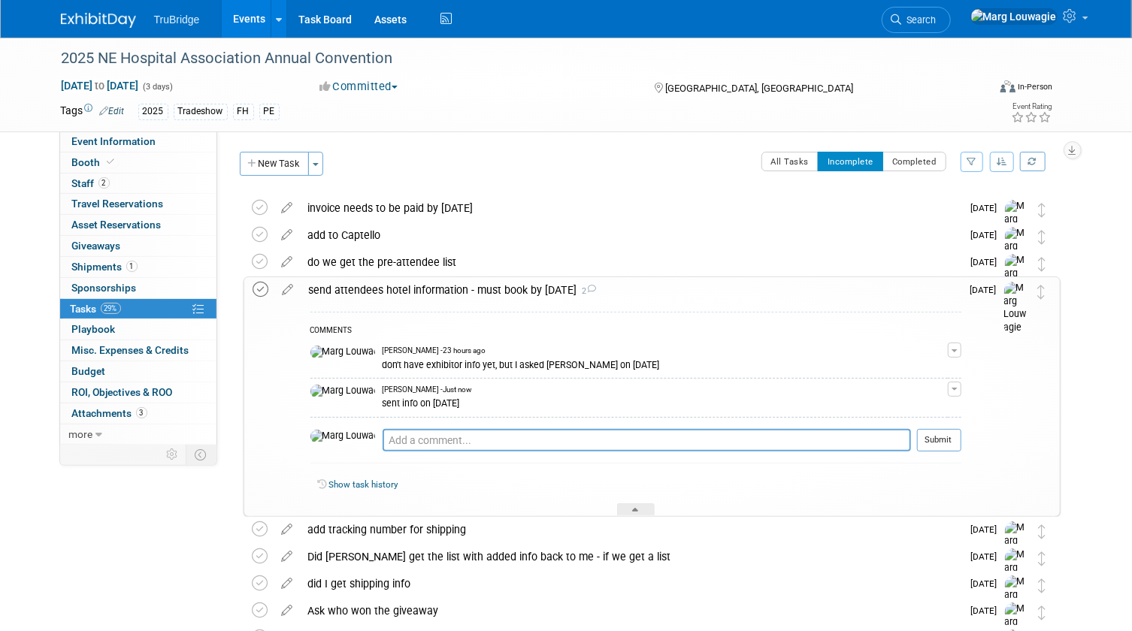
click at [256, 286] on icon at bounding box center [261, 290] width 16 height 16
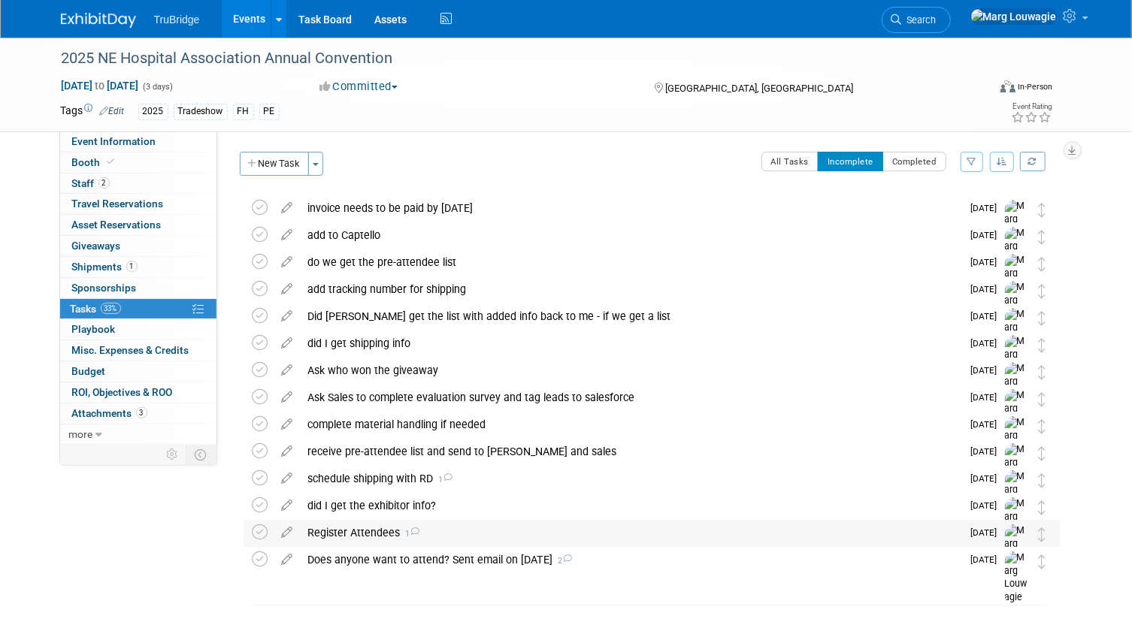
click at [366, 533] on div "Register Attendees 1" at bounding box center [631, 533] width 661 height 26
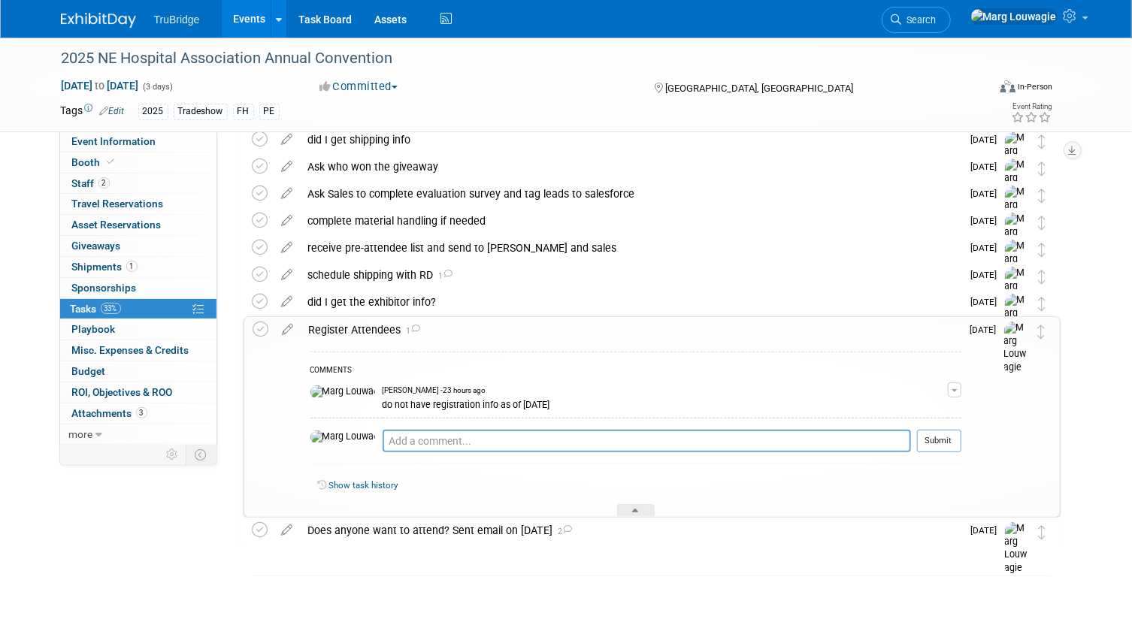
scroll to position [204, 0]
click at [425, 443] on textarea at bounding box center [647, 440] width 528 height 23
type textarea "I will get this info closer to the event"
click at [939, 433] on button "Submit" at bounding box center [939, 440] width 44 height 23
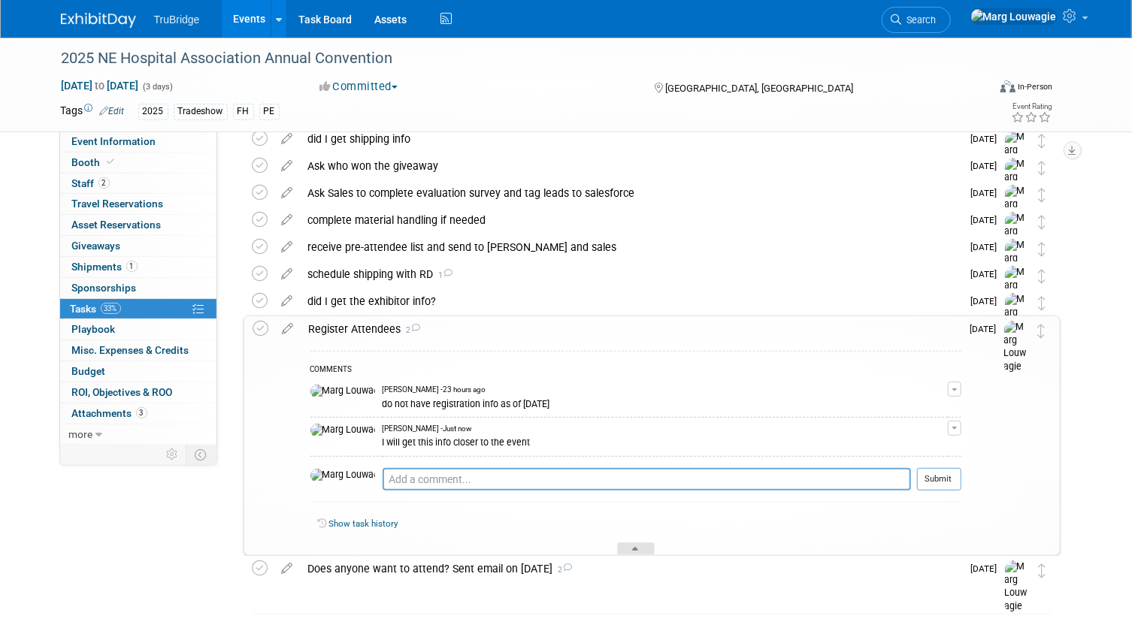
click at [641, 550] on div at bounding box center [636, 549] width 38 height 13
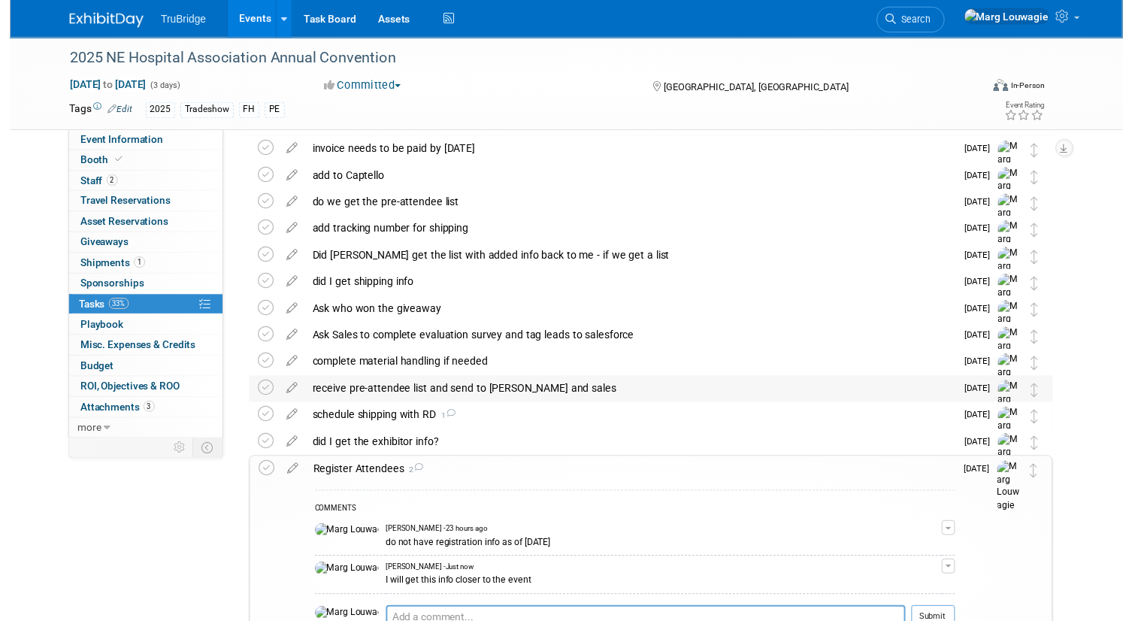
scroll to position [34, 0]
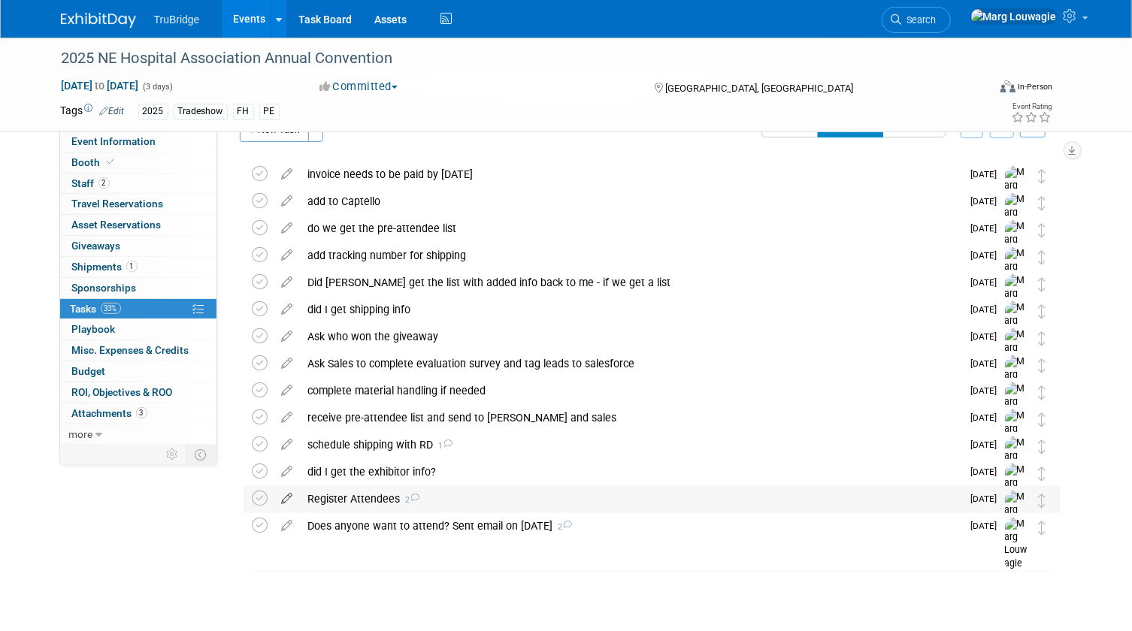
click at [288, 497] on icon at bounding box center [287, 495] width 26 height 19
click at [0, 0] on div at bounding box center [0, 0] width 0 height 0
select select "8"
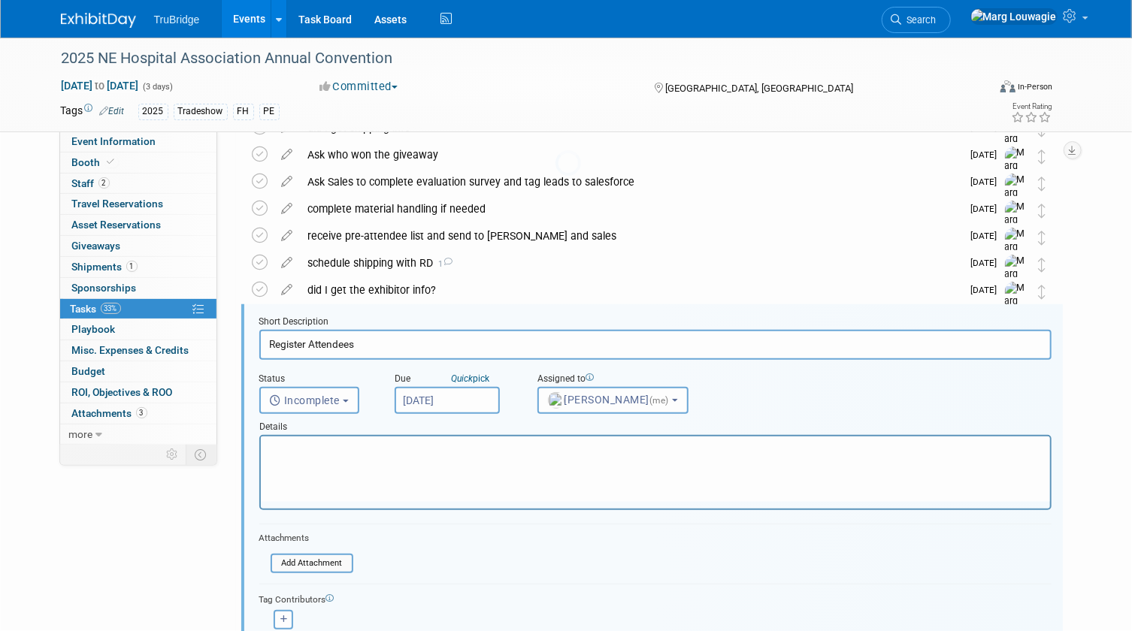
scroll to position [300, 0]
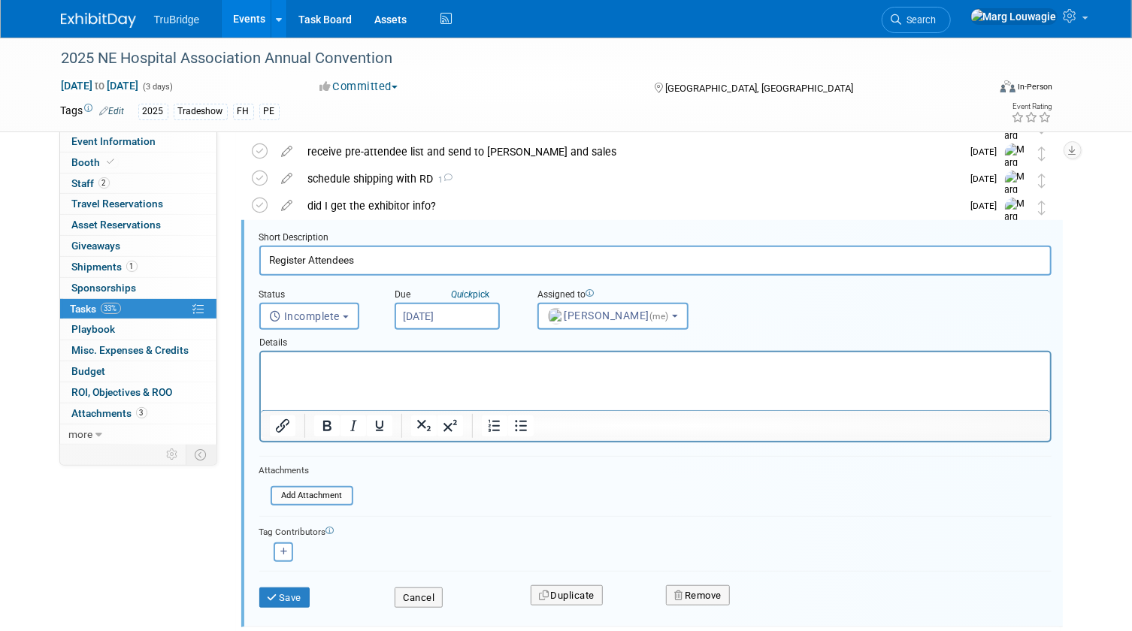
click at [468, 308] on input "Sep 11, 2025" at bounding box center [447, 316] width 105 height 27
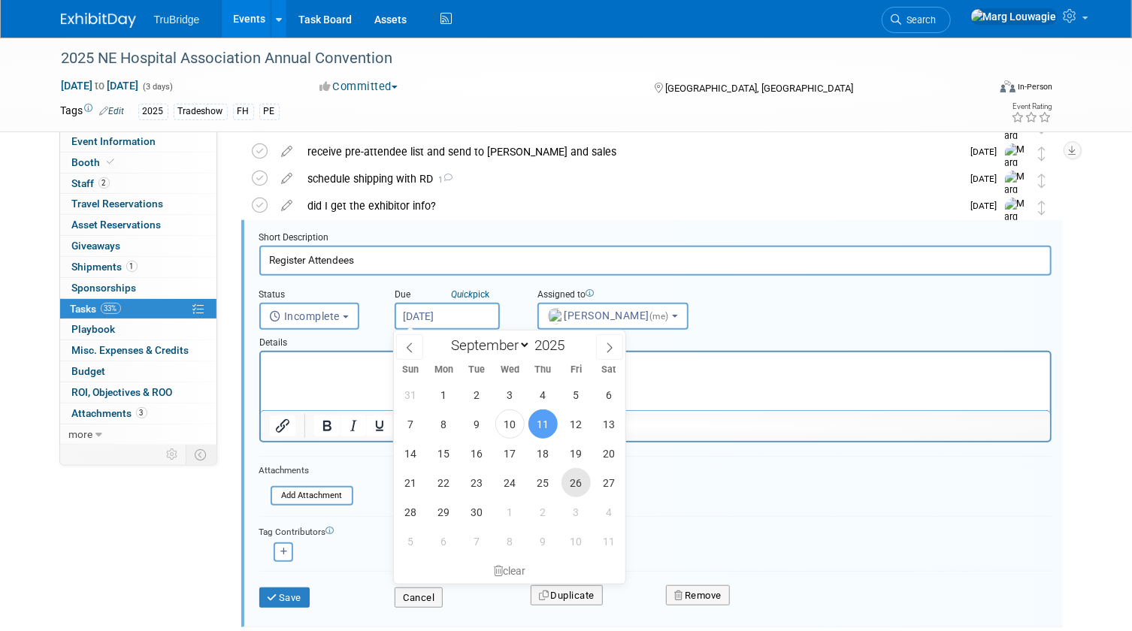
click at [571, 477] on span "26" at bounding box center [575, 482] width 29 height 29
type input "Sep 26, 2025"
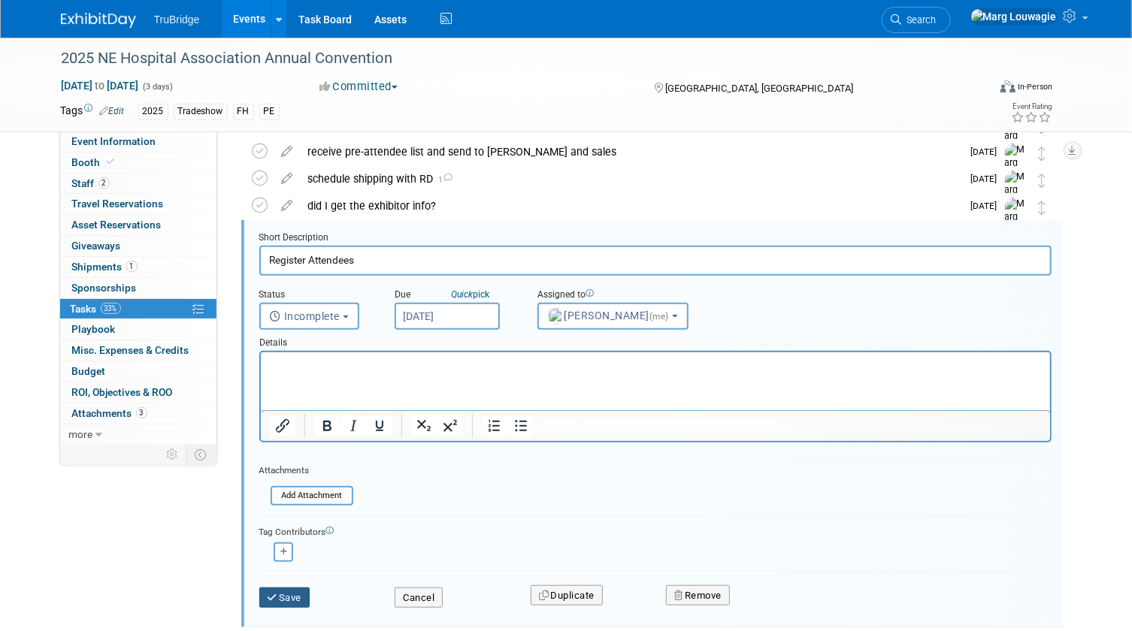
click at [306, 592] on button "Save" at bounding box center [284, 598] width 51 height 21
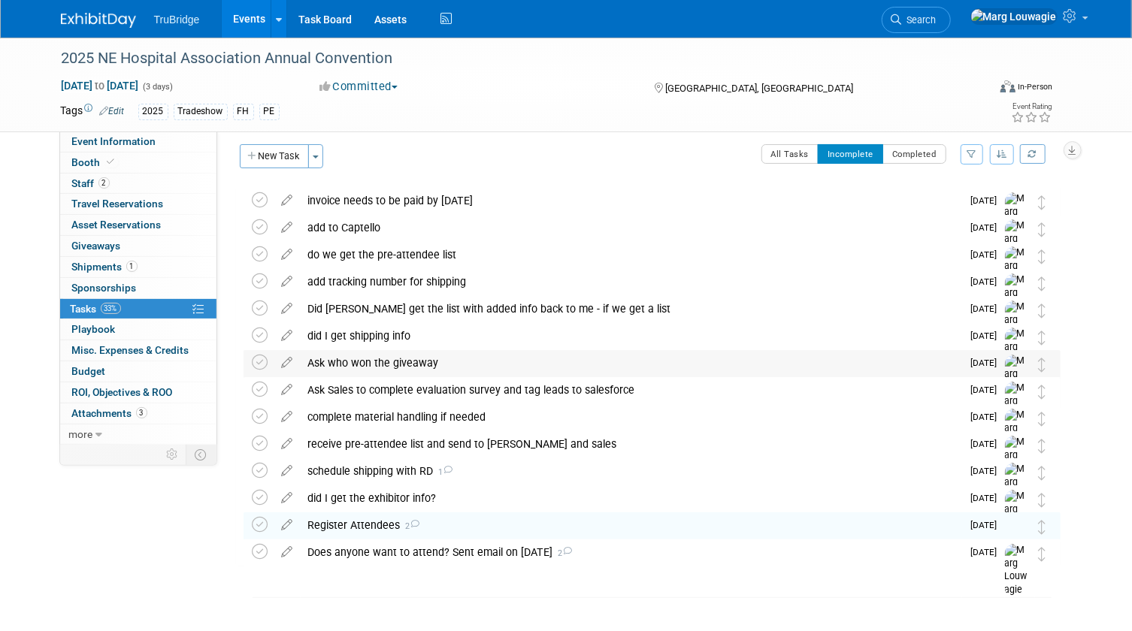
scroll to position [0, 0]
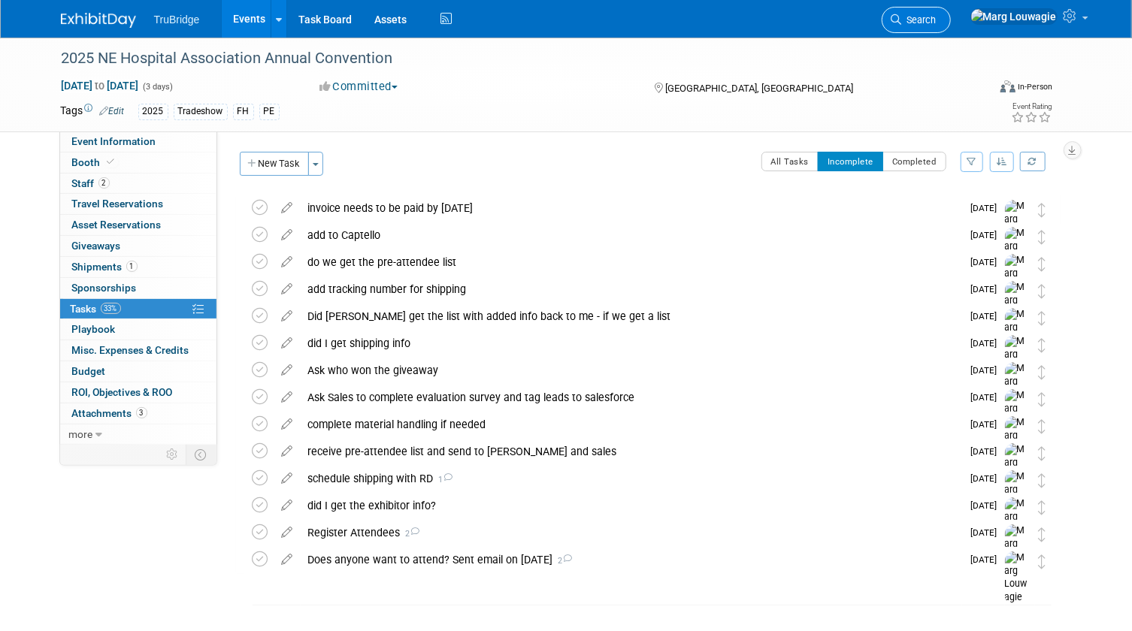
click at [936, 19] on span "Search" at bounding box center [919, 19] width 35 height 11
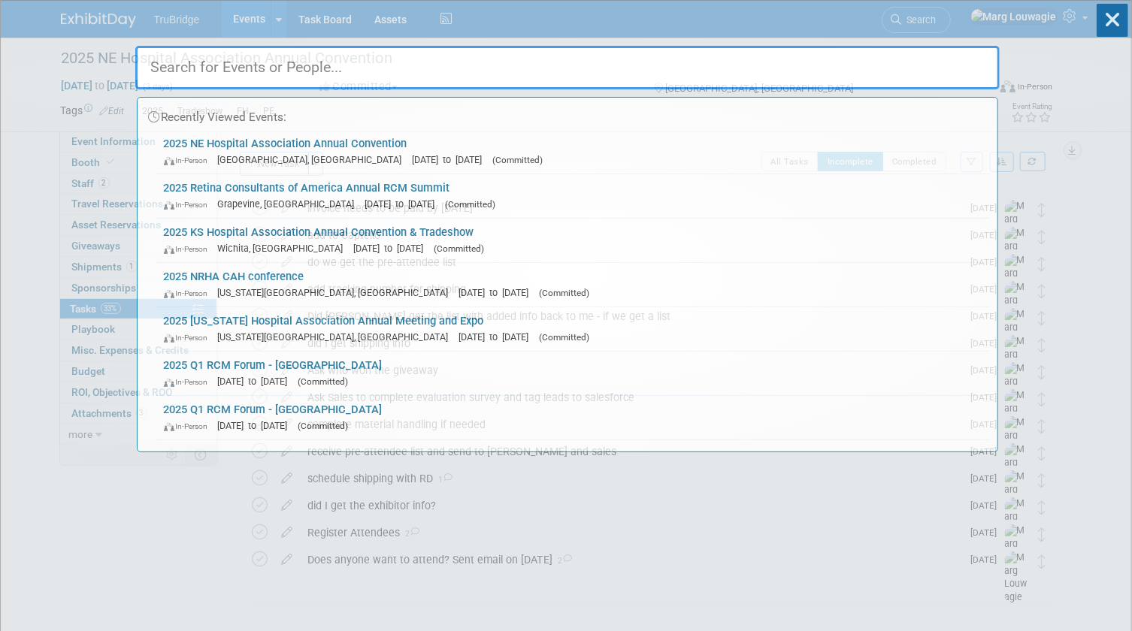
click at [942, 65] on input "text" at bounding box center [567, 68] width 864 height 44
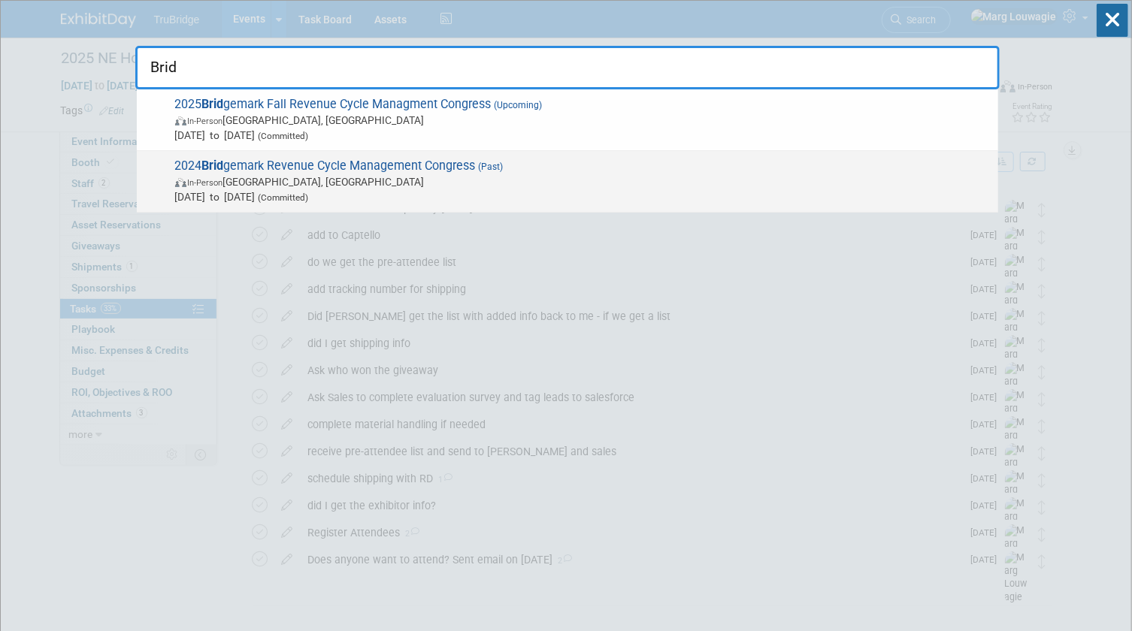
type input "Brid"
click at [380, 179] on span "In-Person San Diego, CA" at bounding box center [582, 181] width 815 height 15
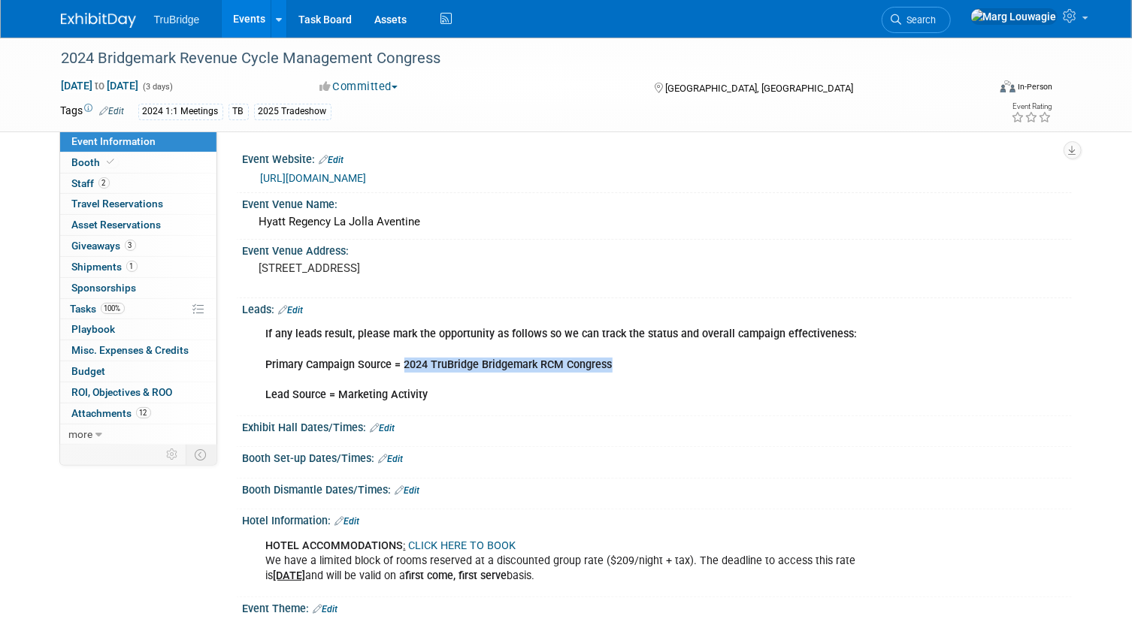
drag, startPoint x: 402, startPoint y: 361, endPoint x: 616, endPoint y: 362, distance: 214.2
click at [616, 362] on div "If any leads result, please mark the opportunity as follows so we can track the…" at bounding box center [583, 364] width 655 height 90
drag, startPoint x: 616, startPoint y: 362, endPoint x: 579, endPoint y: 361, distance: 37.6
copy b "2024 TruBridge Bridgemark RCM Congress"
